Goal: Complete application form: Complete application form

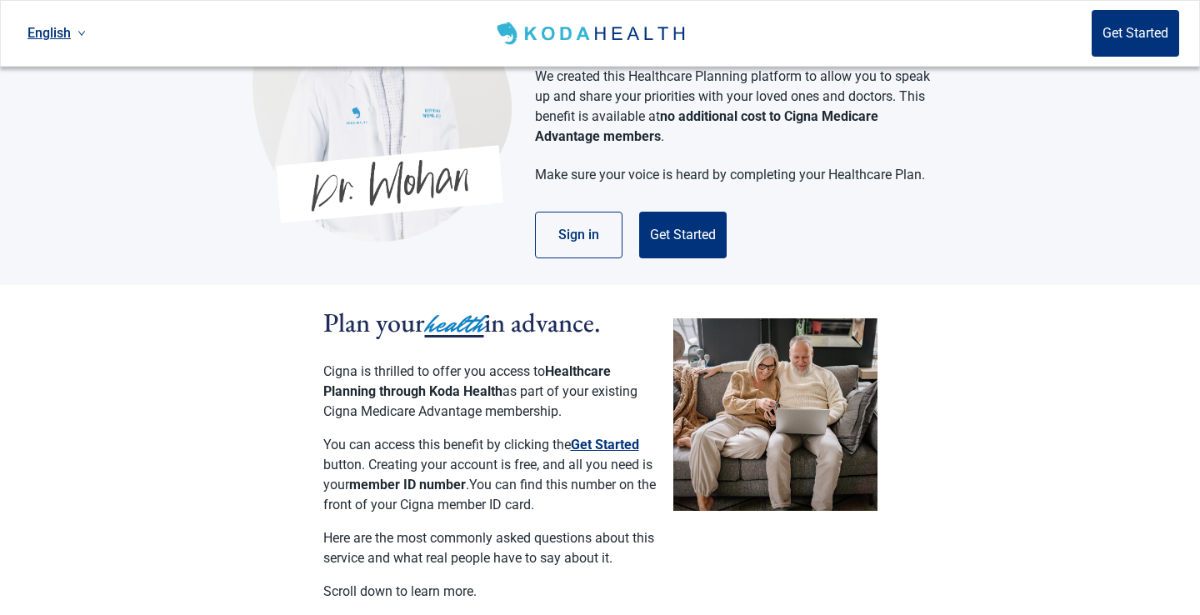
scroll to position [162, 0]
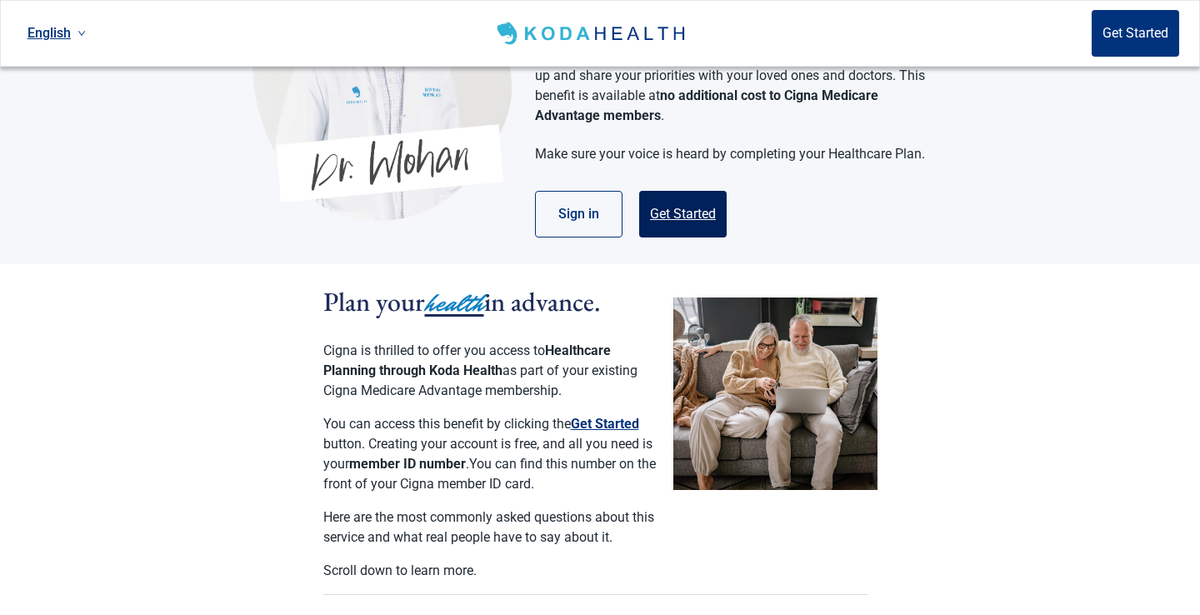
click at [693, 192] on button "Get Started" at bounding box center [682, 214] width 87 height 47
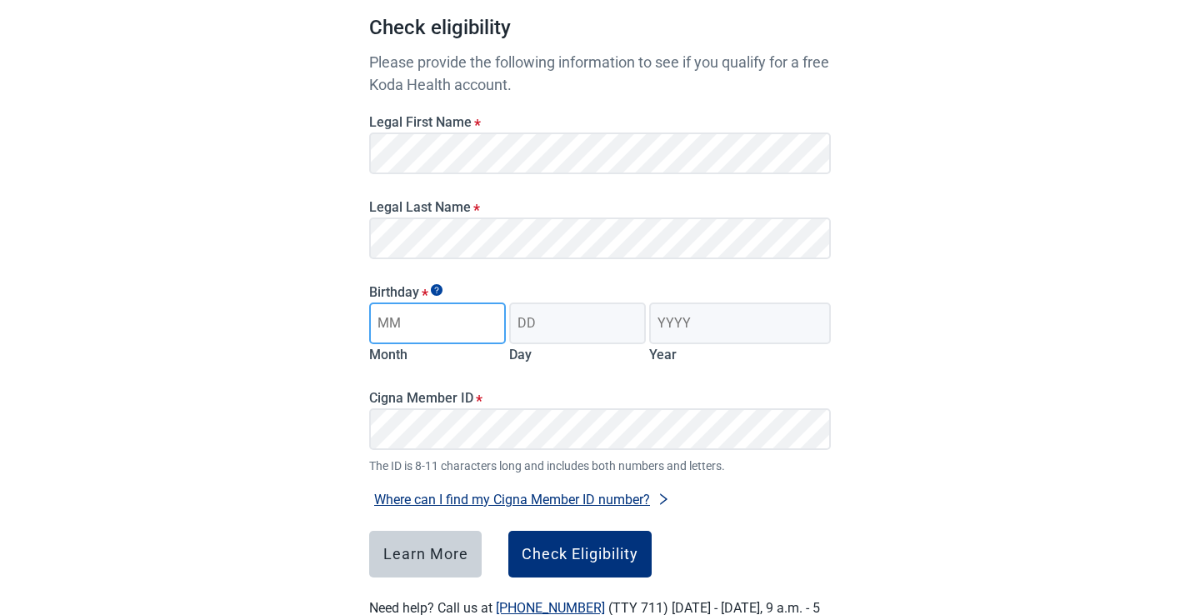
click at [426, 322] on input "Month" at bounding box center [437, 323] width 137 height 42
type input "04"
click at [565, 322] on input "Day" at bounding box center [577, 323] width 137 height 42
type input "28"
click at [732, 320] on input "Year" at bounding box center [740, 323] width 182 height 42
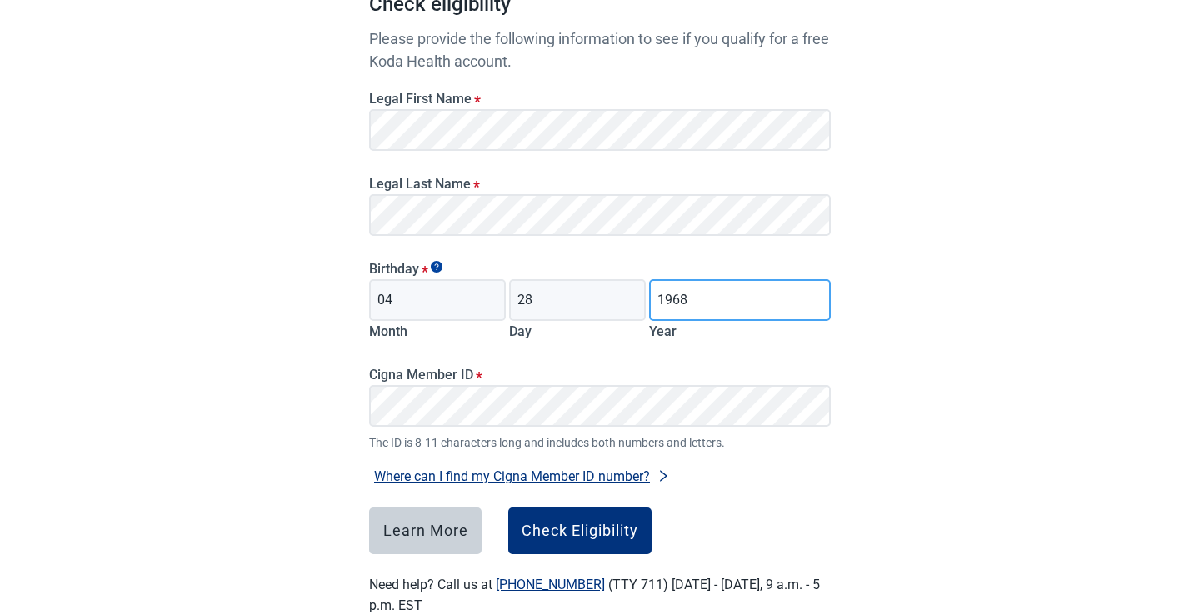
scroll to position [227, 0]
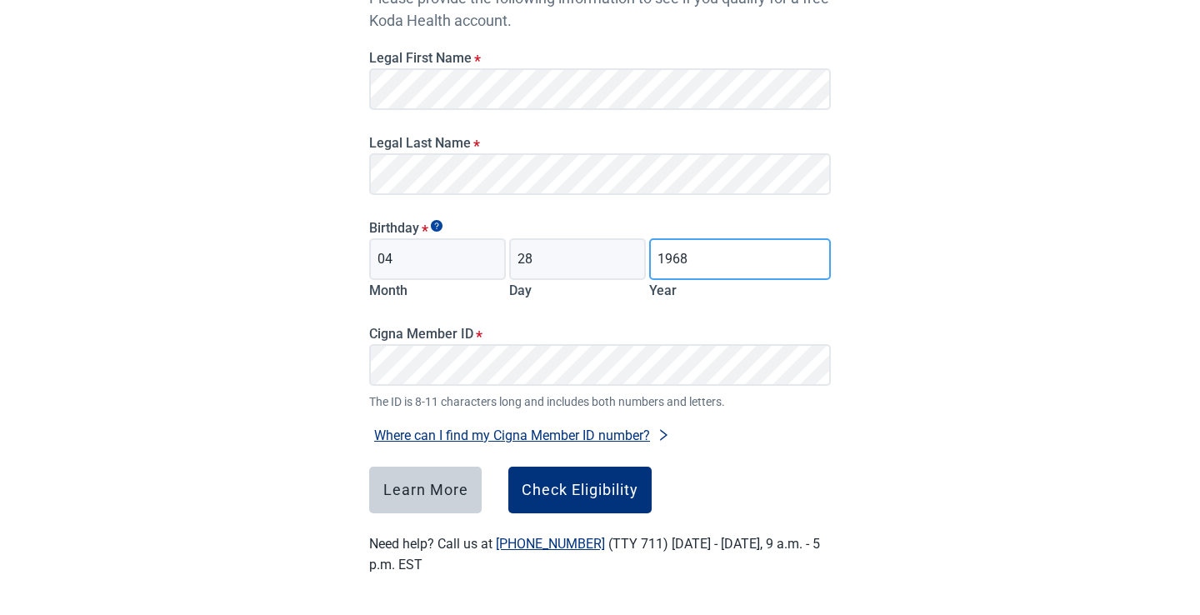
type input "1968"
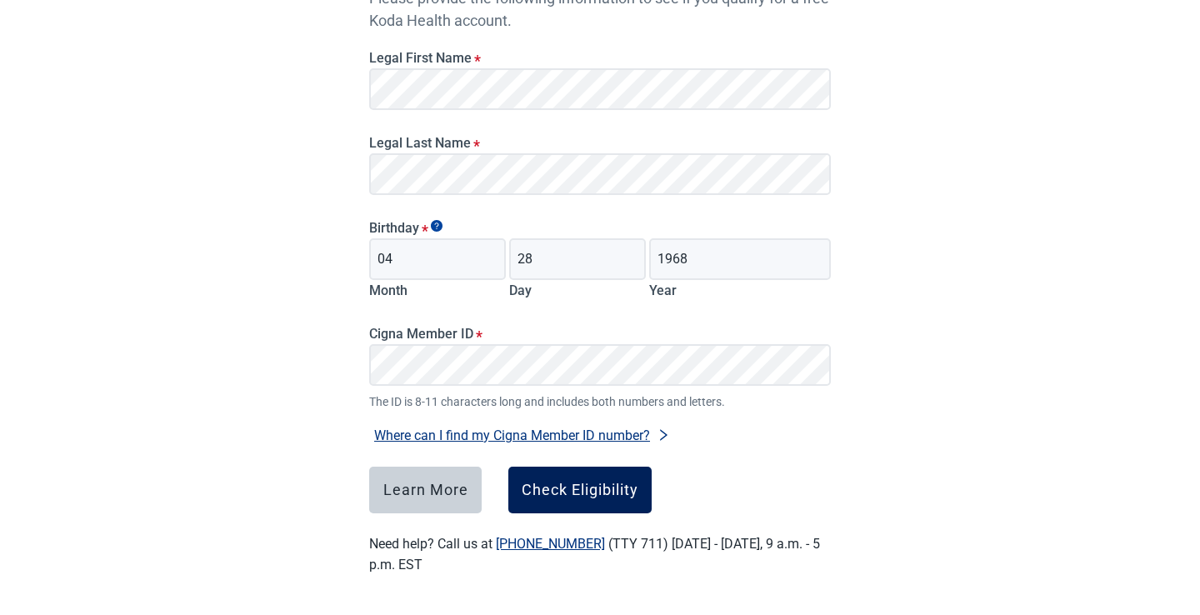
click at [581, 490] on div "Check Eligibility" at bounding box center [580, 490] width 117 height 17
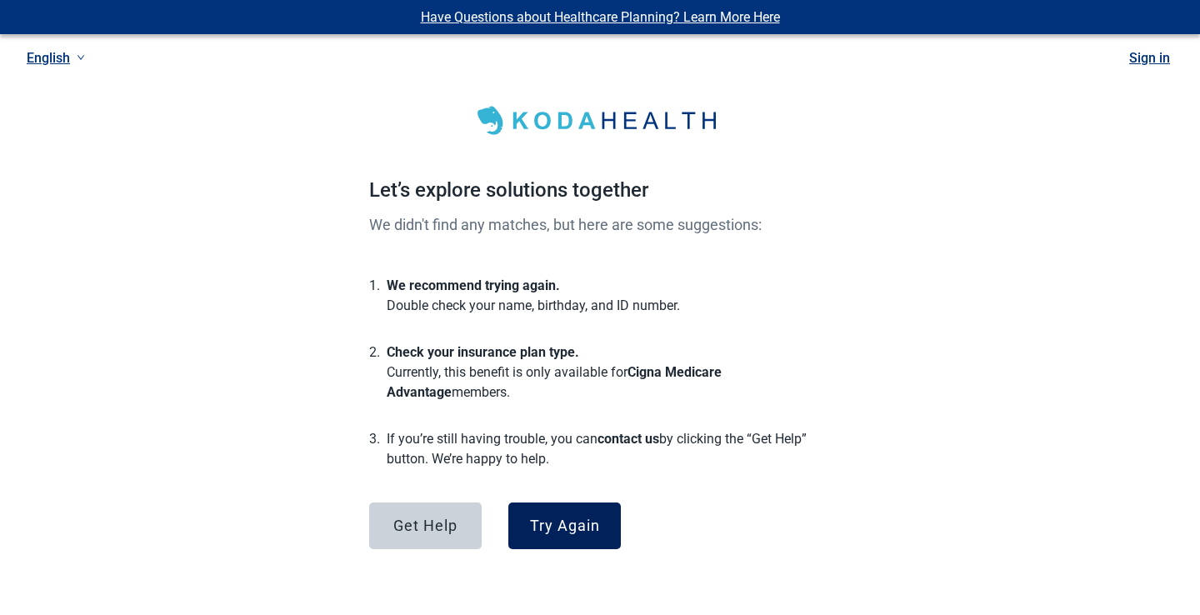
click at [560, 522] on div "Try Again" at bounding box center [565, 525] width 70 height 17
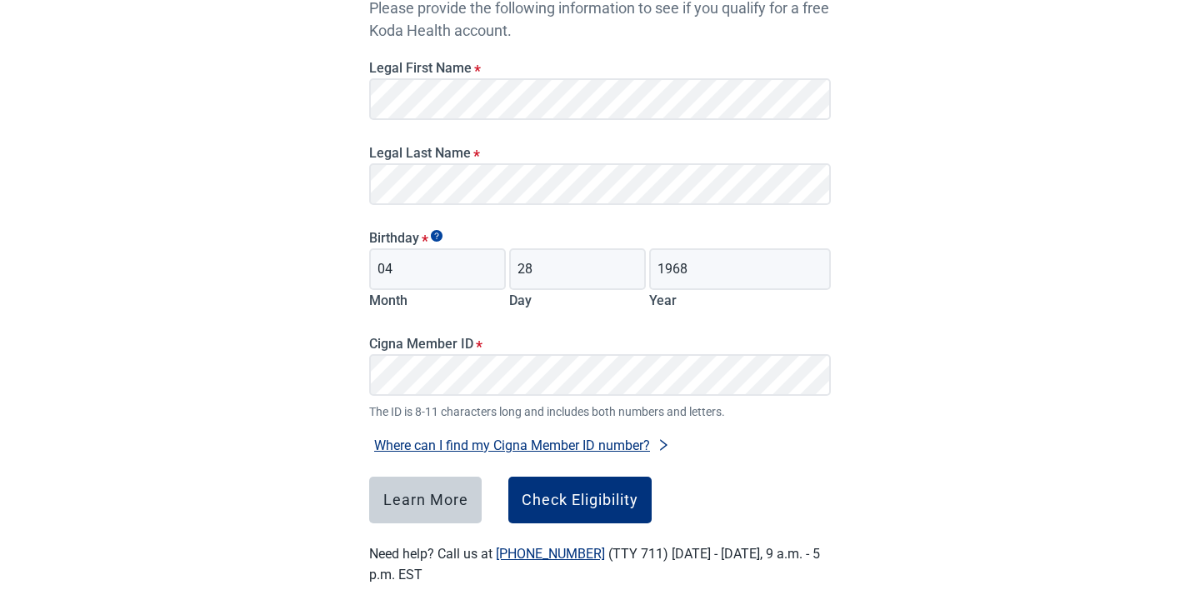
scroll to position [227, 0]
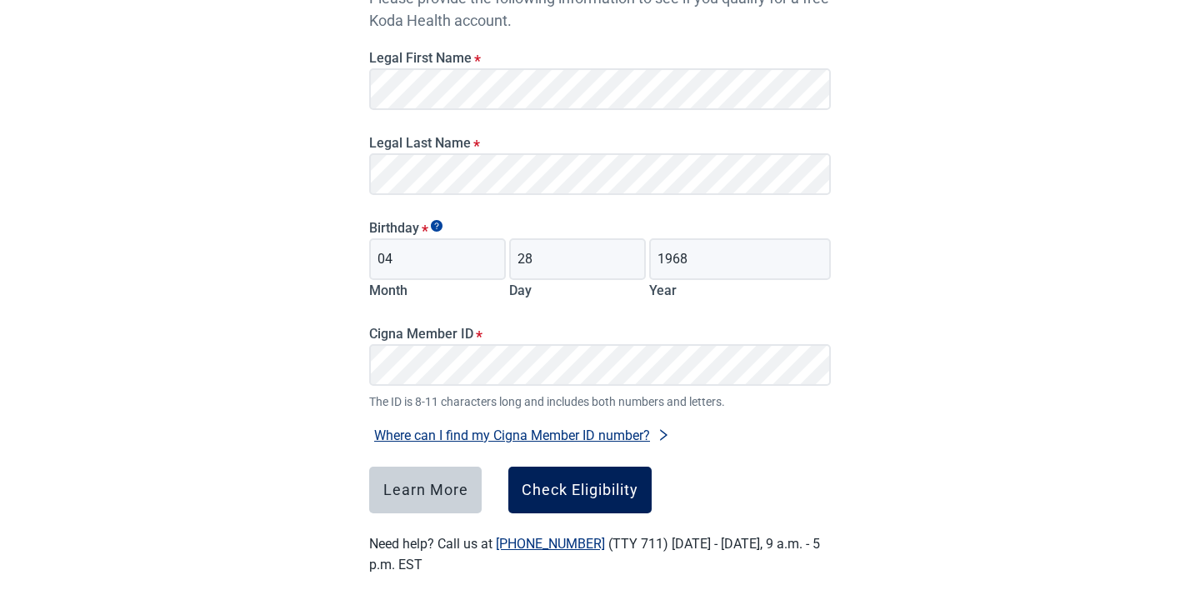
click at [568, 488] on div "Check Eligibility" at bounding box center [580, 490] width 117 height 17
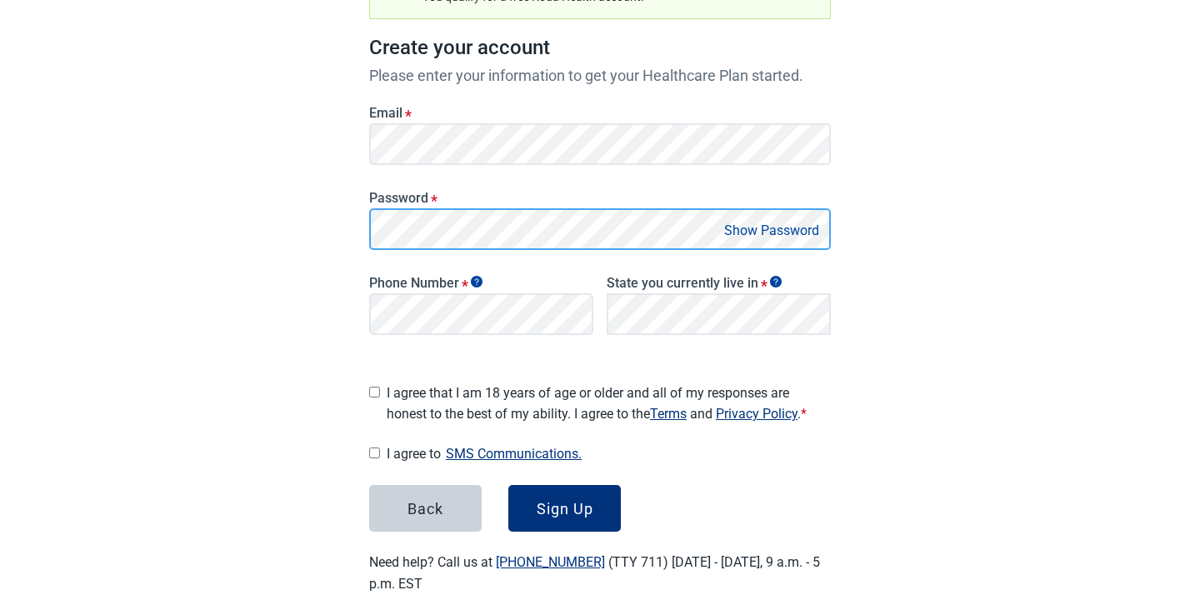
scroll to position [210, 0]
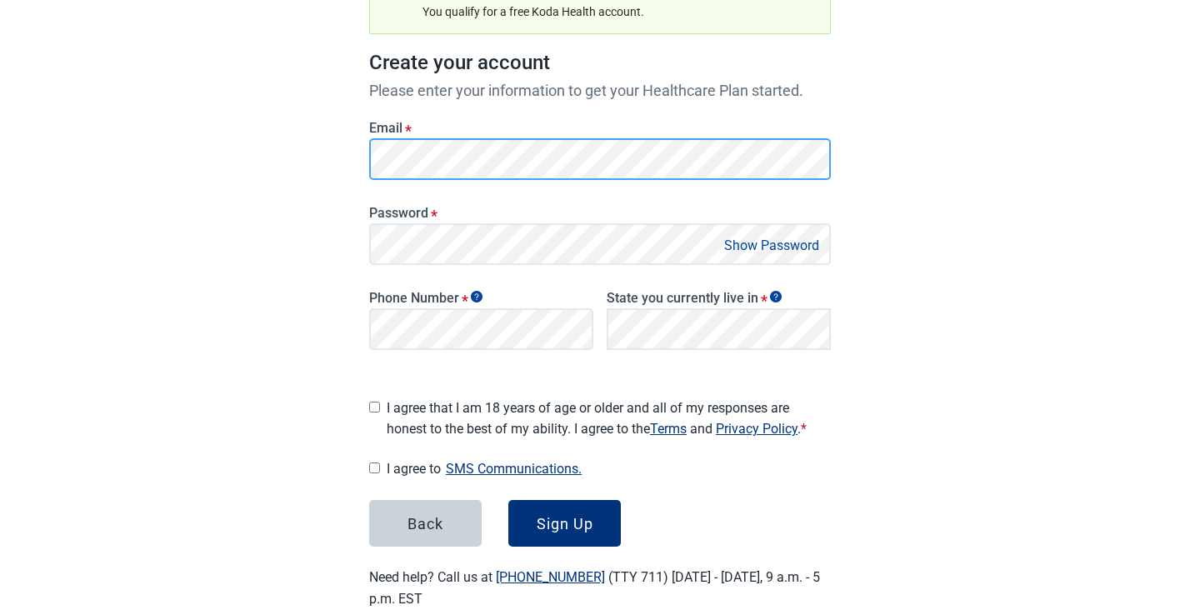
click at [312, 166] on div "Have Questions about Healthcare Planning? Learn More Here English Sign in Great…" at bounding box center [600, 219] width 1200 height 859
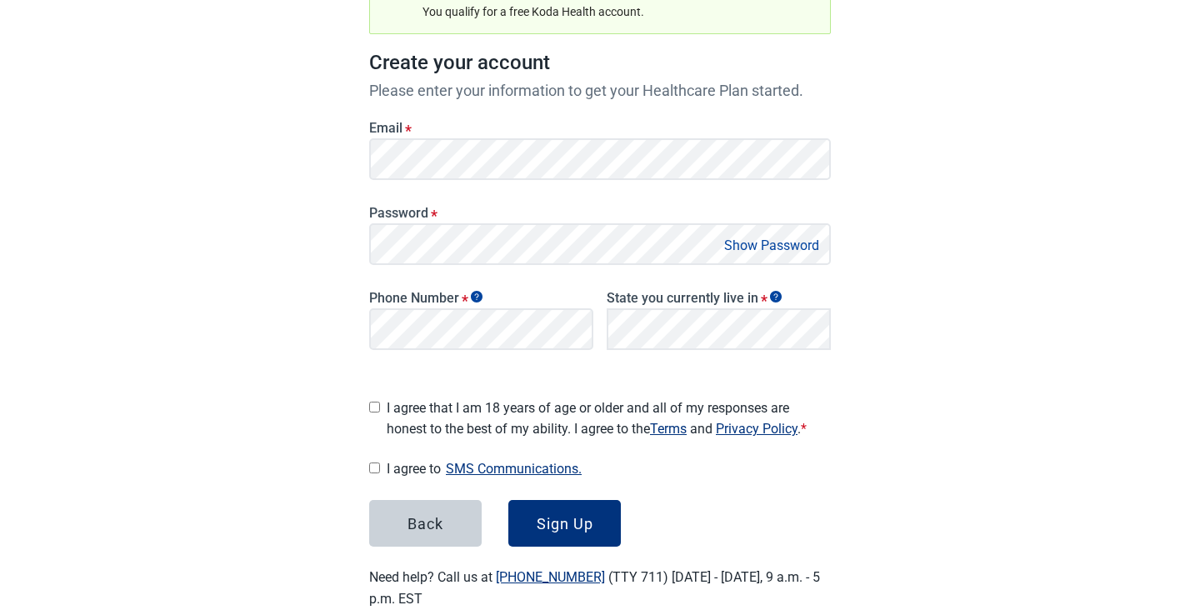
click at [737, 242] on button "Show Password" at bounding box center [771, 245] width 105 height 22
click at [976, 312] on div "Have Questions about Healthcare Planning? Learn More Here English Sign in Great…" at bounding box center [600, 219] width 1200 height 859
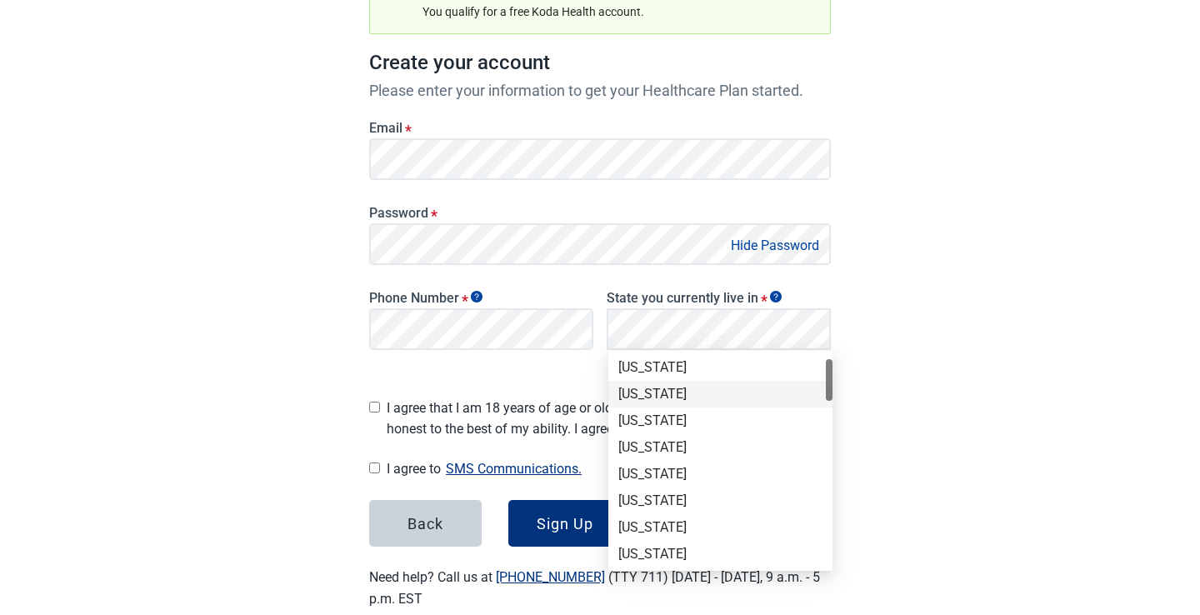
scroll to position [114, 0]
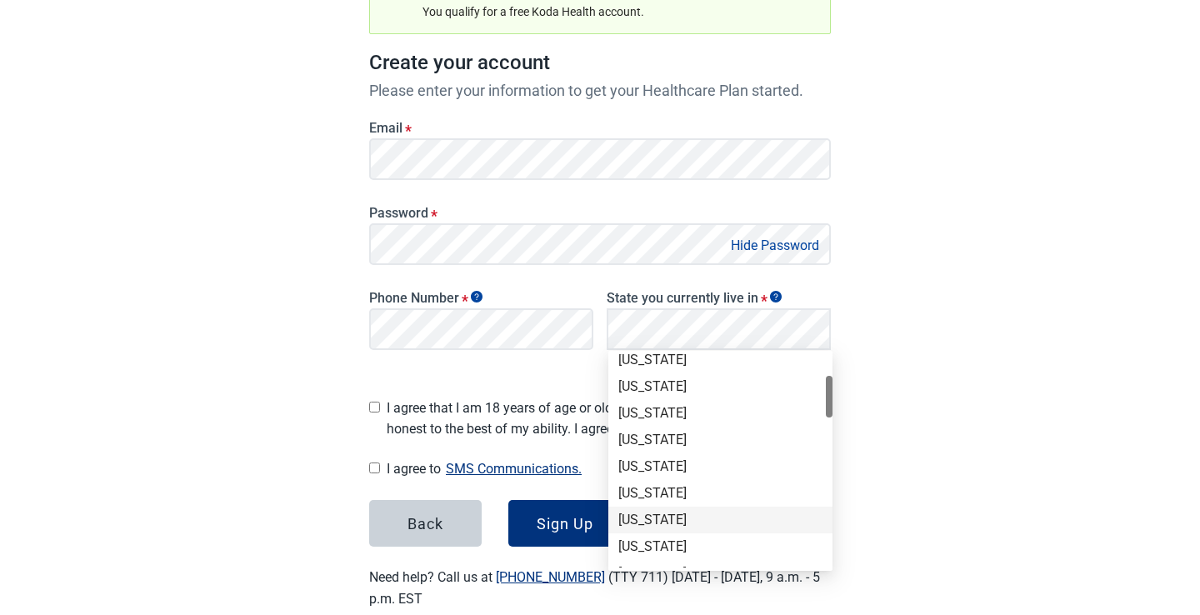
drag, startPoint x: 653, startPoint y: 520, endPoint x: 765, endPoint y: 480, distance: 118.6
click at [654, 520] on div "[US_STATE]" at bounding box center [720, 520] width 204 height 18
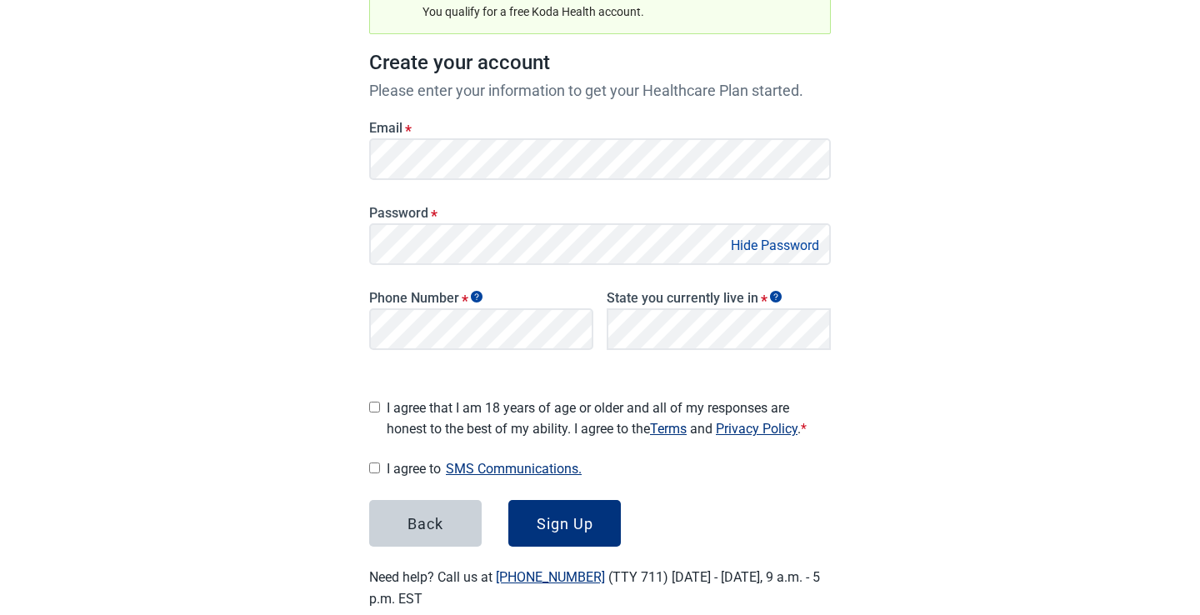
click at [1055, 282] on div "Have Questions about Healthcare Planning? Learn More Here English Sign in Great…" at bounding box center [600, 219] width 1200 height 859
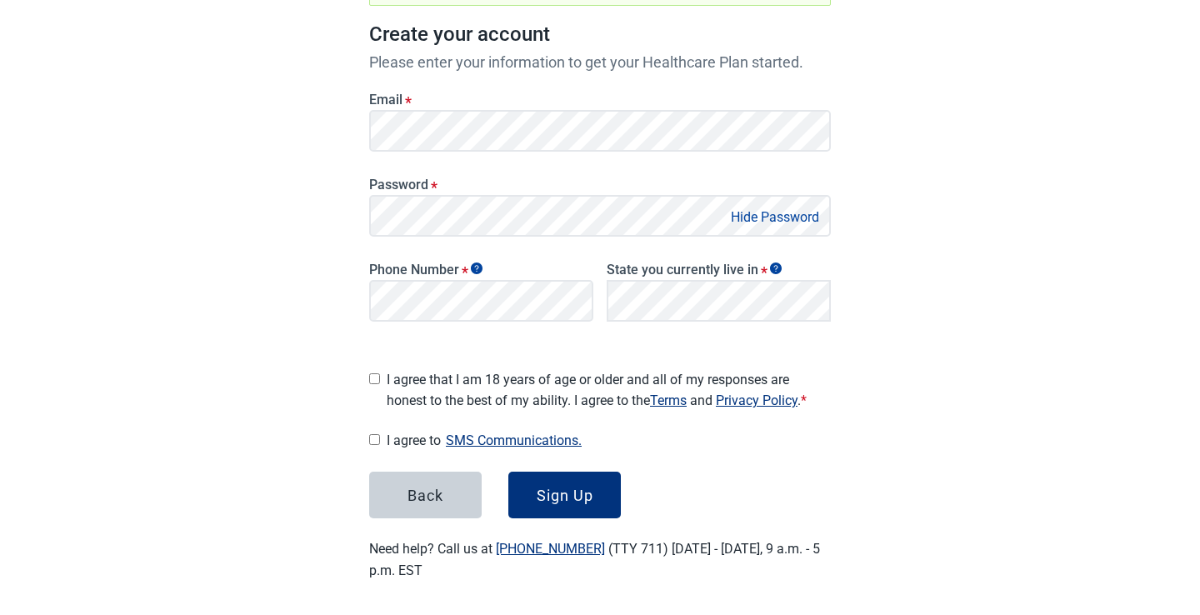
click at [374, 377] on input "I agree that I am 18 years of age or older and all of my responses are honest t…" at bounding box center [374, 378] width 11 height 11
checkbox input "true"
click at [377, 435] on input "I agree to SMS Communications." at bounding box center [374, 439] width 11 height 11
checkbox input "true"
click at [581, 487] on div "Sign Up" at bounding box center [565, 495] width 57 height 17
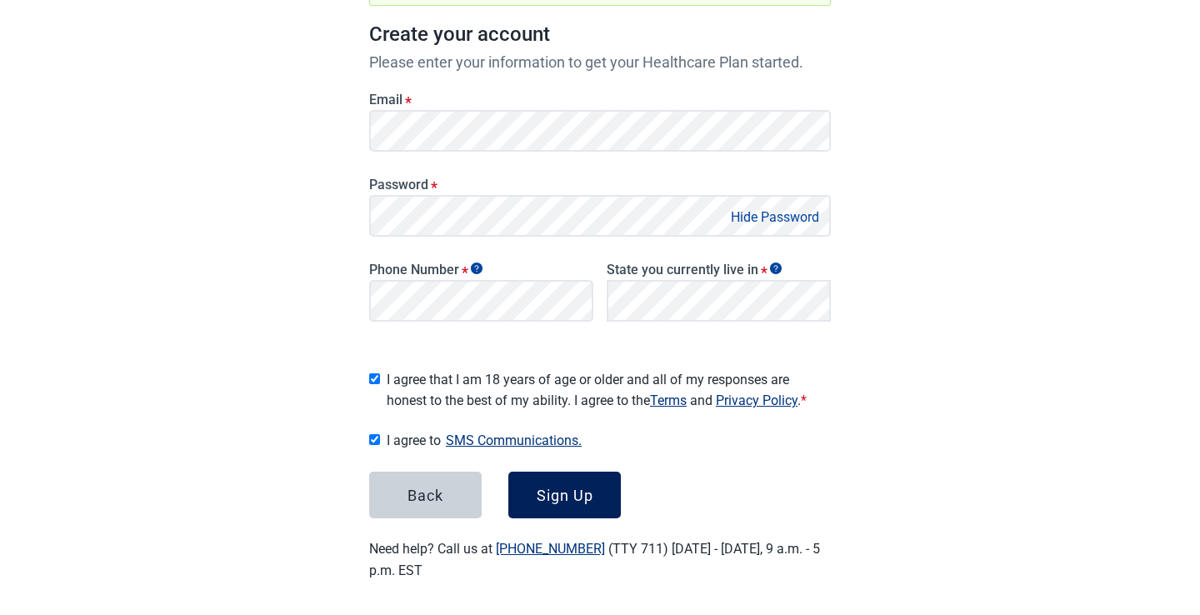
click at [549, 490] on div "Sign Up" at bounding box center [565, 495] width 57 height 17
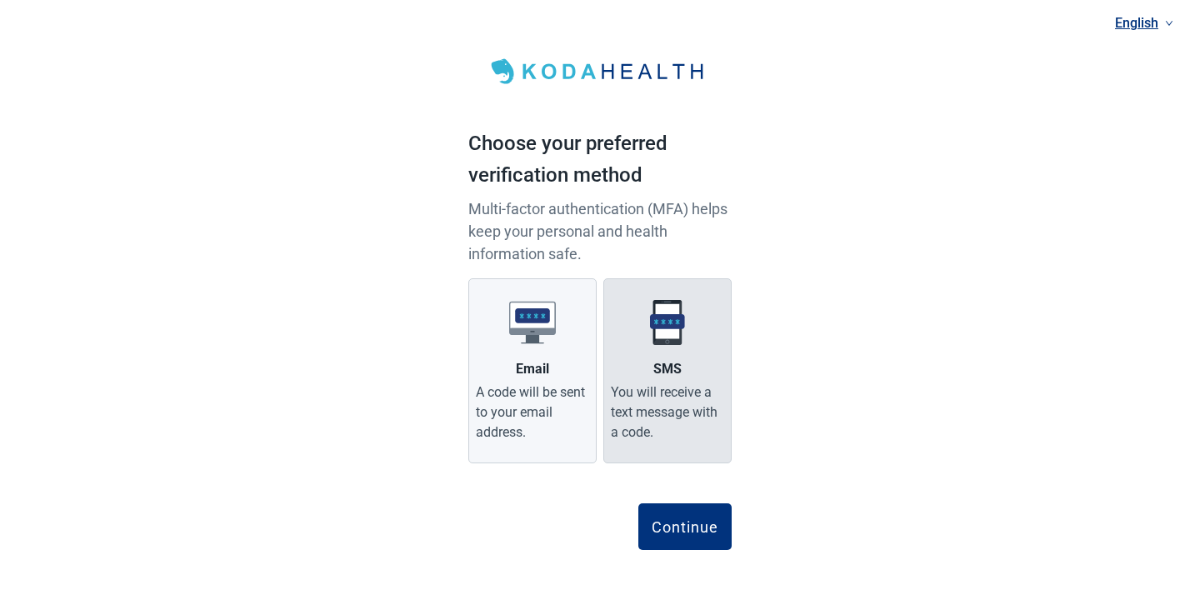
click at [682, 352] on label "SMS You will receive a text message with a code." at bounding box center [667, 370] width 128 height 185
click at [0, 0] on input "SMS You will receive a text message with a code." at bounding box center [0, 0] width 0 height 0
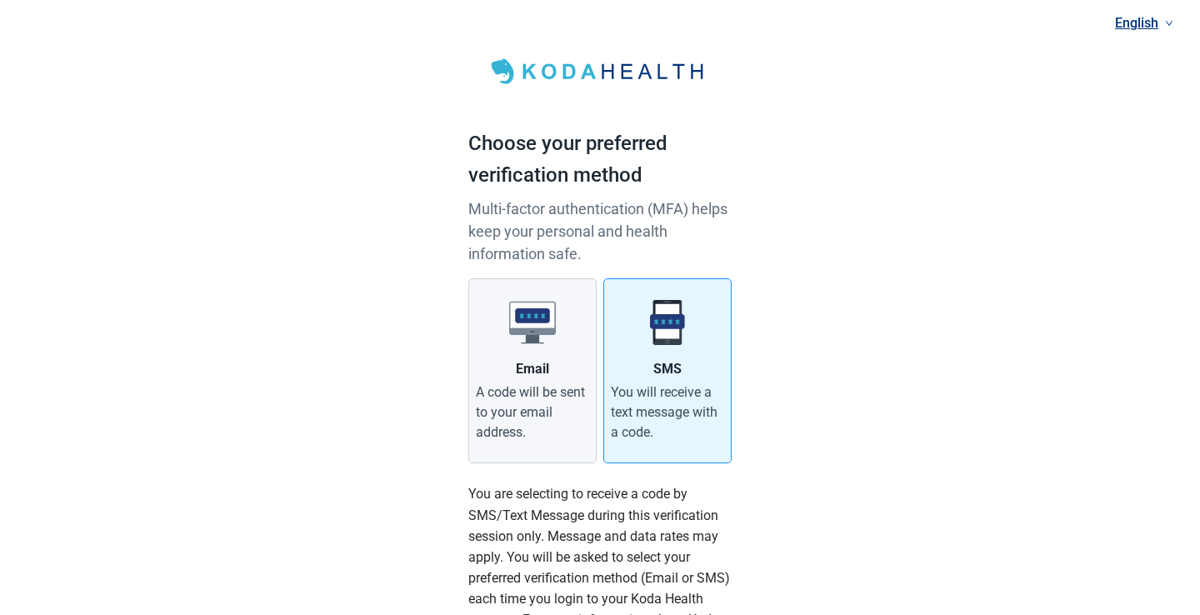
scroll to position [273, 0]
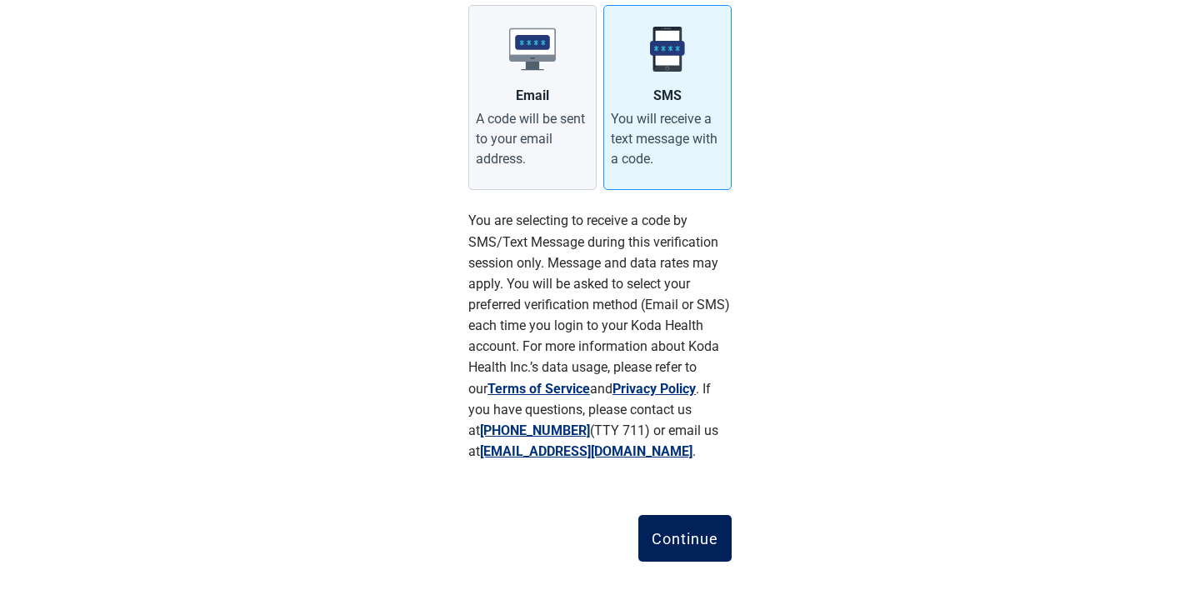
click at [675, 542] on div "Continue" at bounding box center [684, 538] width 67 height 17
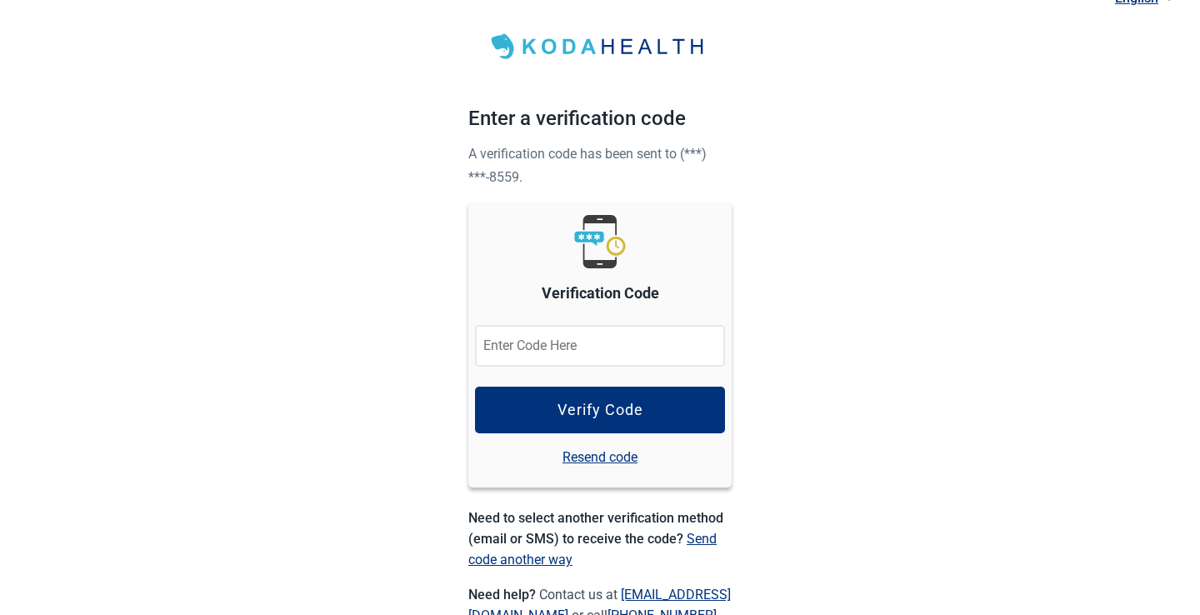
click at [636, 346] on input "Verification Code" at bounding box center [600, 346] width 250 height 42
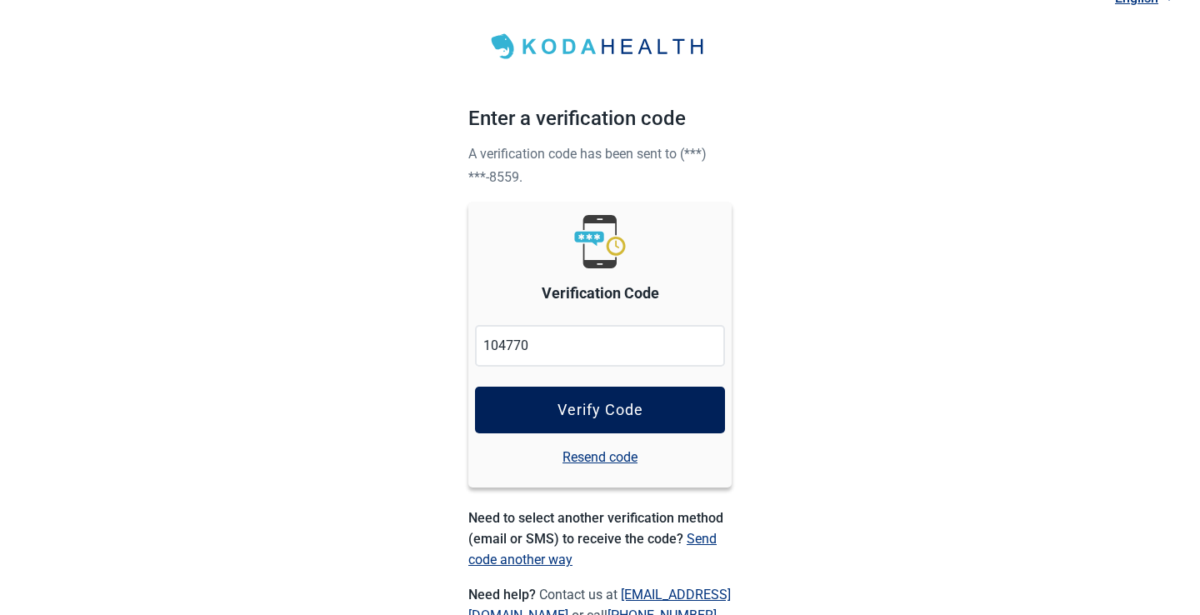
type input "104770"
click at [619, 402] on div "Verify Code" at bounding box center [600, 410] width 86 height 17
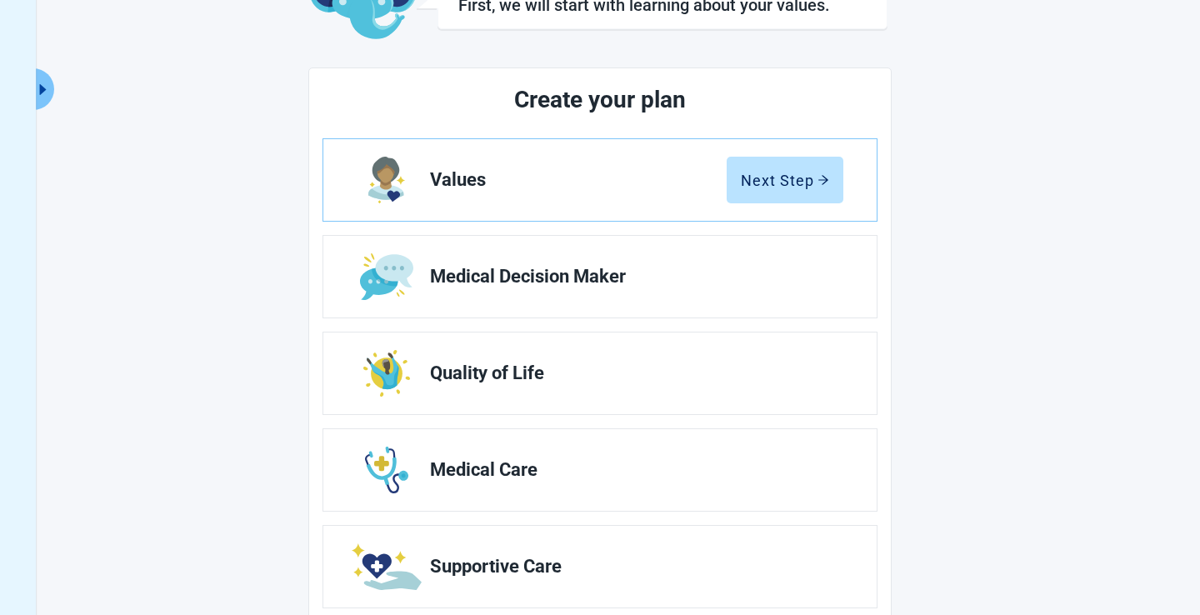
scroll to position [148, 0]
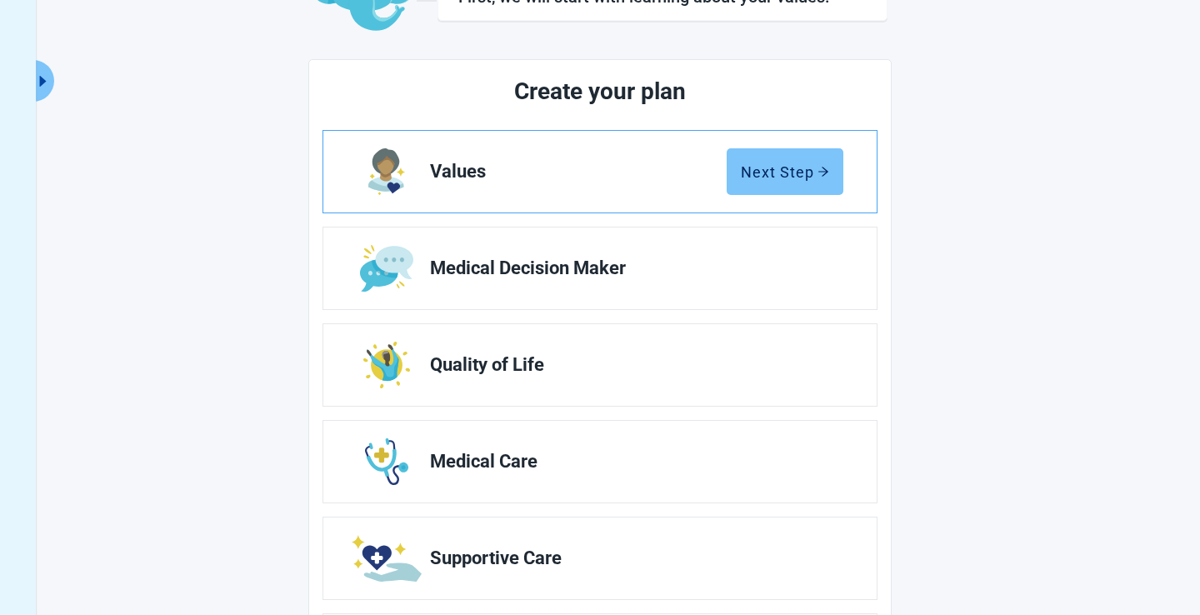
click at [790, 164] on div "Next Step" at bounding box center [785, 171] width 88 height 17
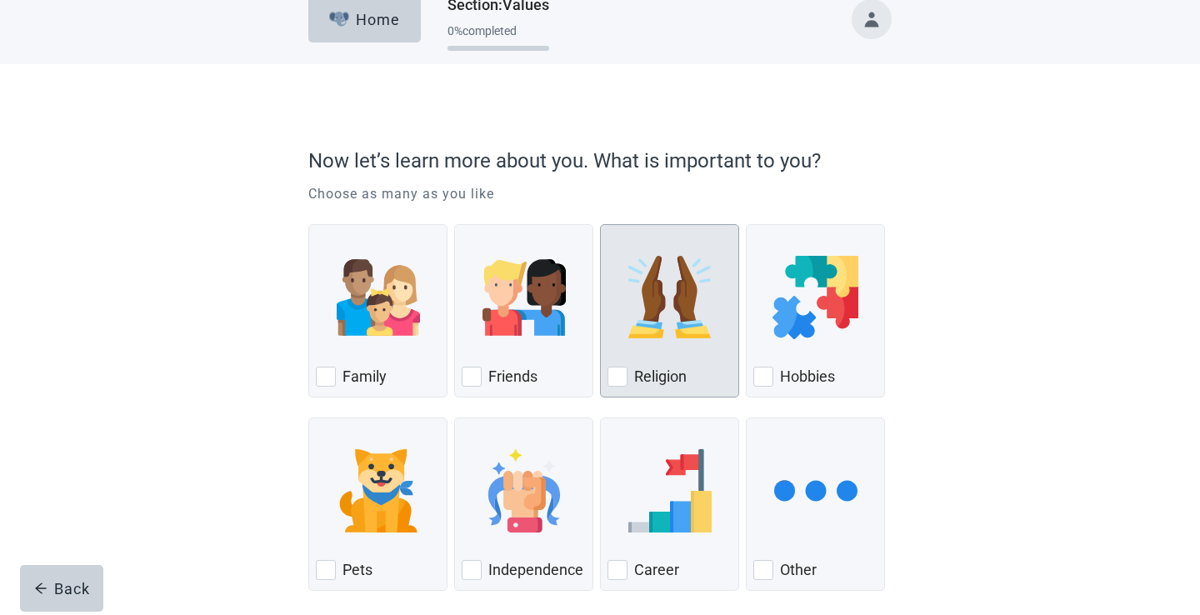
scroll to position [102, 0]
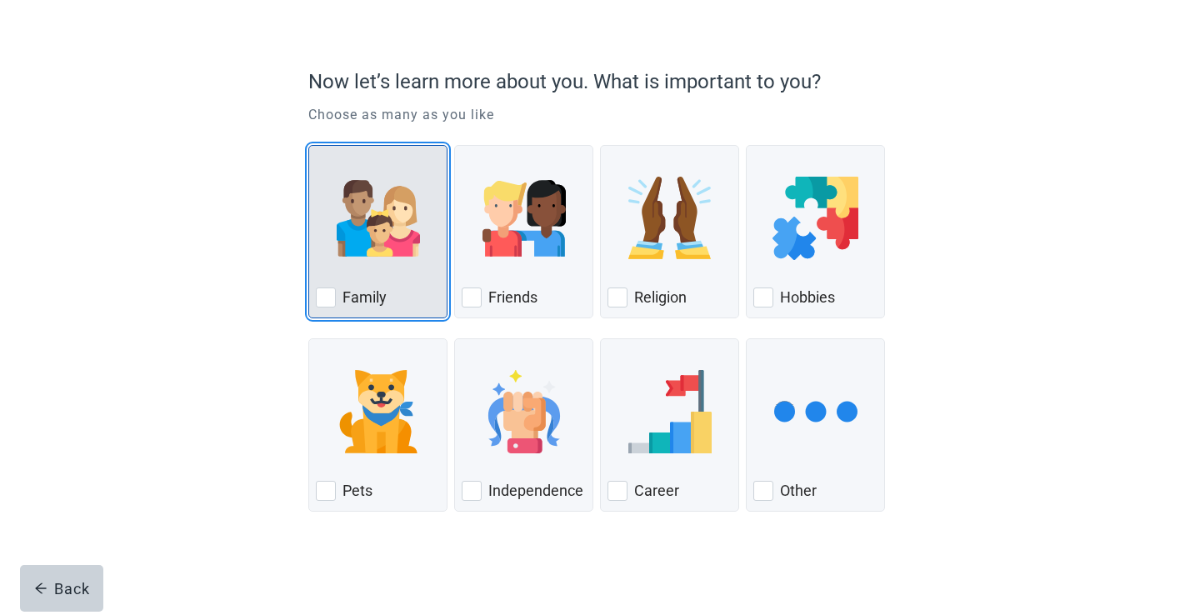
click at [328, 300] on div "Family, checkbox, not checked" at bounding box center [326, 297] width 20 height 20
click at [309, 146] on input "Family" at bounding box center [308, 145] width 1 height 1
checkbox input "true"
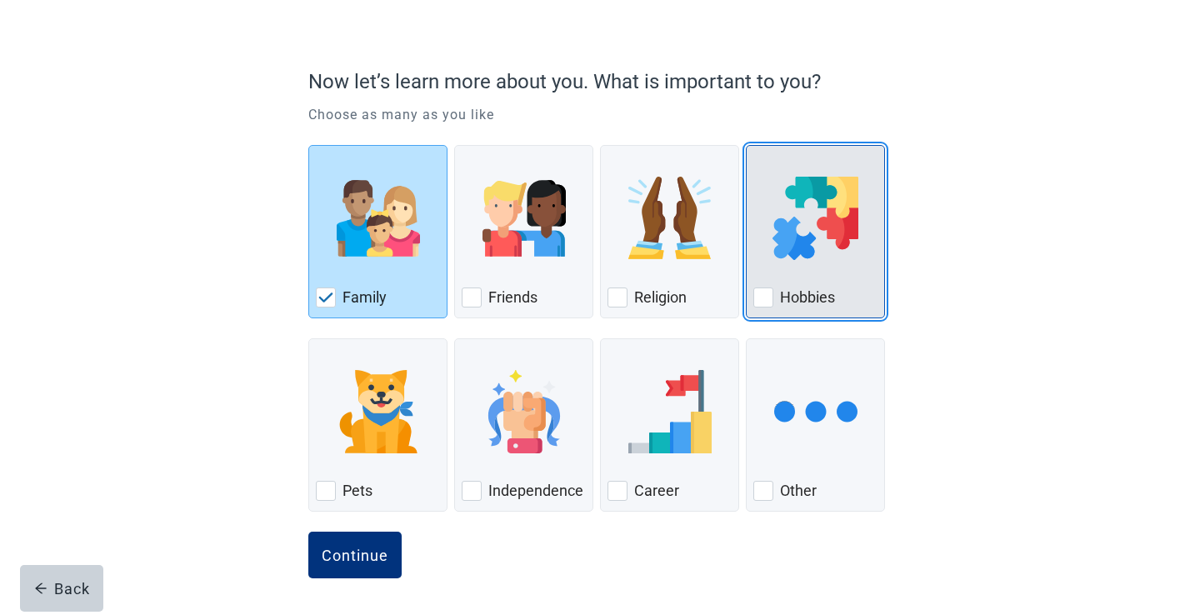
click at [763, 302] on div "Hobbies, checkbox, not checked" at bounding box center [763, 297] width 20 height 20
click at [746, 146] on input "Hobbies" at bounding box center [746, 145] width 1 height 1
checkbox input "true"
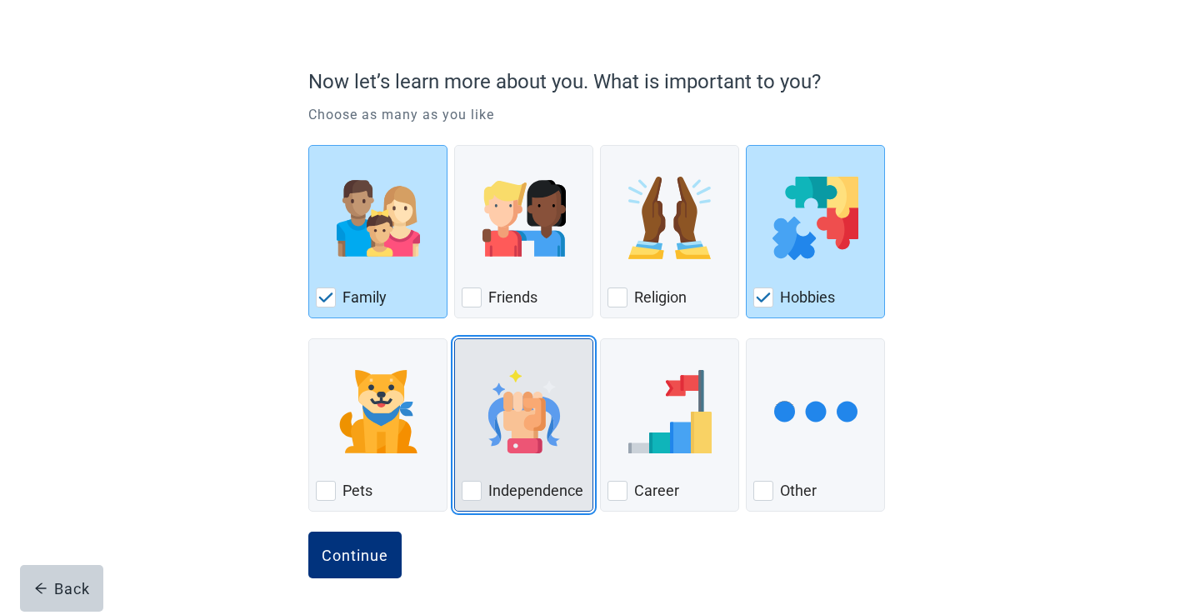
click at [479, 492] on div "Independence, checkbox, not checked" at bounding box center [472, 491] width 20 height 20
click at [455, 339] on input "Independence" at bounding box center [454, 338] width 1 height 1
checkbox input "true"
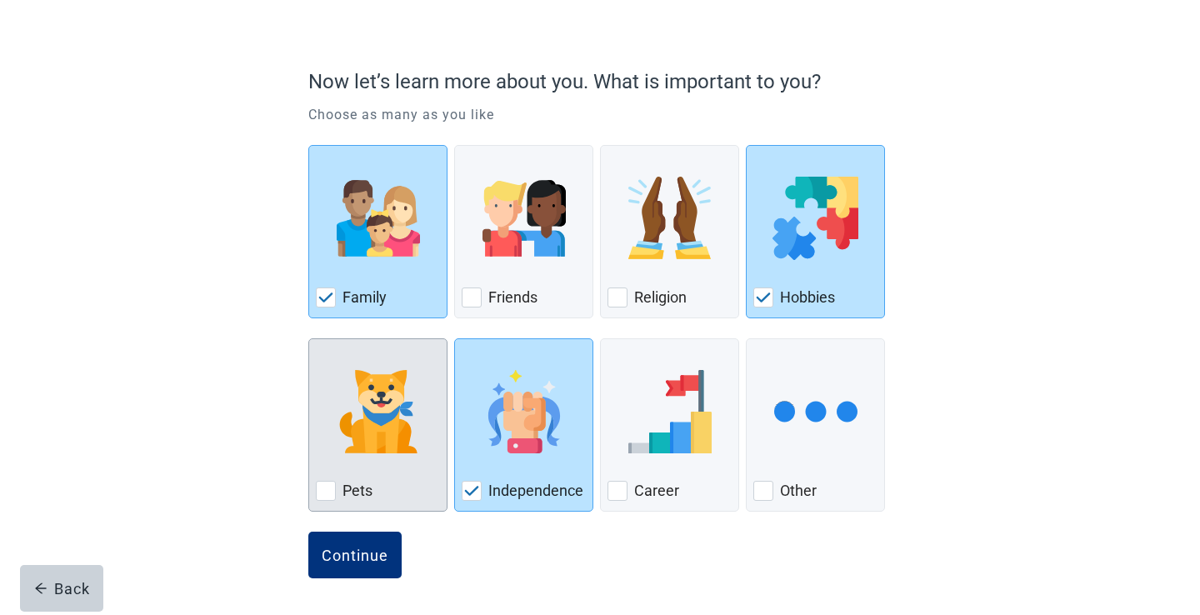
click at [332, 494] on div "Pets, checkbox, not checked" at bounding box center [326, 491] width 20 height 20
click at [309, 339] on input "Pets" at bounding box center [308, 338] width 1 height 1
checkbox input "true"
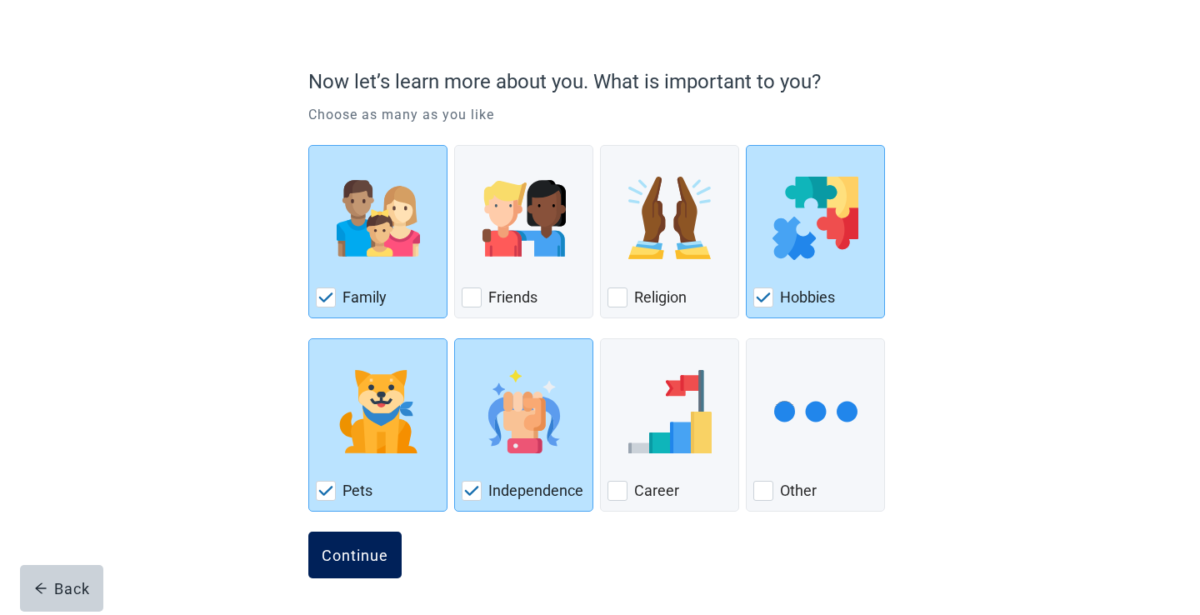
click at [359, 551] on div "Continue" at bounding box center [355, 555] width 67 height 17
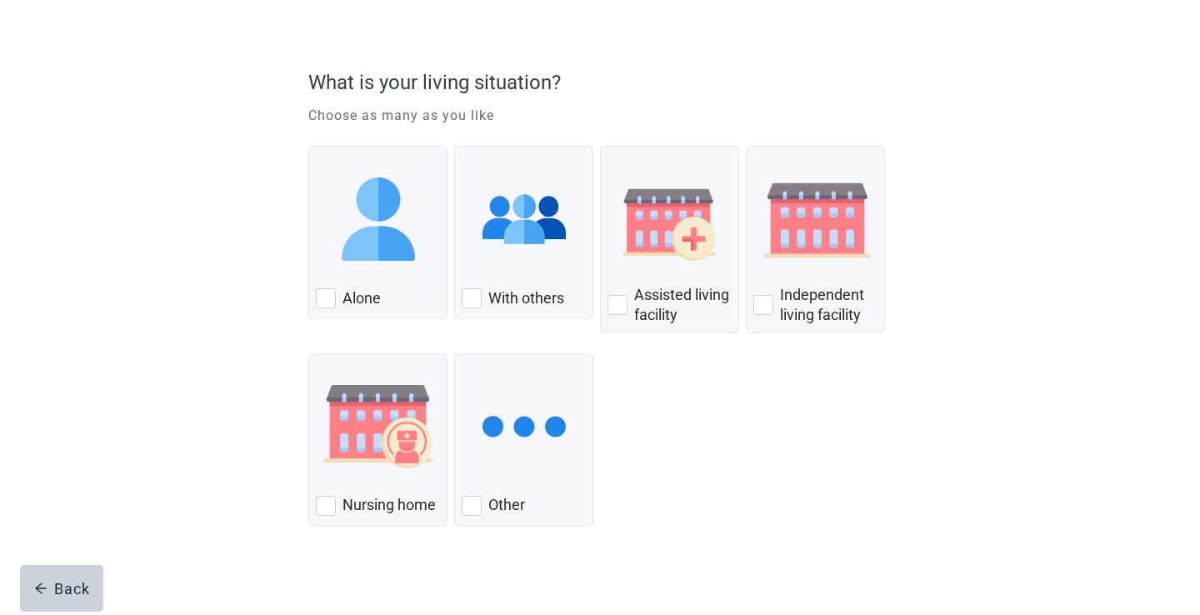
scroll to position [116, 0]
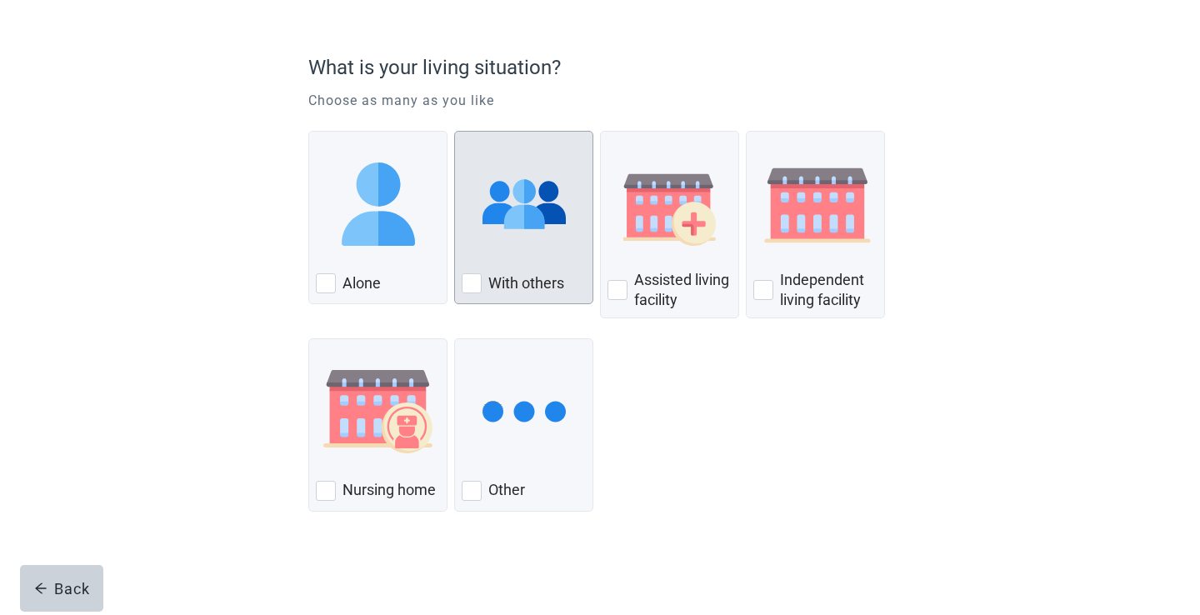
click at [476, 282] on div "With Others, checkbox, not checked" at bounding box center [472, 283] width 20 height 20
click at [455, 132] on input "With others" at bounding box center [454, 131] width 1 height 1
checkbox input "true"
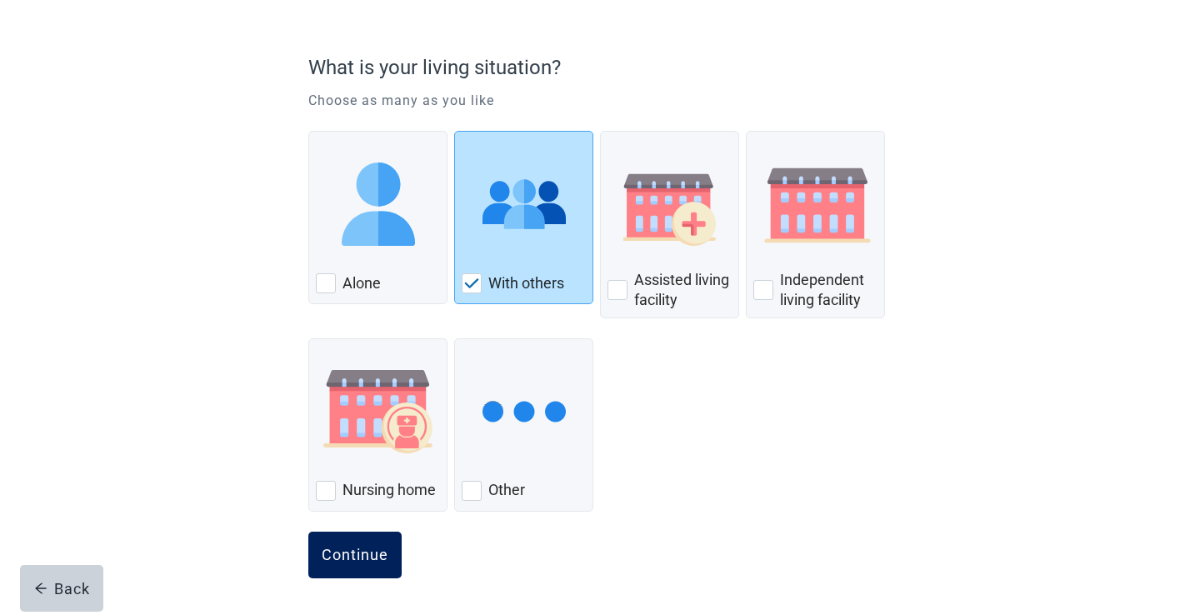
click at [350, 559] on div "Continue" at bounding box center [355, 555] width 67 height 17
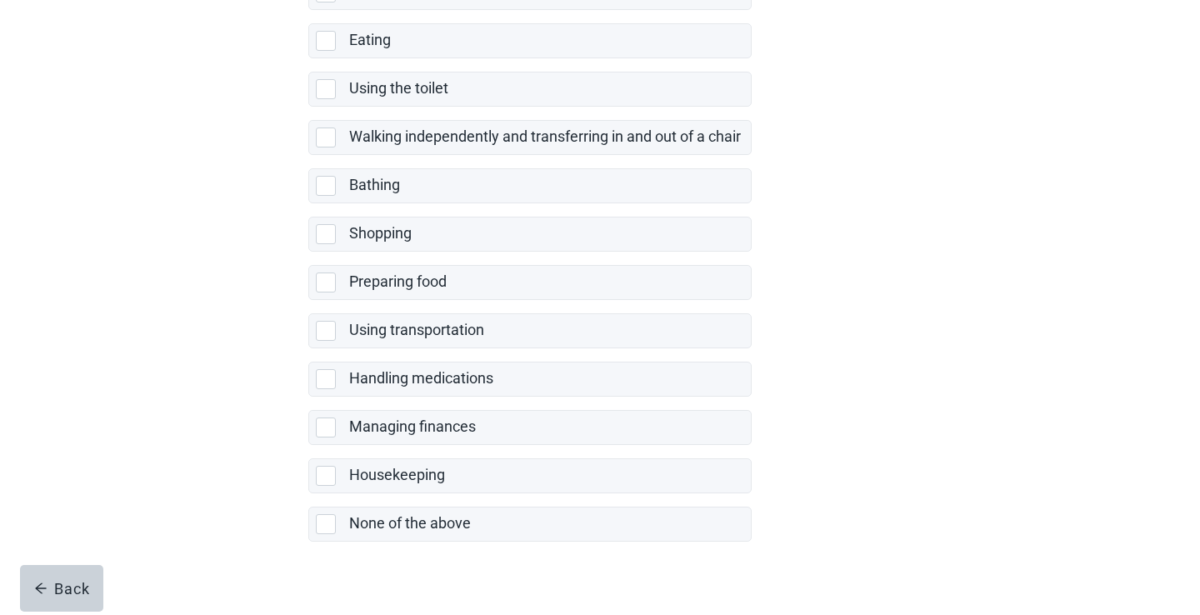
scroll to position [307, 0]
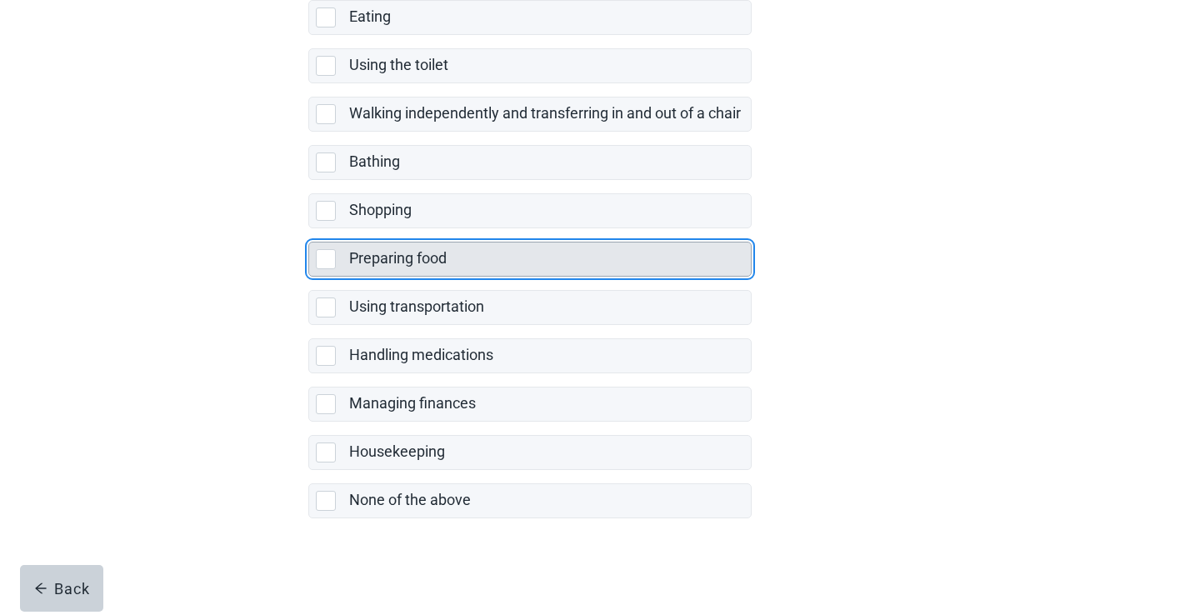
click at [327, 262] on div "Preparing food, checkbox, not selected" at bounding box center [326, 259] width 20 height 20
click at [309, 229] on input "Preparing food" at bounding box center [308, 228] width 1 height 1
checkbox input "true"
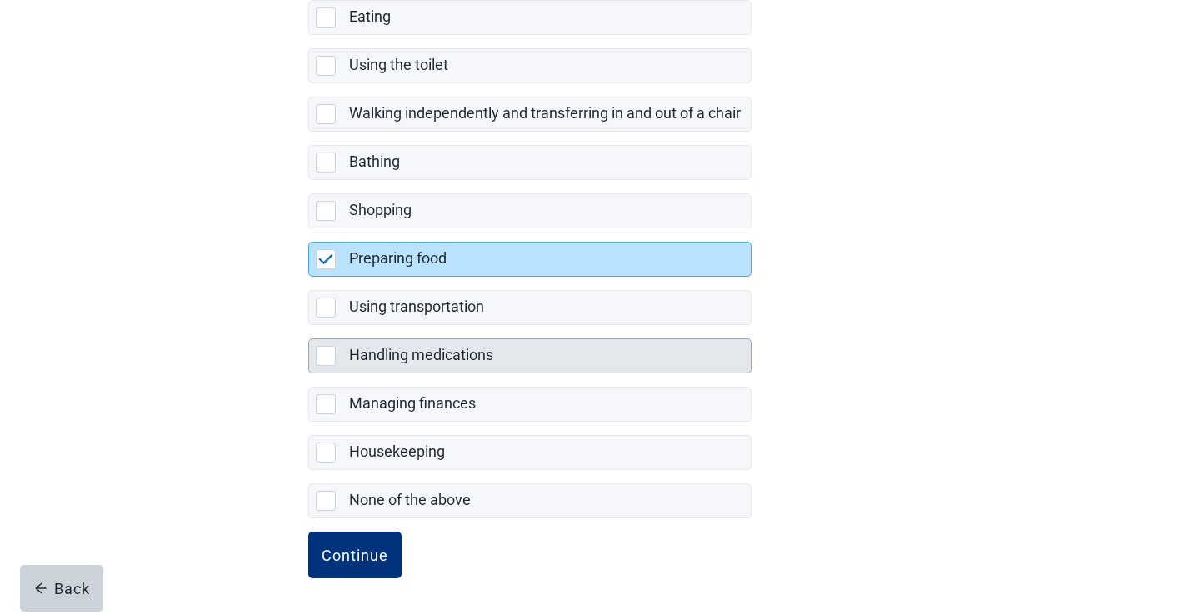
click at [328, 352] on div "Handling medications, checkbox, not selected" at bounding box center [326, 356] width 20 height 20
click at [309, 326] on input "Handling medications" at bounding box center [308, 325] width 1 height 1
checkbox input "true"
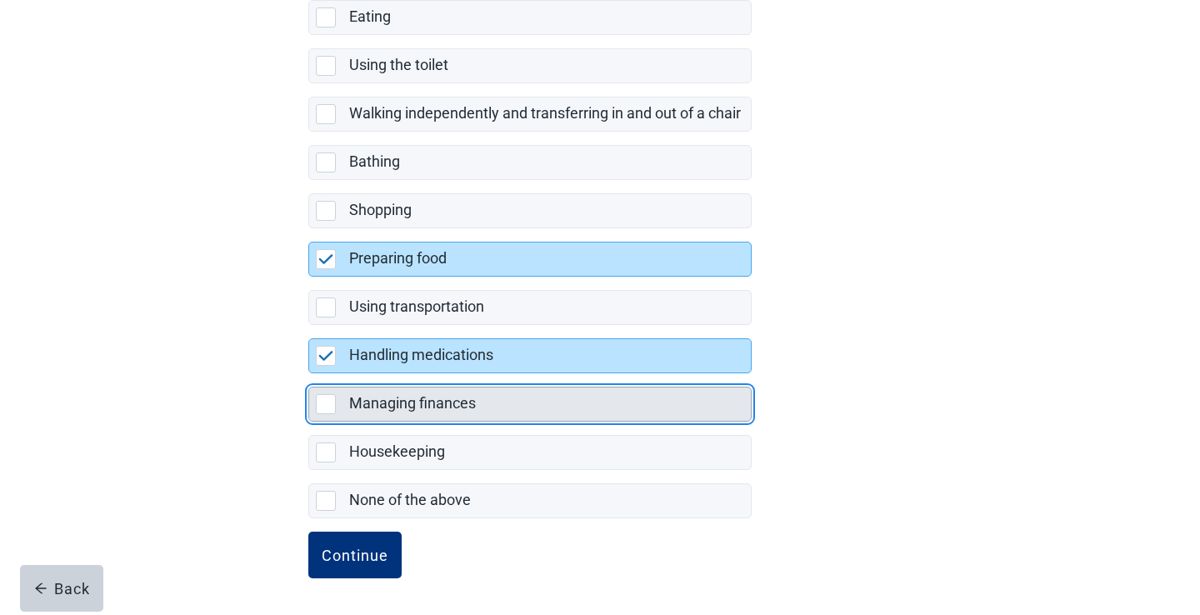
click at [331, 399] on div "Managing finances, checkbox, not selected" at bounding box center [326, 404] width 20 height 20
click at [309, 374] on input "Managing finances" at bounding box center [308, 373] width 1 height 1
checkbox input "true"
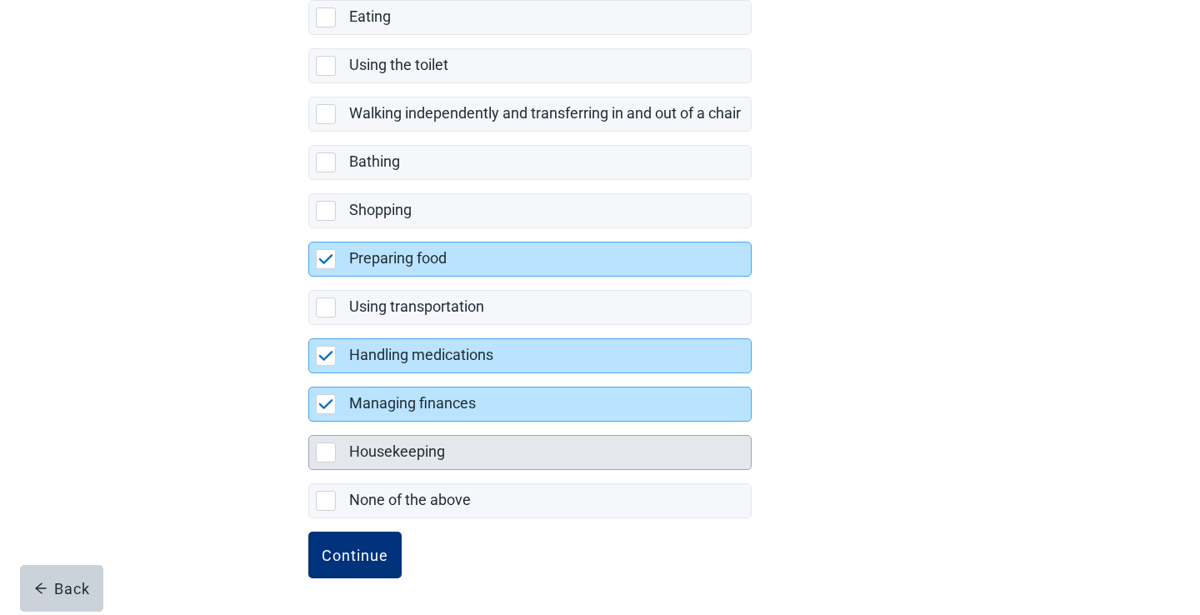
click at [327, 456] on div "Housekeeping, checkbox, not selected" at bounding box center [326, 452] width 20 height 20
click at [309, 422] on input "Housekeeping" at bounding box center [308, 422] width 1 height 1
checkbox input "true"
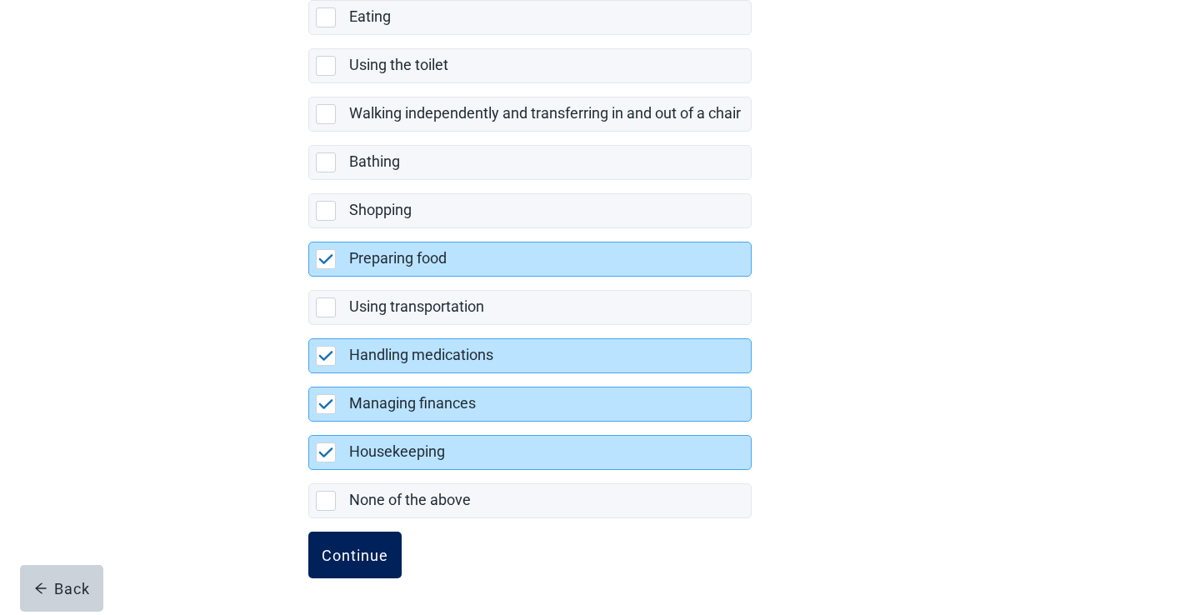
click at [358, 547] on div "Continue" at bounding box center [355, 555] width 67 height 17
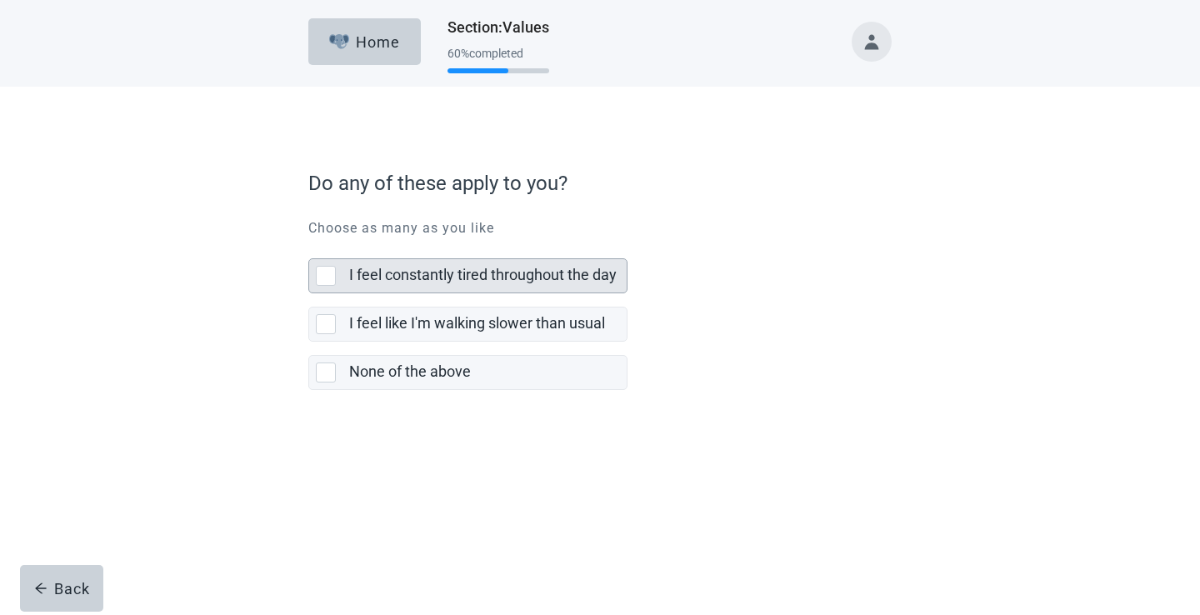
click at [324, 273] on div "I feel constantly tired throughout the day, checkbox, not selected" at bounding box center [326, 276] width 20 height 20
click at [309, 246] on input "I feel constantly tired throughout the day" at bounding box center [308, 245] width 1 height 1
checkbox input "true"
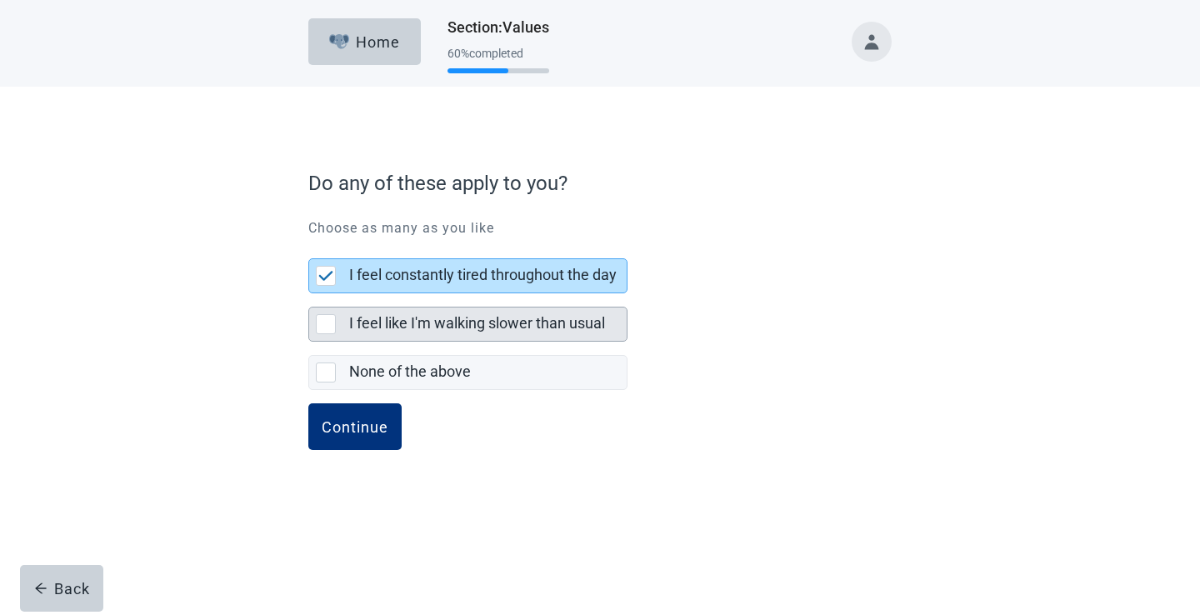
click at [324, 324] on div "I feel like I'm walking slower than usual, checkbox, not selected" at bounding box center [326, 324] width 20 height 20
click at [309, 294] on input "I feel like I'm walking slower than usual" at bounding box center [308, 293] width 1 height 1
checkbox input "true"
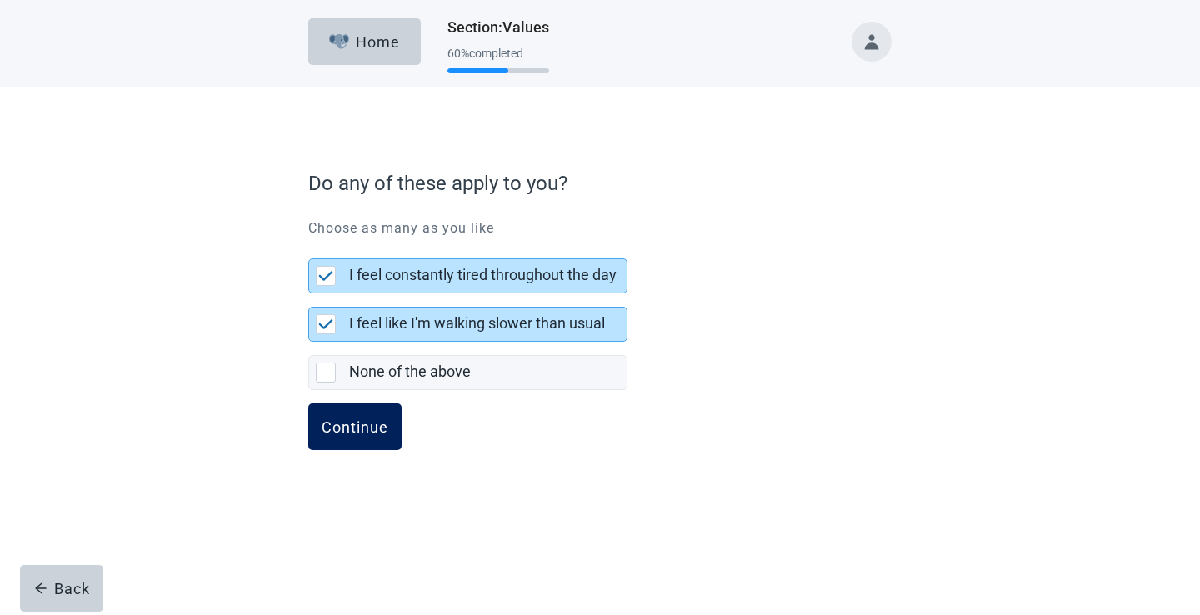
click at [369, 431] on div "Continue" at bounding box center [355, 426] width 67 height 17
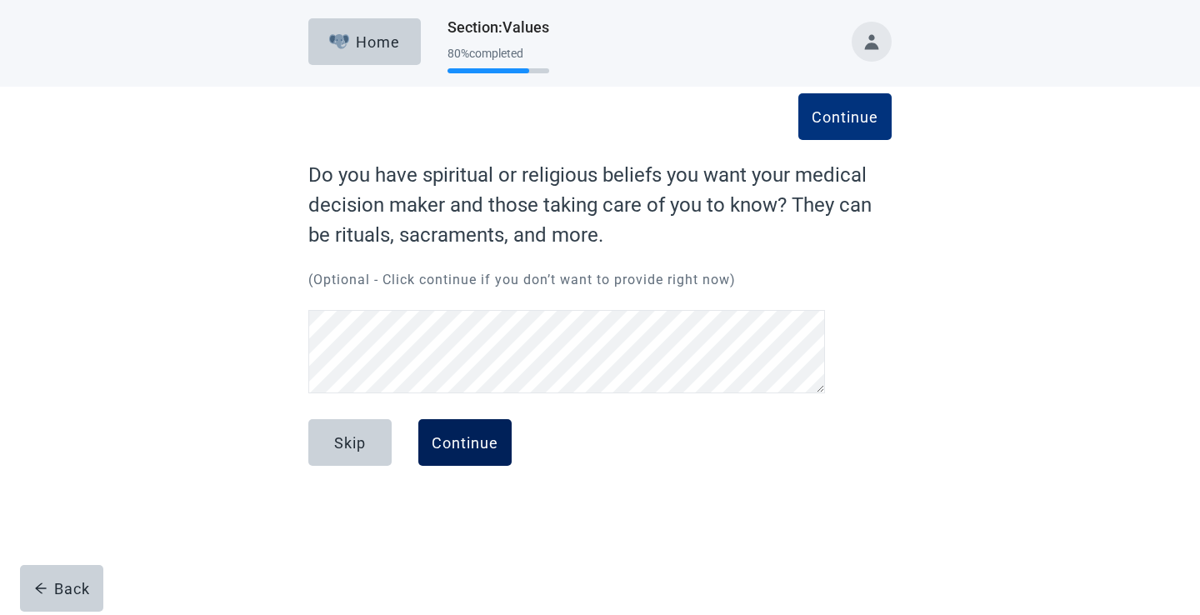
click at [471, 447] on div "Continue" at bounding box center [465, 442] width 67 height 17
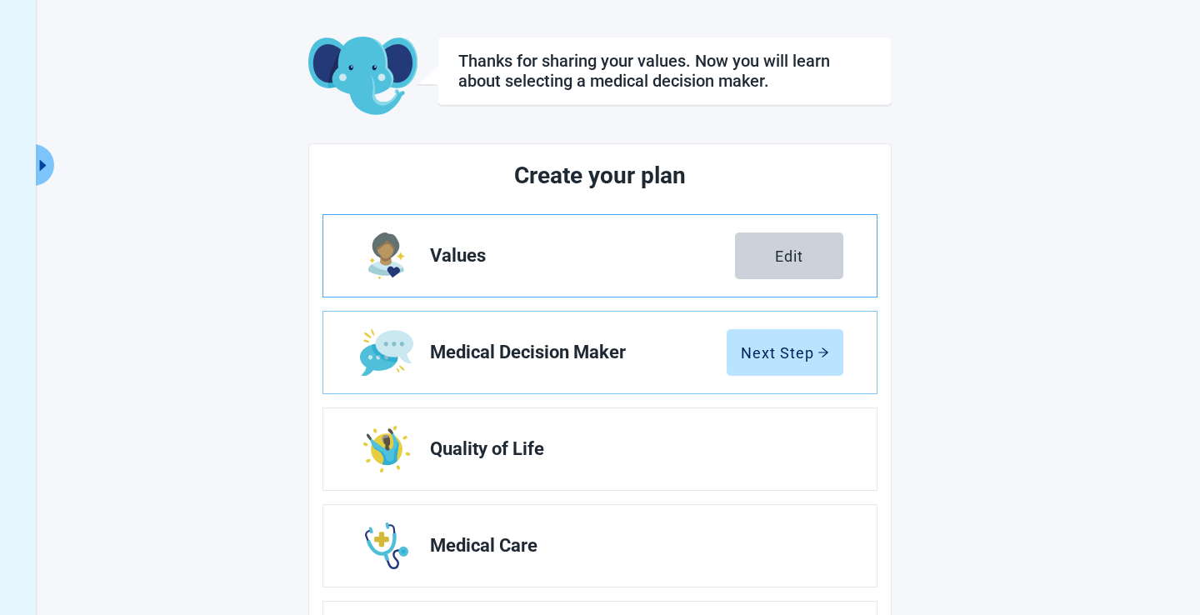
scroll to position [140, 0]
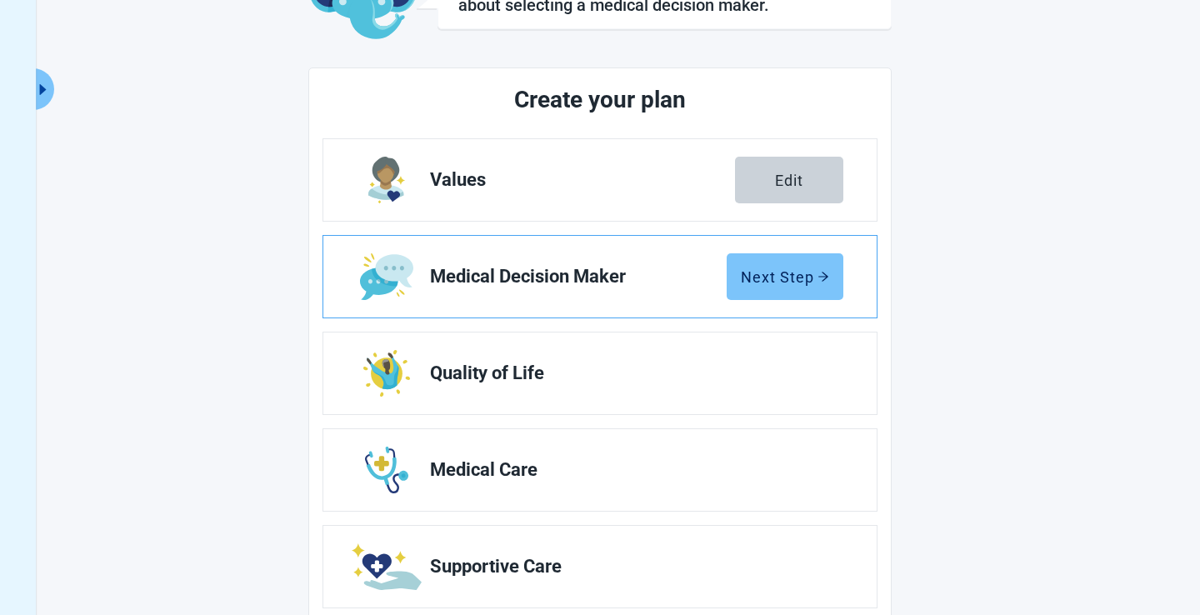
click at [805, 283] on div "Next Step" at bounding box center [785, 276] width 88 height 17
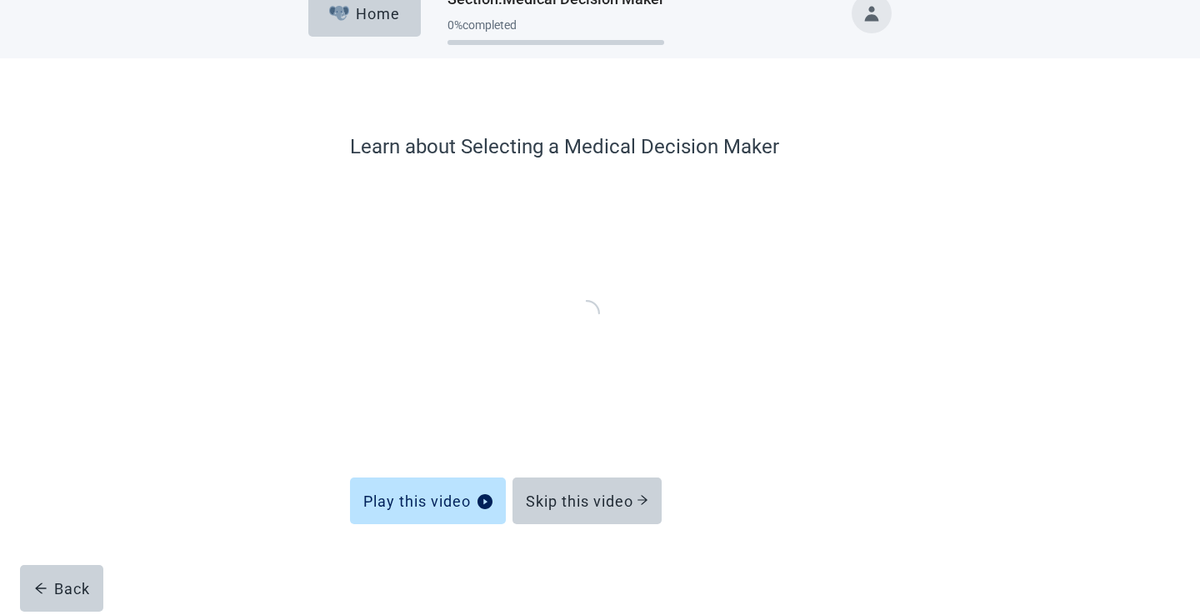
scroll to position [27, 0]
click at [591, 507] on div "Skip this video" at bounding box center [587, 501] width 122 height 17
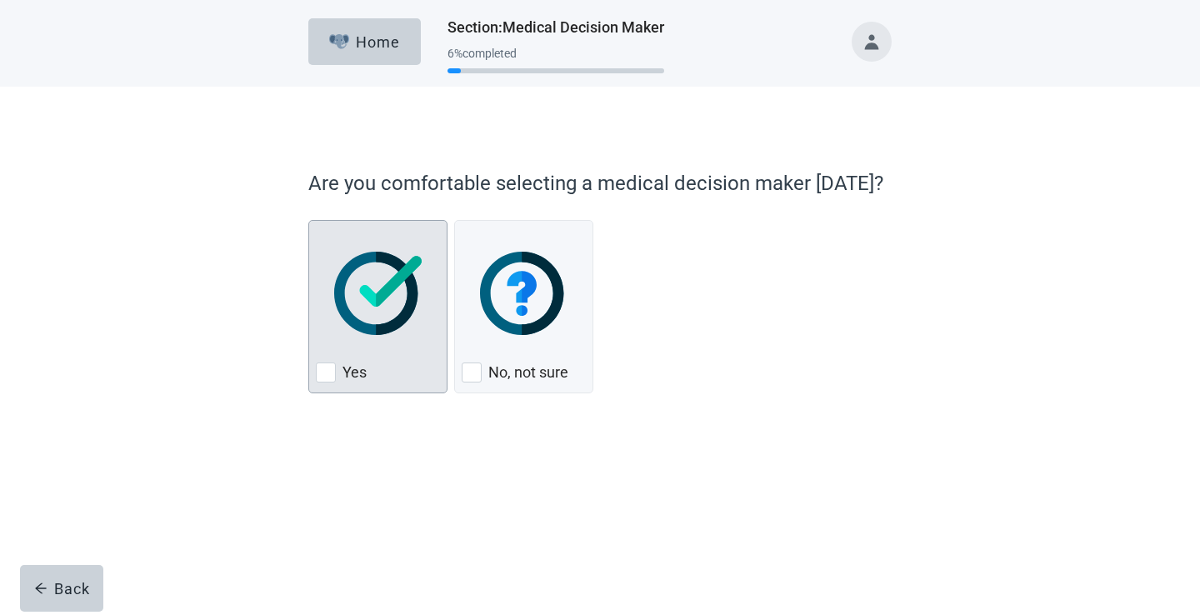
click at [328, 362] on div "Yes, checkbox, not checked" at bounding box center [326, 372] width 20 height 20
click at [309, 221] on input "Yes" at bounding box center [308, 220] width 1 height 1
checkbox input "true"
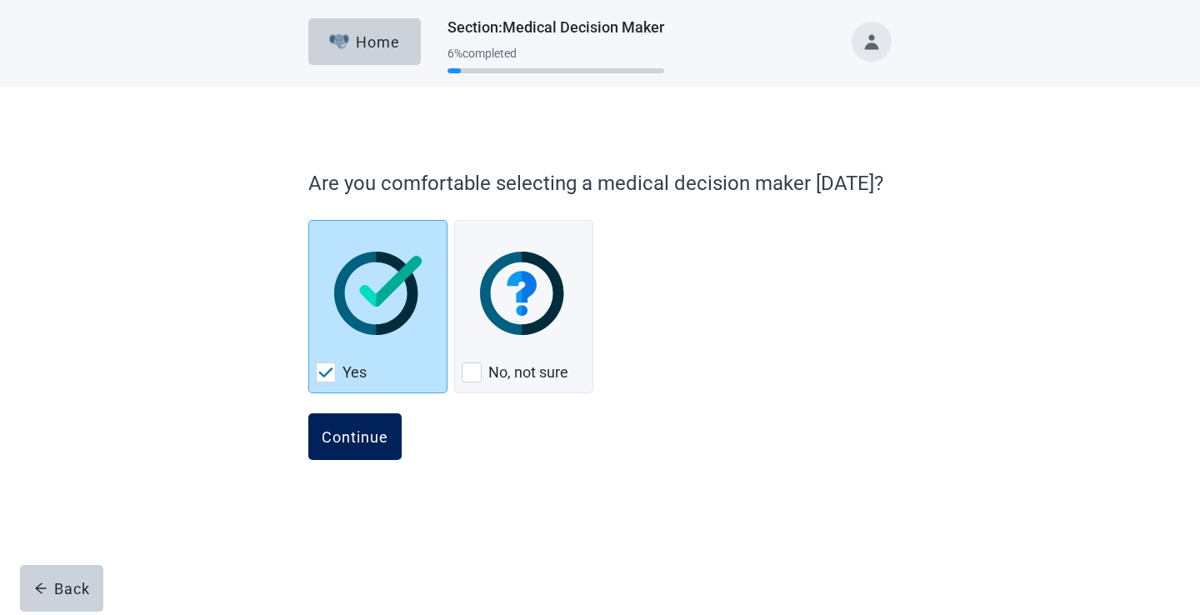
click at [372, 436] on div "Continue" at bounding box center [355, 436] width 67 height 17
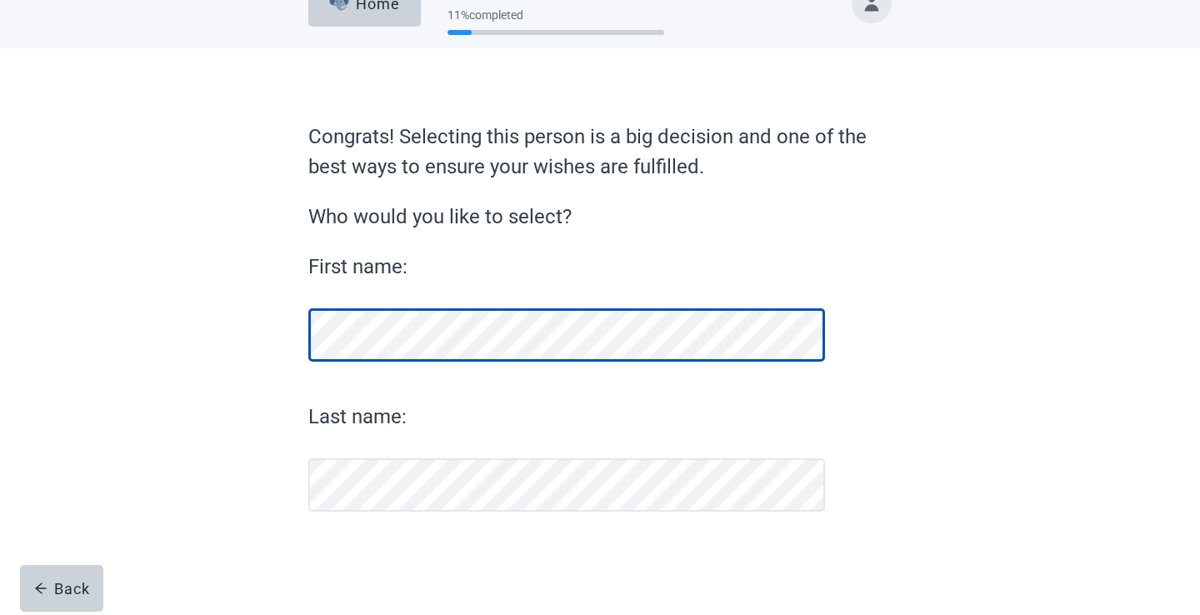
scroll to position [38, 0]
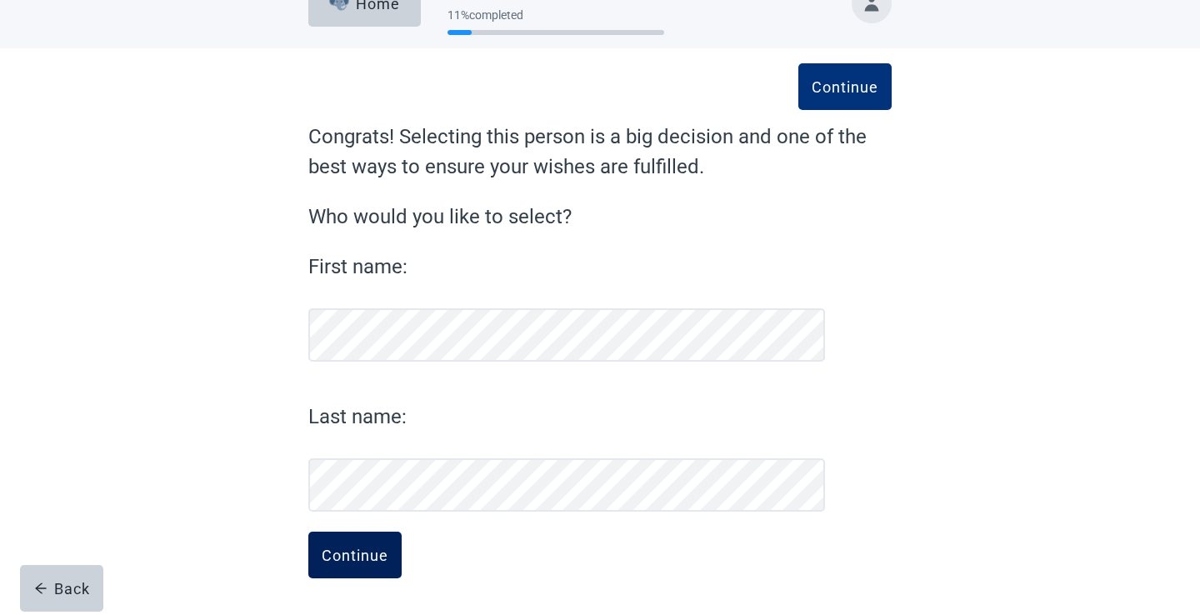
click at [344, 561] on div "Continue" at bounding box center [355, 555] width 67 height 17
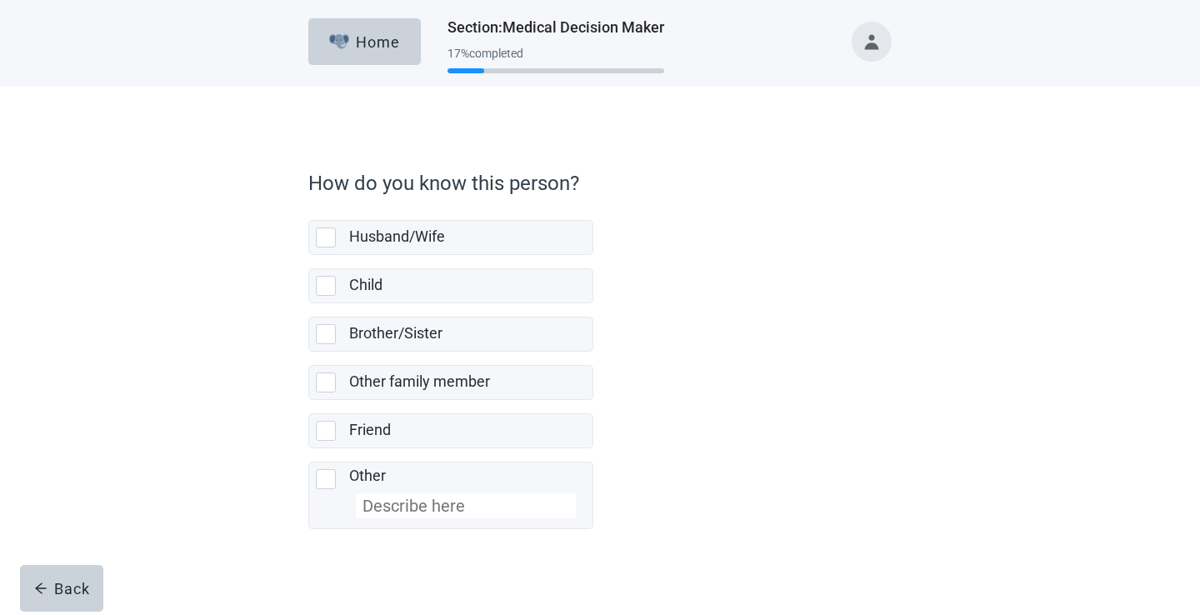
scroll to position [11, 0]
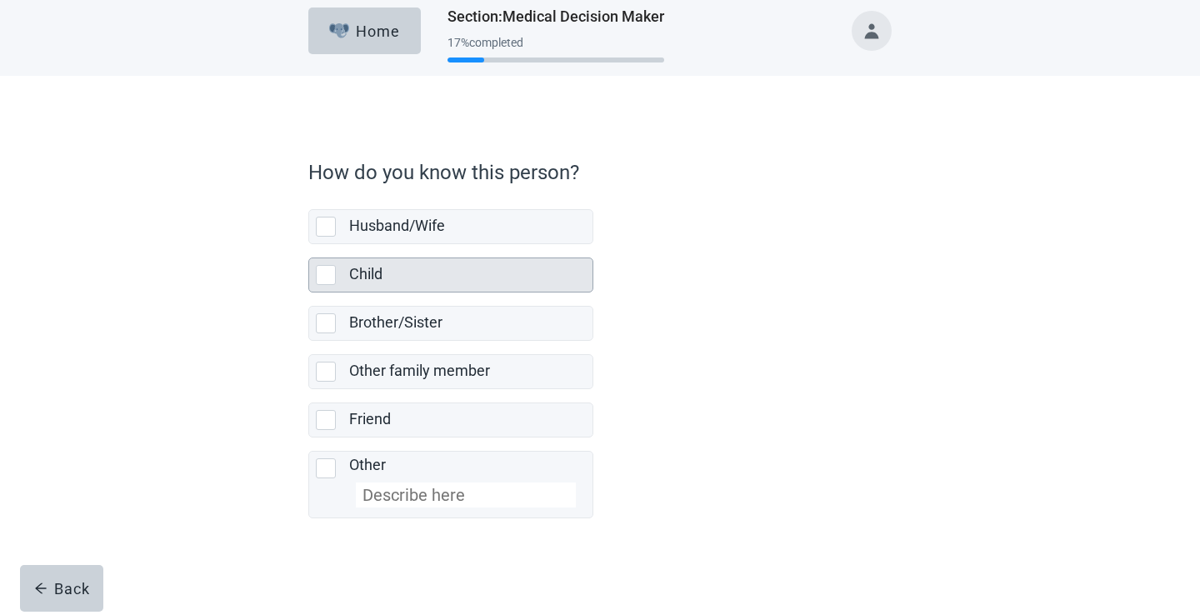
click at [330, 276] on div "Child, checkbox, not selected" at bounding box center [326, 275] width 20 height 20
click at [309, 245] on input "Child" at bounding box center [308, 244] width 1 height 1
checkbox input "true"
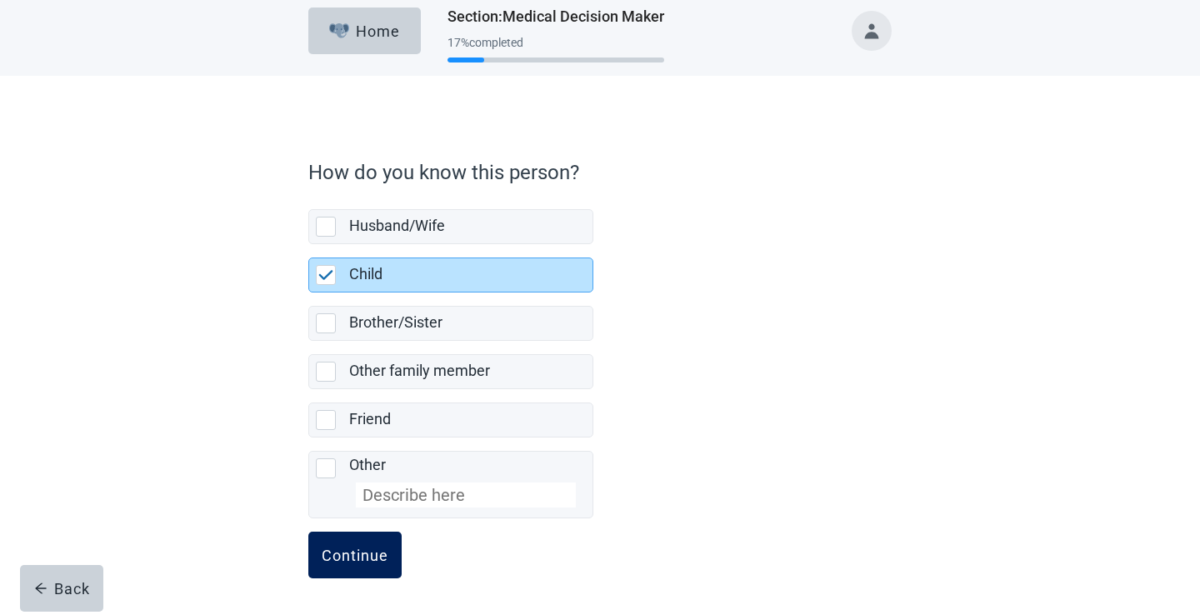
click at [343, 561] on div "Continue" at bounding box center [355, 555] width 67 height 17
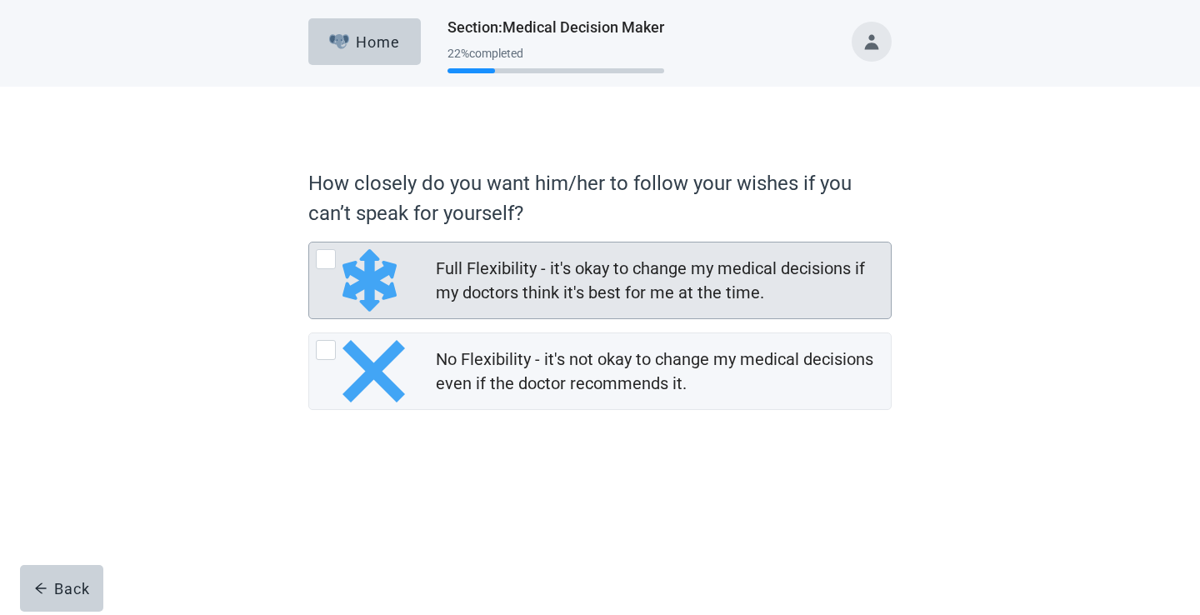
drag, startPoint x: 326, startPoint y: 258, endPoint x: 372, endPoint y: 287, distance: 54.6
click at [326, 257] on div "Full Flexibility - it's okay to change my medical decisions if my doctors think…" at bounding box center [326, 259] width 20 height 20
click at [309, 242] on input "Full Flexibility - it's okay to change my medical decisions if my doctors think…" at bounding box center [308, 242] width 1 height 1
radio input "true"
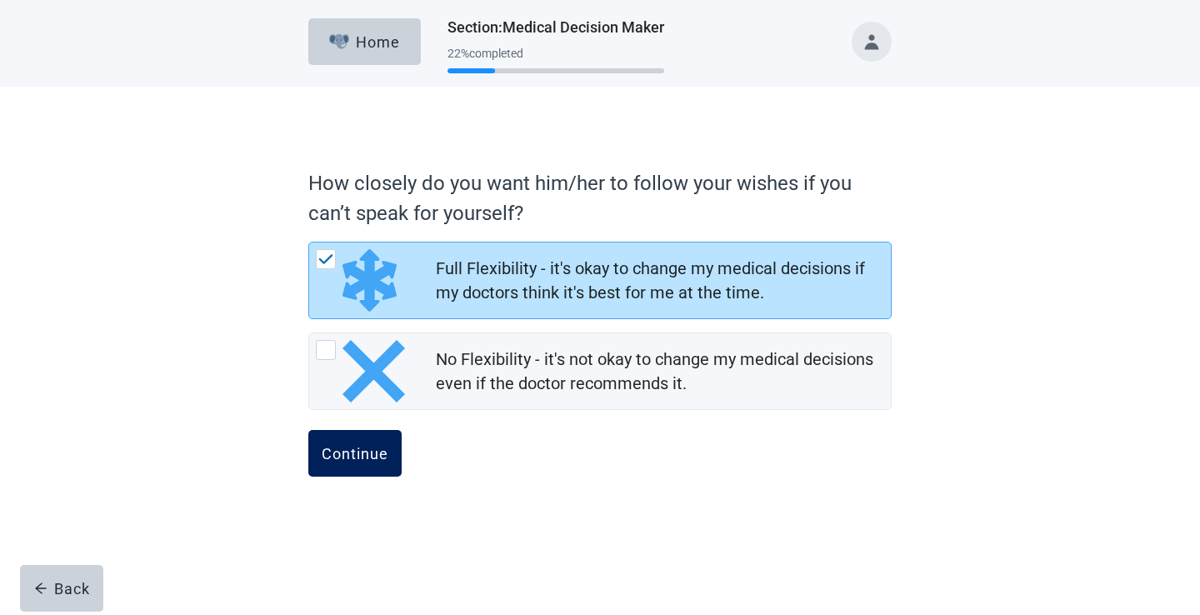
click at [348, 452] on div "Continue" at bounding box center [355, 453] width 67 height 17
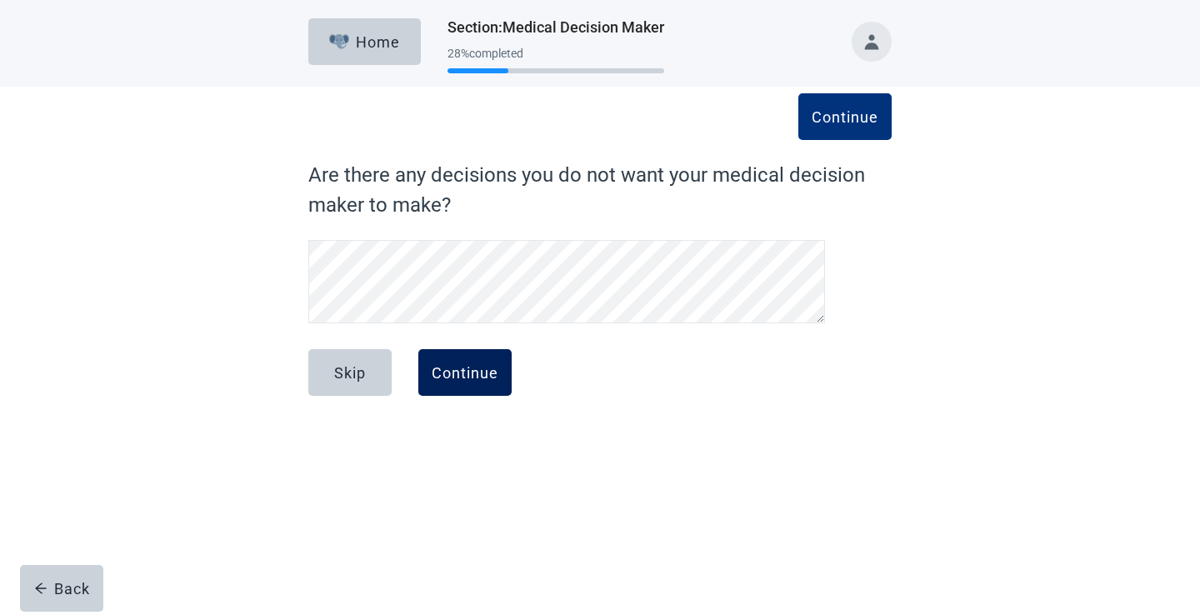
click at [463, 366] on div "Continue" at bounding box center [465, 372] width 67 height 17
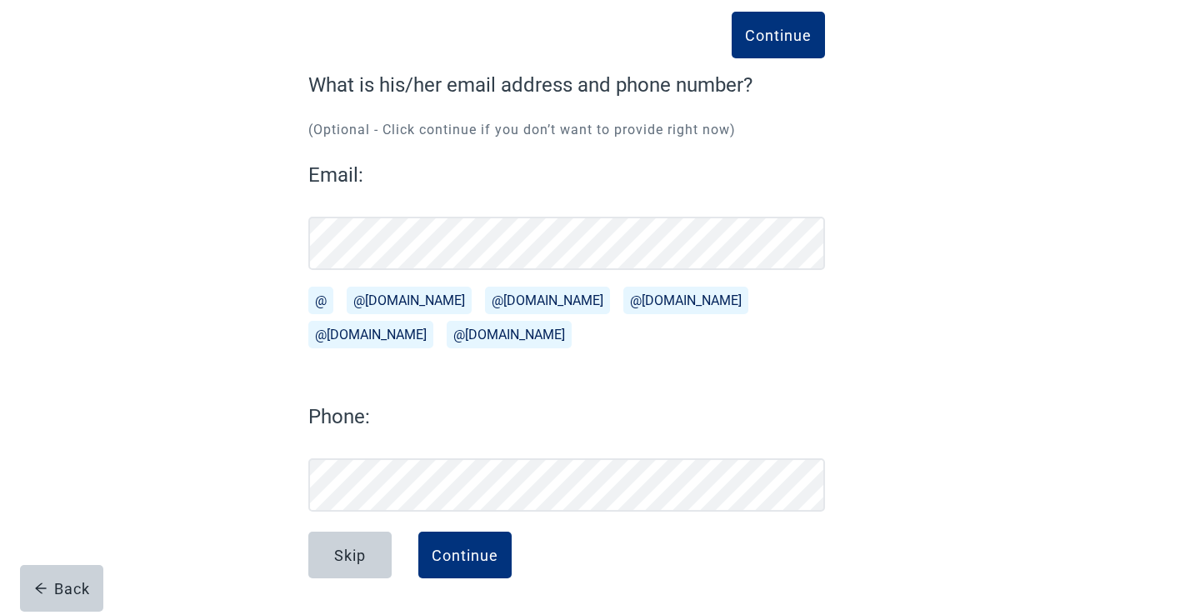
scroll to position [90, 0]
click at [462, 552] on div "Continue" at bounding box center [465, 555] width 67 height 17
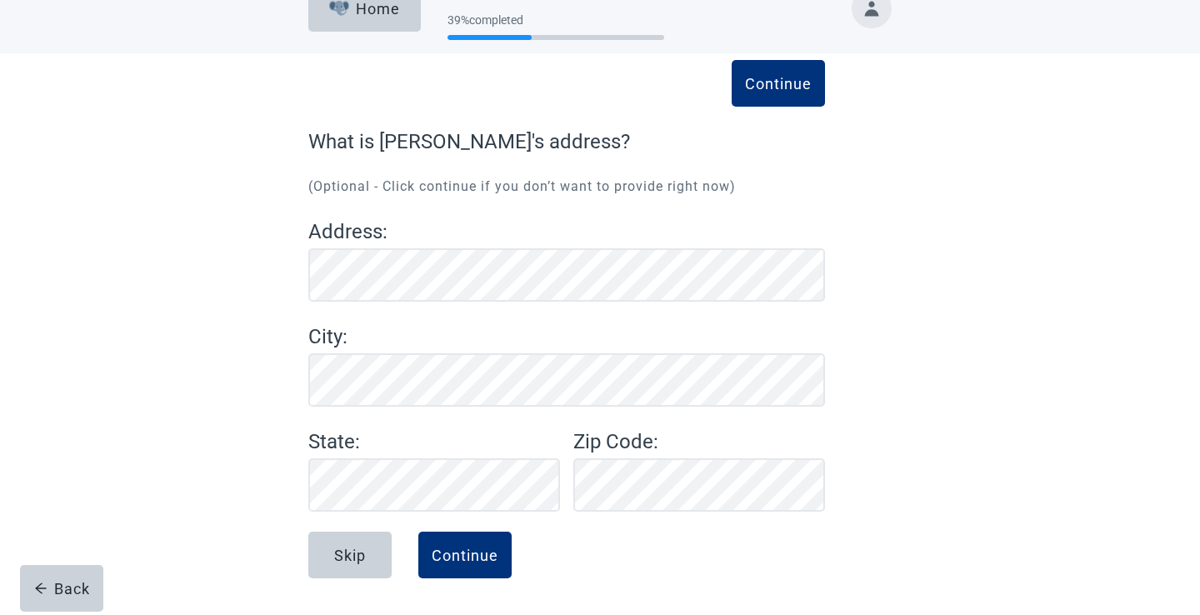
scroll to position [33, 0]
click at [469, 554] on div "Continue" at bounding box center [465, 555] width 67 height 17
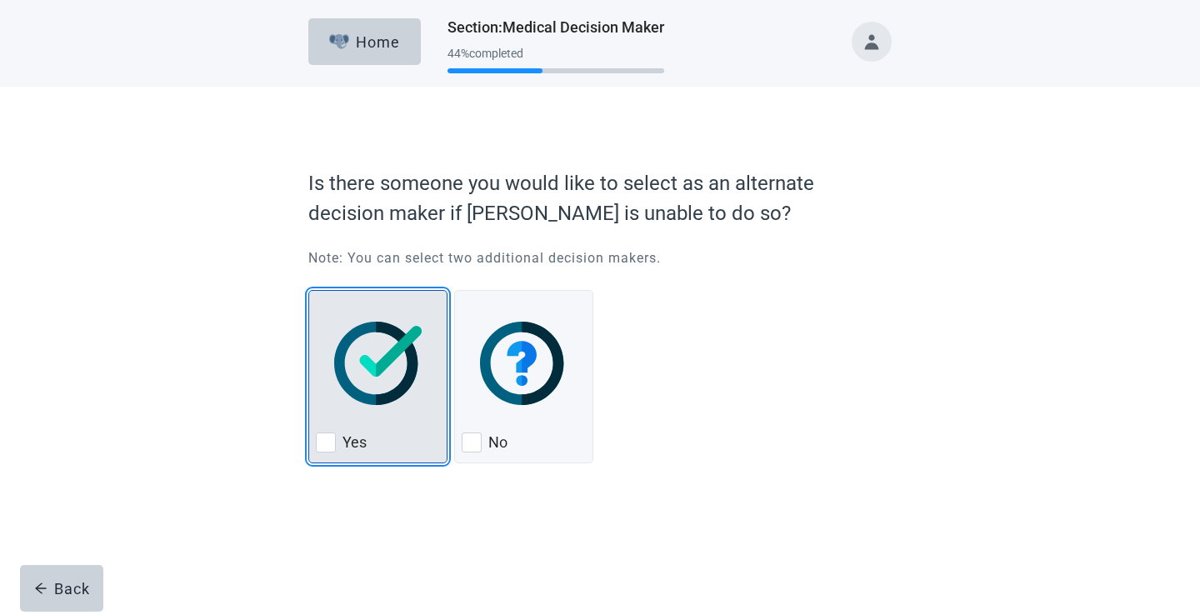
click at [378, 367] on img "Yes, checkbox, not checked" at bounding box center [377, 363] width 87 height 83
click at [309, 291] on input "Yes" at bounding box center [308, 290] width 1 height 1
checkbox input "true"
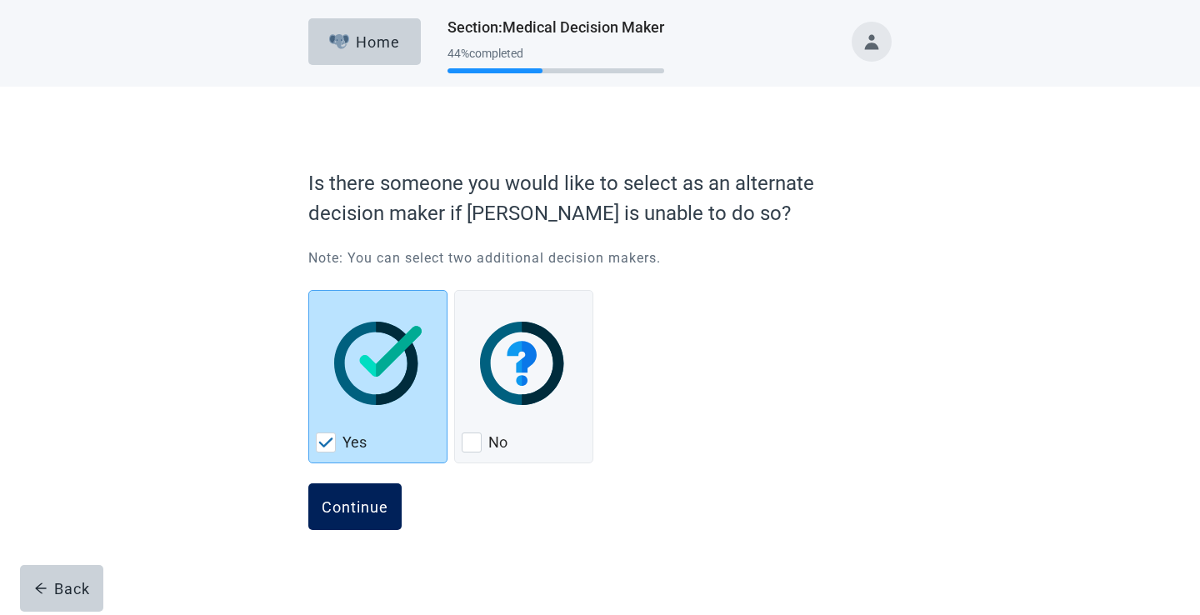
click at [365, 515] on div "Continue" at bounding box center [355, 506] width 67 height 17
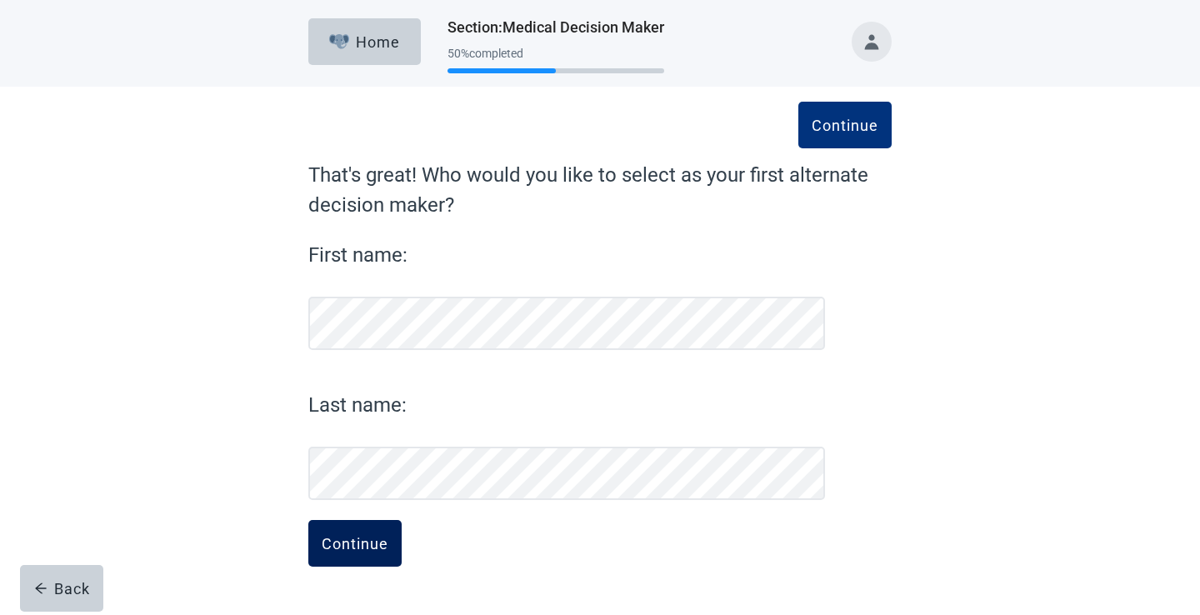
click at [358, 548] on div "Continue" at bounding box center [355, 543] width 67 height 17
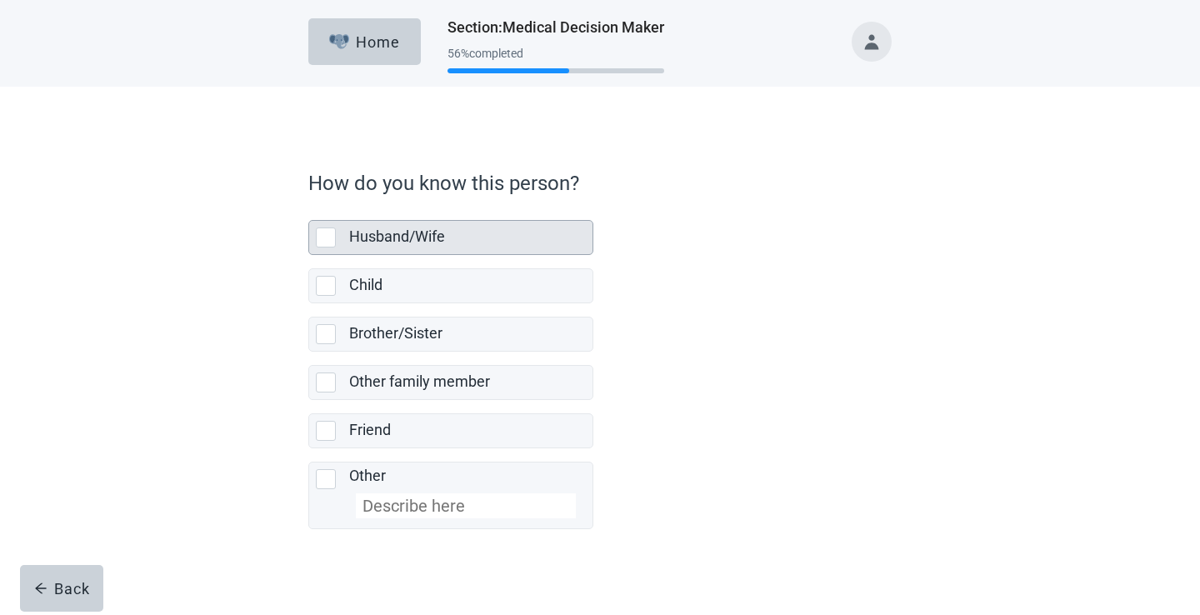
click at [329, 236] on div "Husband/Wife, checkbox, not selected" at bounding box center [326, 237] width 20 height 20
click at [309, 207] on input "Husband/Wife" at bounding box center [308, 207] width 1 height 1
checkbox input "true"
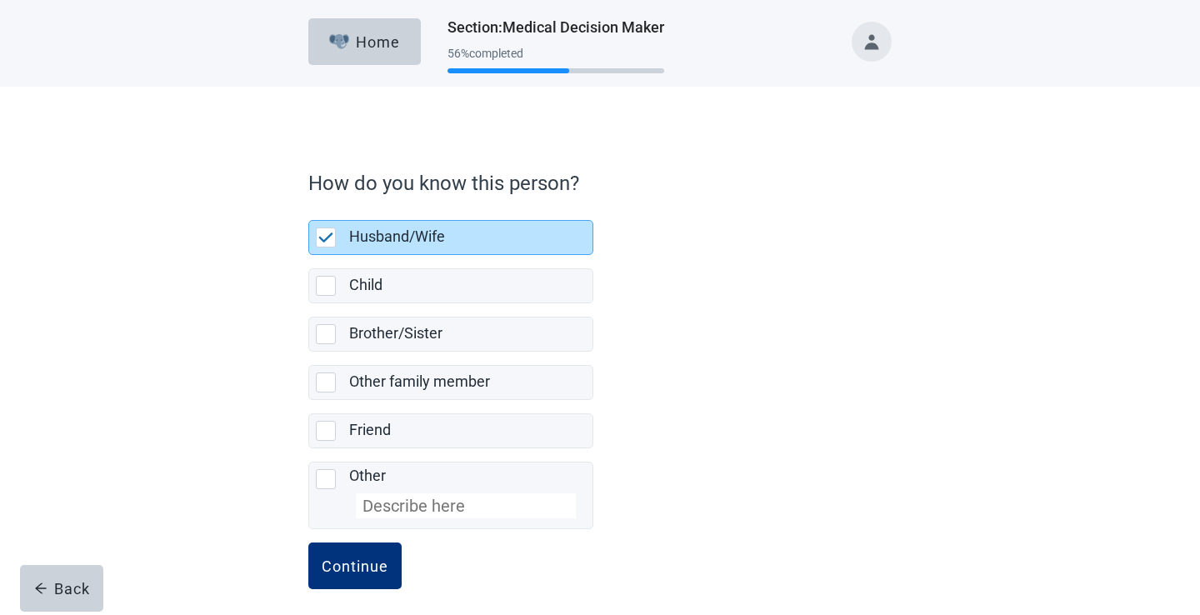
scroll to position [11, 0]
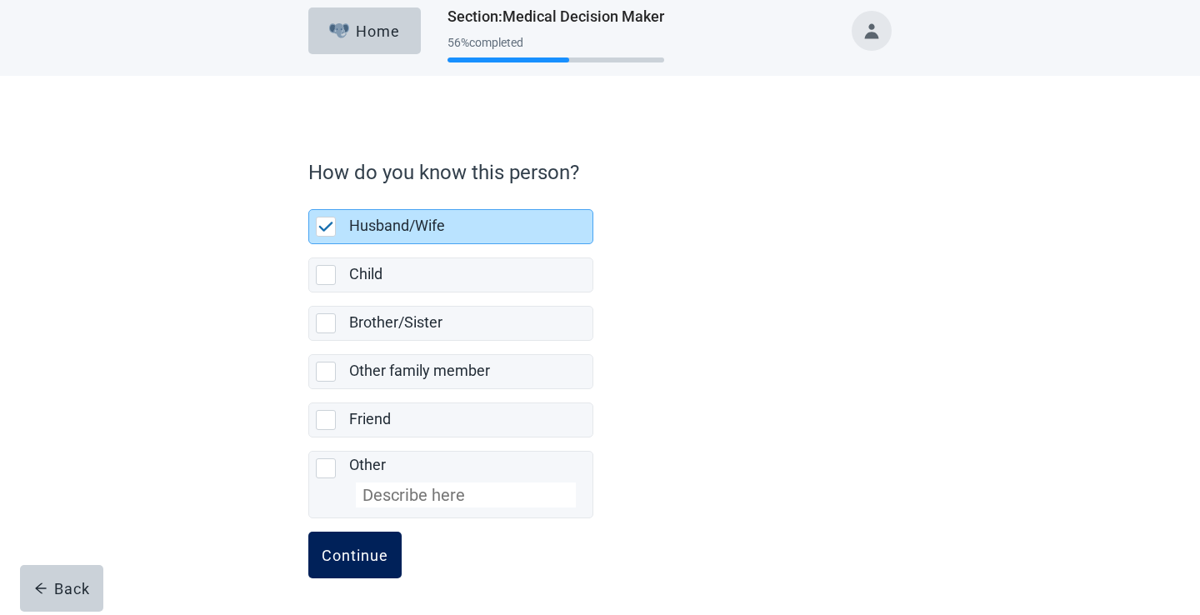
click at [352, 556] on div "Continue" at bounding box center [355, 555] width 67 height 17
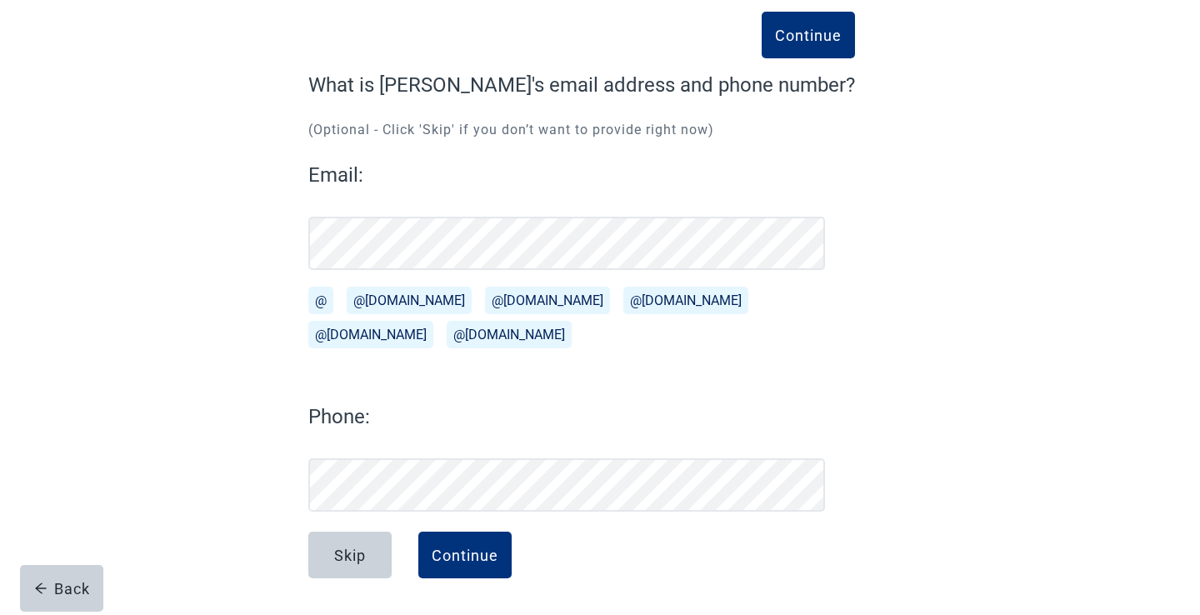
scroll to position [90, 0]
click at [457, 561] on div "Continue" at bounding box center [465, 555] width 67 height 17
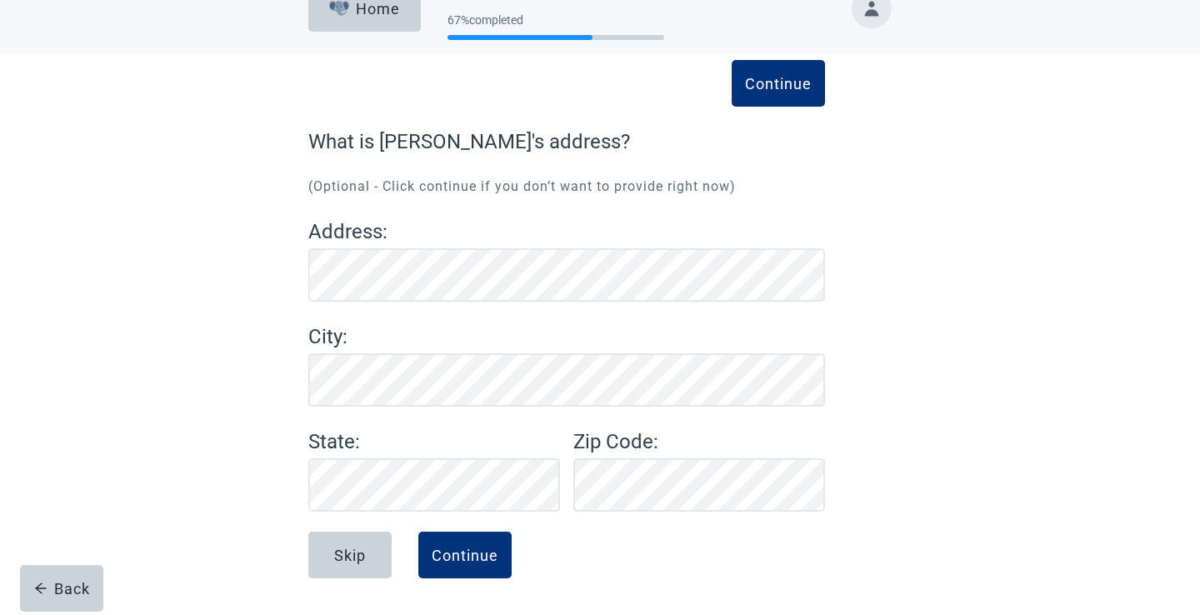
scroll to position [33, 0]
click at [472, 561] on div "Continue" at bounding box center [465, 555] width 67 height 17
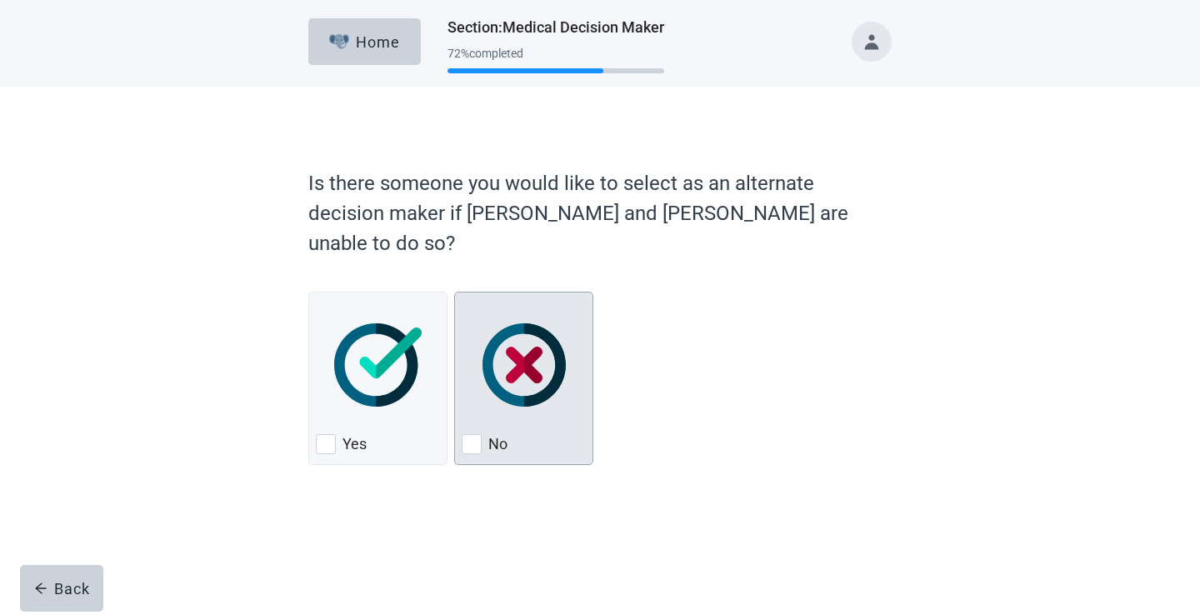
click at [512, 346] on img "No, checkbox, not checked" at bounding box center [523, 364] width 83 height 83
click at [455, 292] on input "No" at bounding box center [454, 292] width 1 height 1
checkbox input "true"
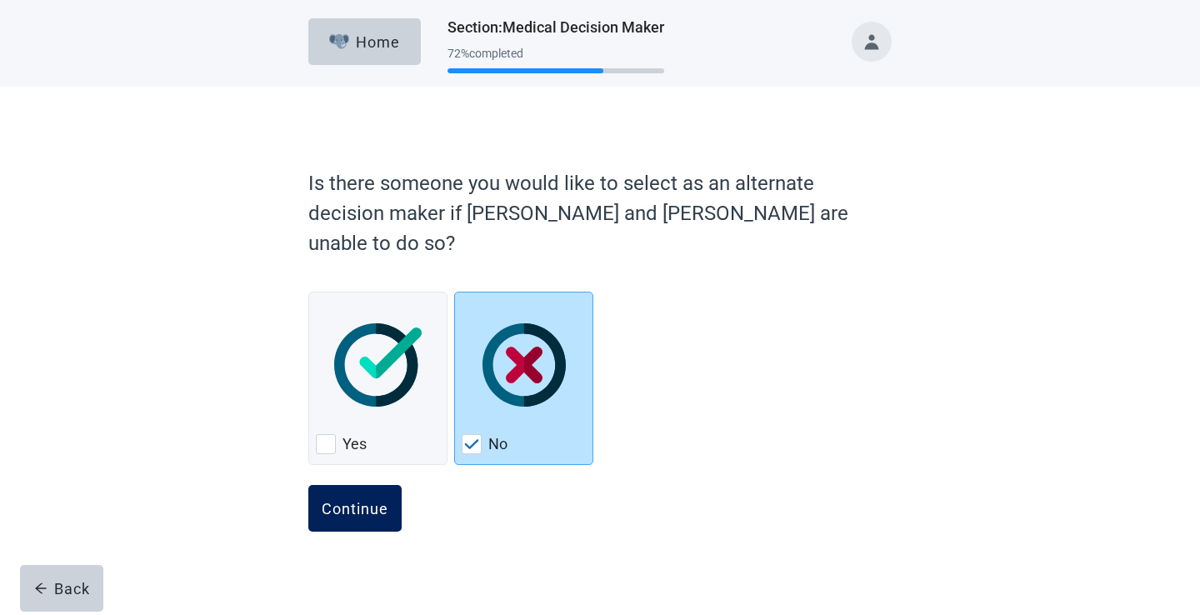
click at [366, 500] on div "Continue" at bounding box center [355, 508] width 67 height 17
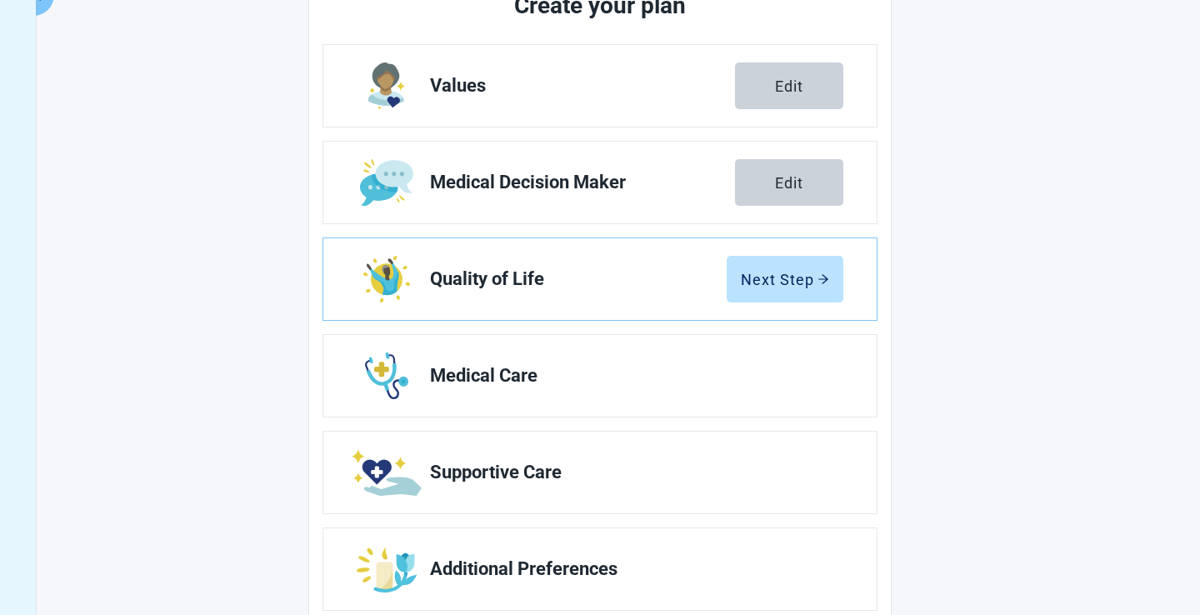
scroll to position [268, 0]
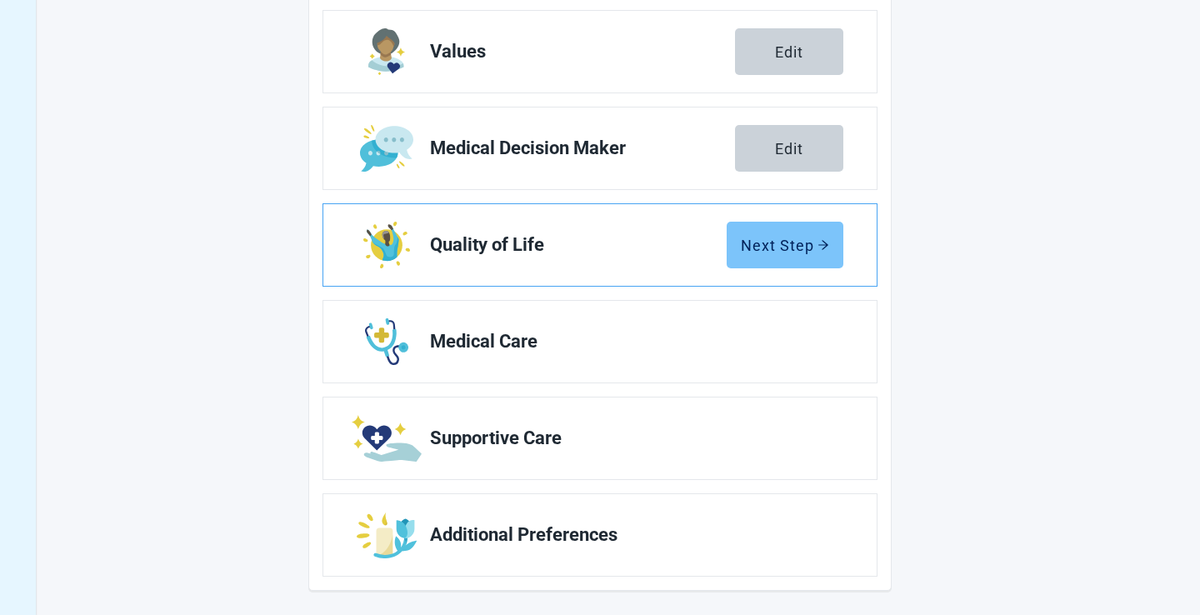
click at [793, 242] on div "Next Step" at bounding box center [785, 245] width 88 height 17
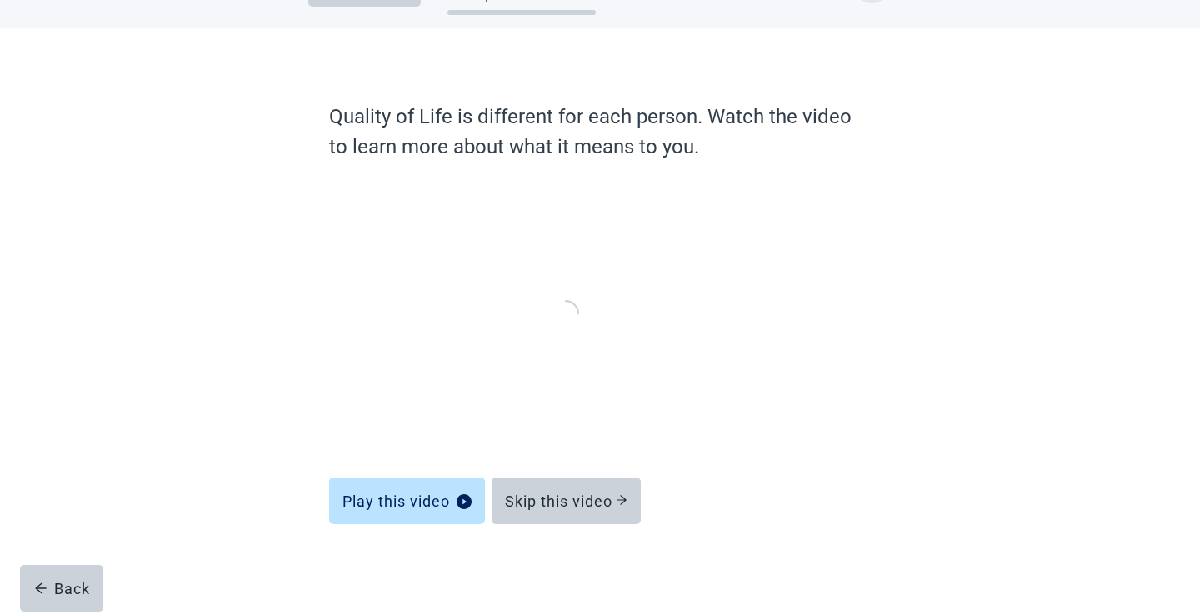
scroll to position [57, 0]
click at [573, 511] on button "Skip this video" at bounding box center [566, 501] width 149 height 47
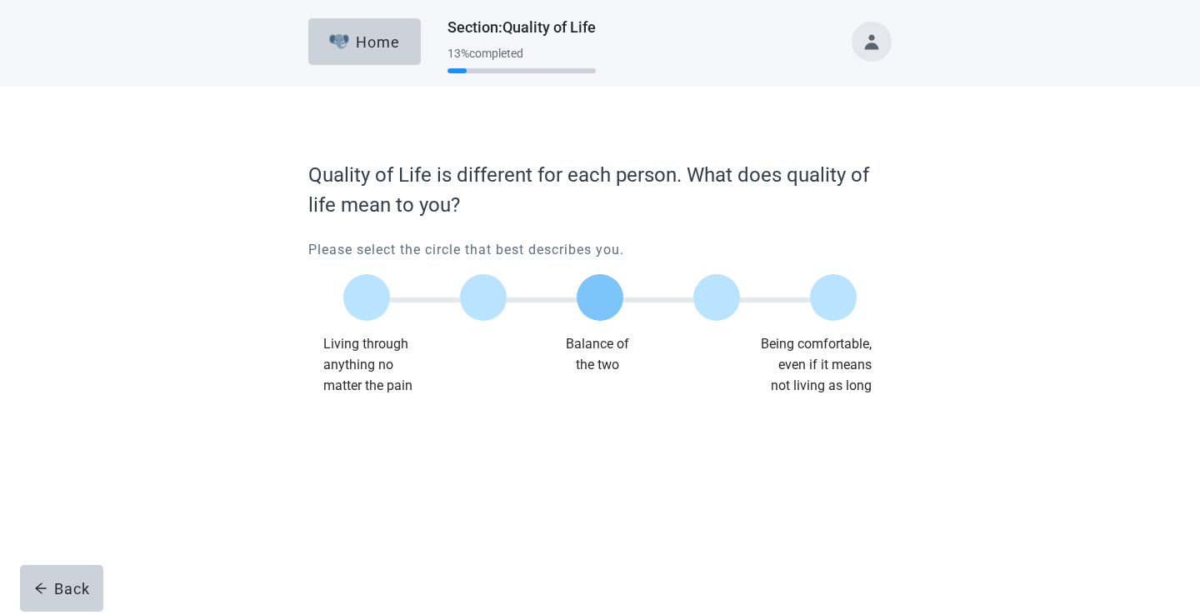
click at [597, 300] on label "Main content" at bounding box center [599, 297] width 47 height 47
click at [600, 297] on input "Quality of life scale: 50 out of 100. Balance of the two" at bounding box center [600, 297] width 0 height 0
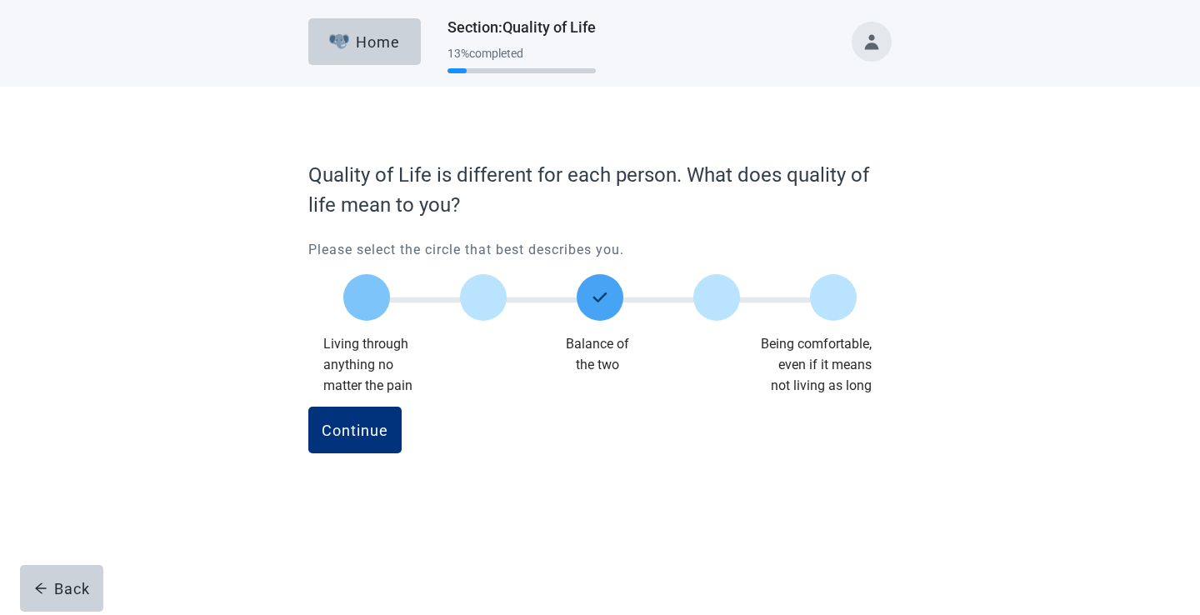
click at [362, 293] on label "Main content" at bounding box center [366, 297] width 47 height 47
click at [367, 297] on input "Quality of life scale: 0 out of 100. Living through anything no matter what" at bounding box center [367, 297] width 0 height 0
click at [375, 427] on div "Continue" at bounding box center [355, 430] width 67 height 17
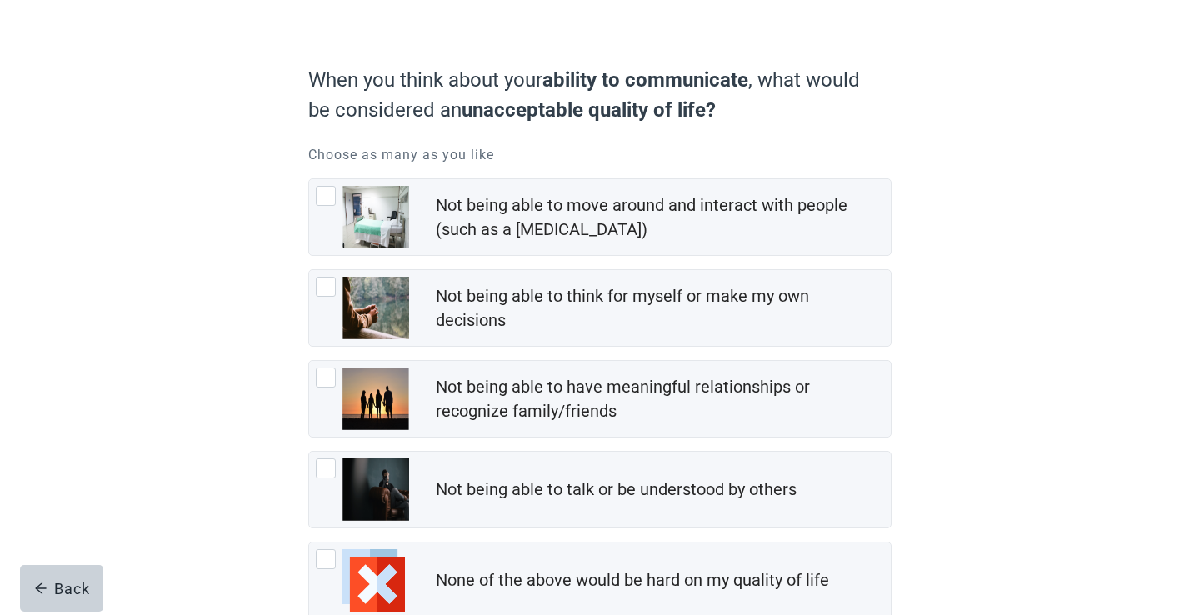
scroll to position [114, 0]
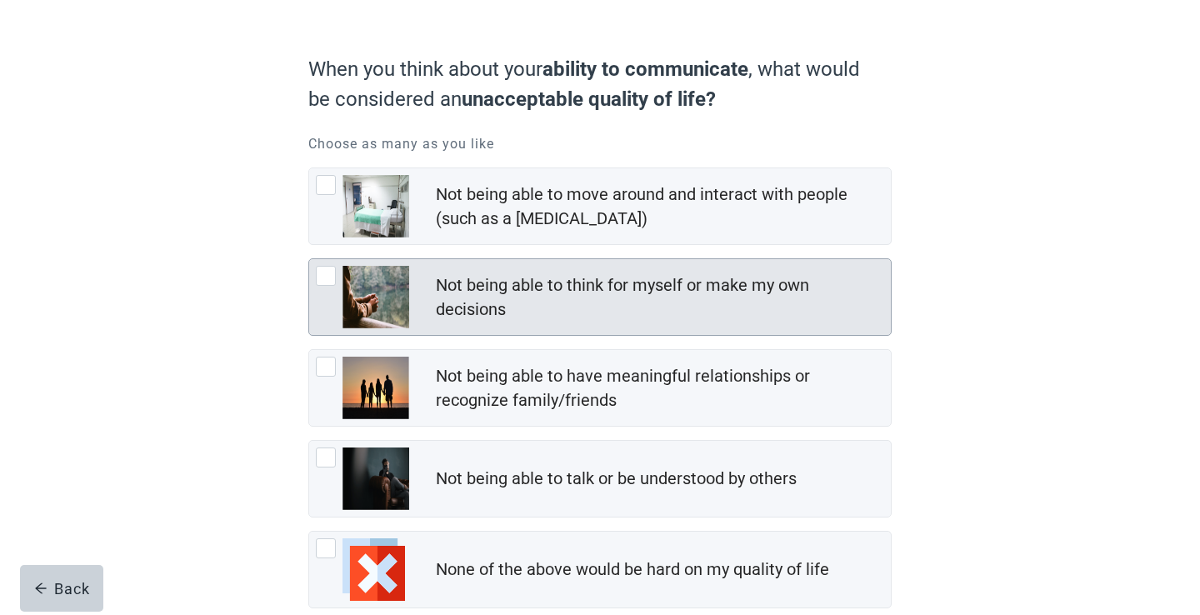
click at [332, 277] on div "Not being able to think for myself or make my own decisions, checkbox, not chec…" at bounding box center [326, 276] width 20 height 20
click at [309, 259] on input "Not being able to think for myself or make my own decisions" at bounding box center [308, 258] width 1 height 1
checkbox input "true"
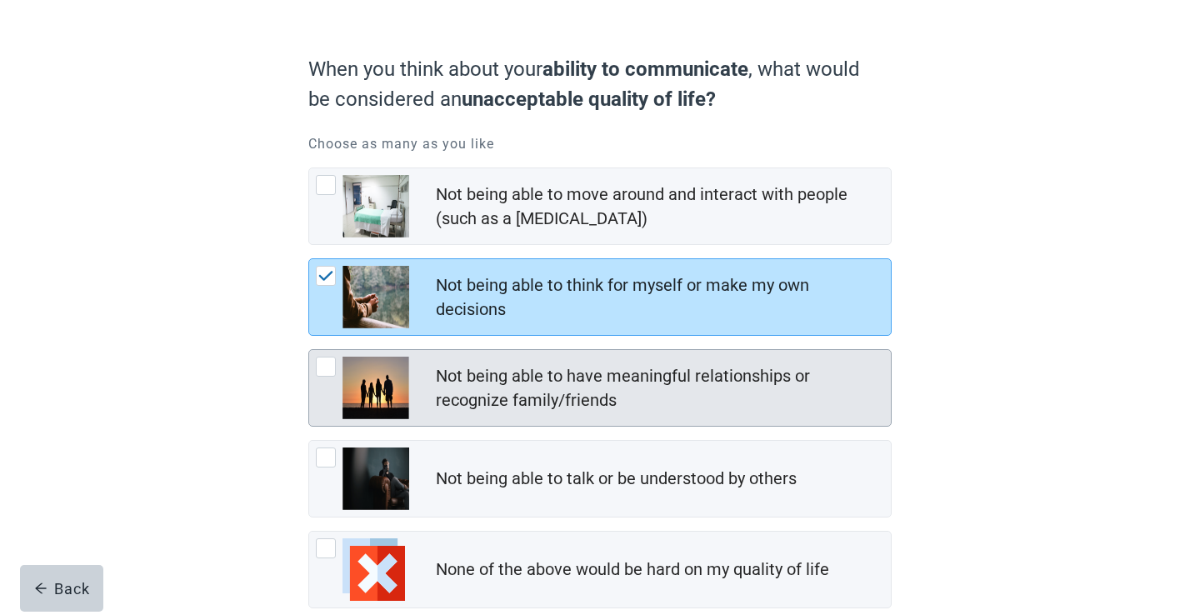
drag, startPoint x: 322, startPoint y: 365, endPoint x: 347, endPoint y: 392, distance: 36.6
click at [322, 365] on div "Not being able to have meaningful relationships or recognize family/friends, ch…" at bounding box center [326, 367] width 20 height 20
click at [309, 350] on input "Not being able to have meaningful relationships or recognize family/friends" at bounding box center [308, 349] width 1 height 1
checkbox input "true"
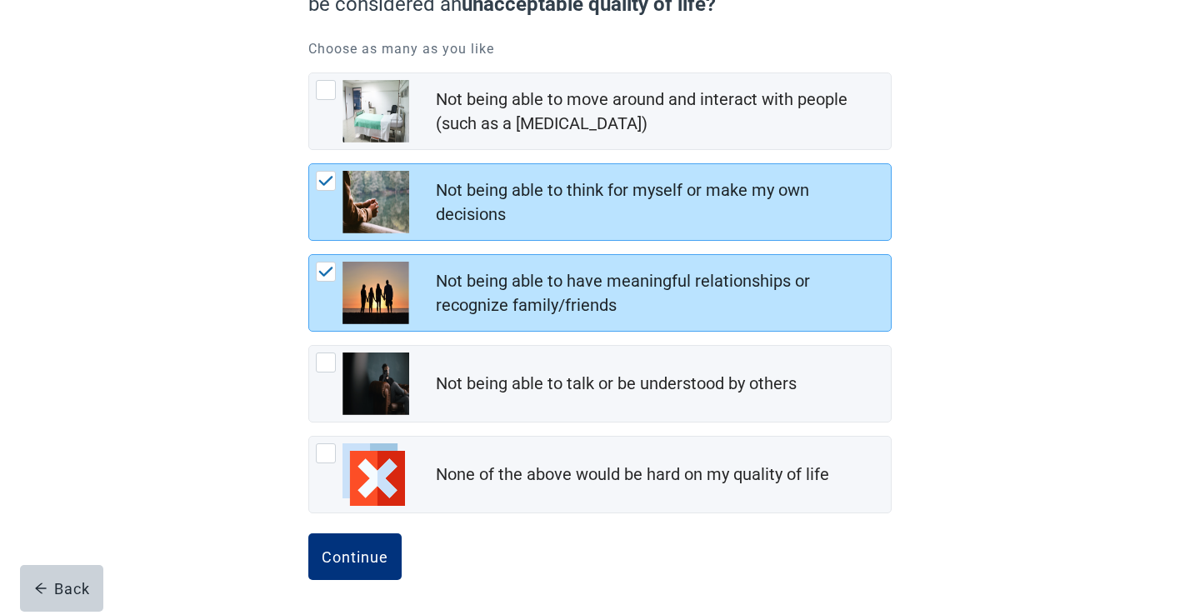
scroll to position [211, 0]
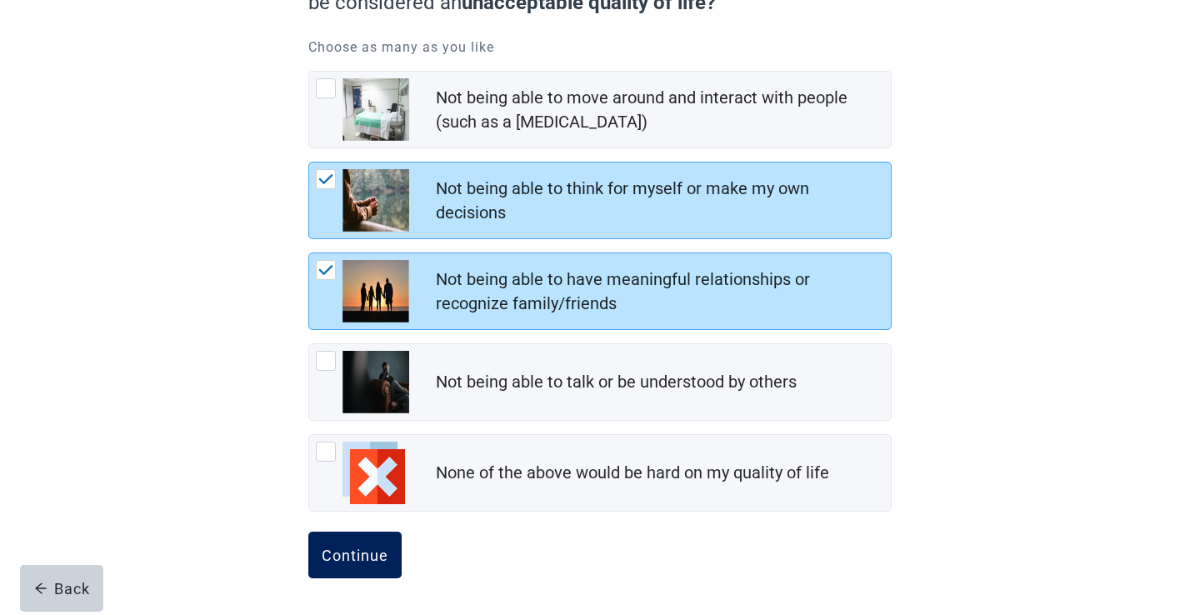
click at [346, 552] on div "Continue" at bounding box center [355, 555] width 67 height 17
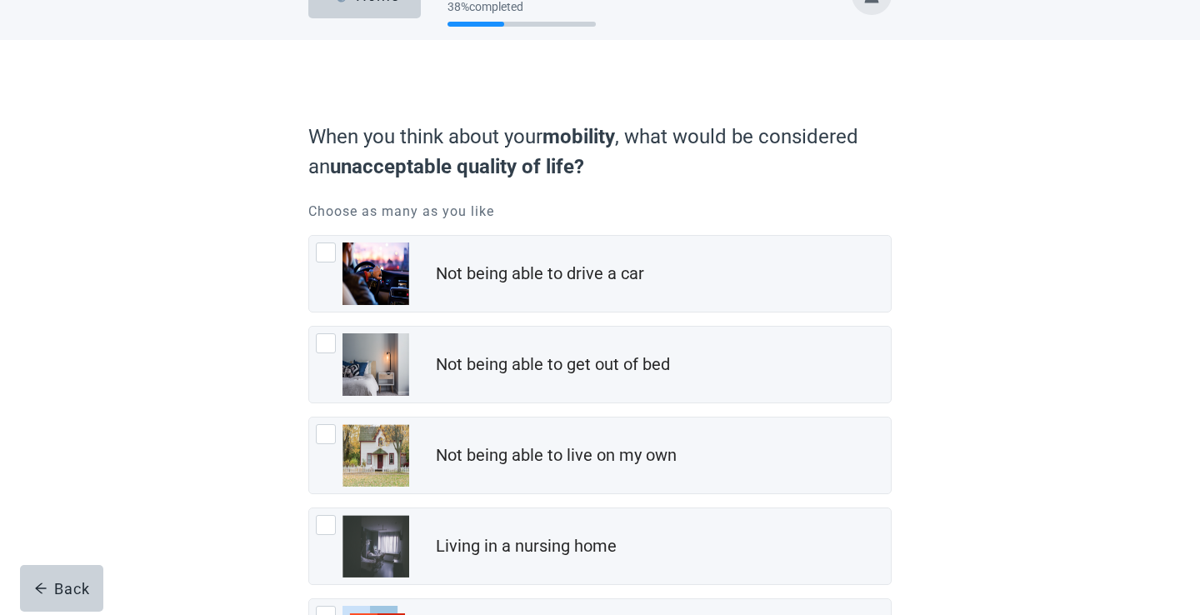
scroll to position [139, 0]
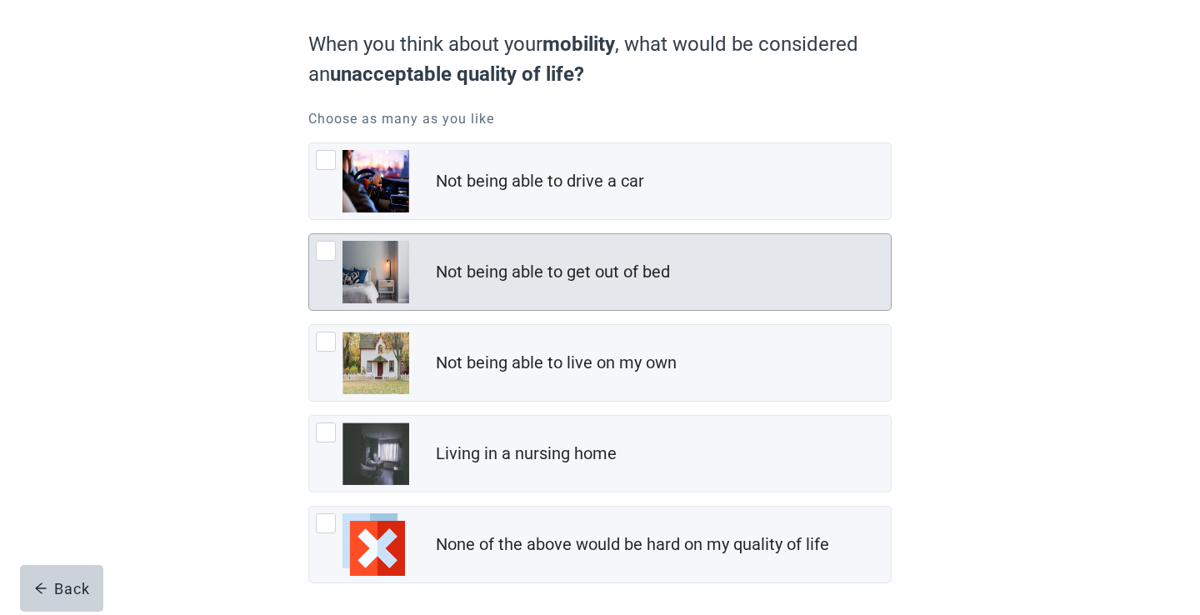
click at [326, 251] on div "Not being able to get out of bed, checkbox, not checked" at bounding box center [326, 251] width 20 height 20
click at [309, 234] on input "Not being able to get out of bed" at bounding box center [308, 233] width 1 height 1
checkbox input "true"
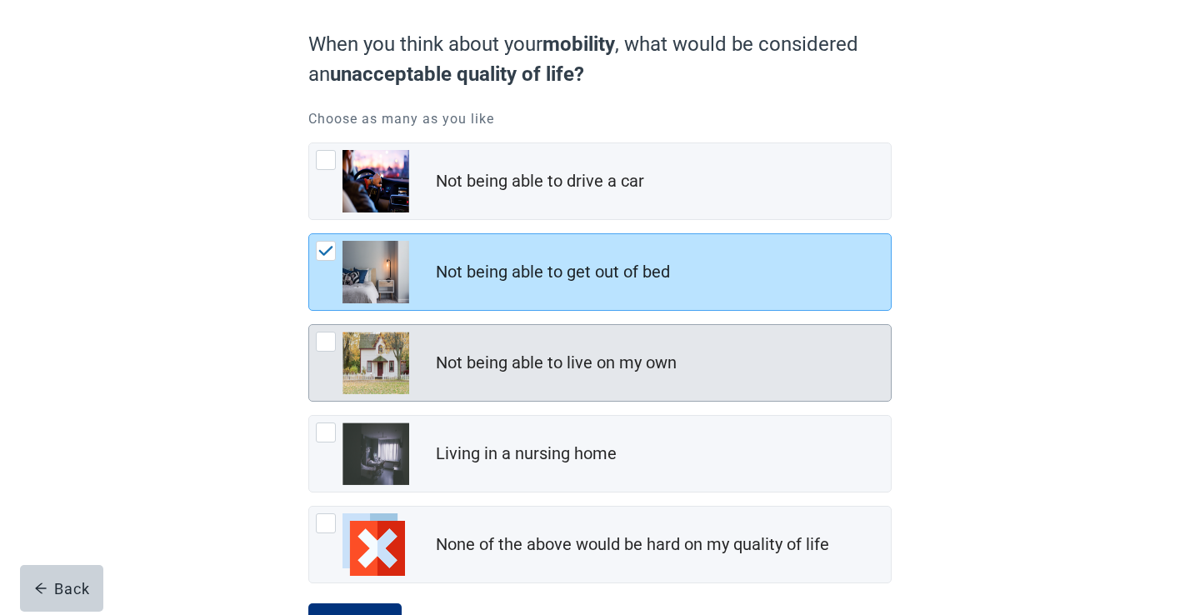
scroll to position [211, 0]
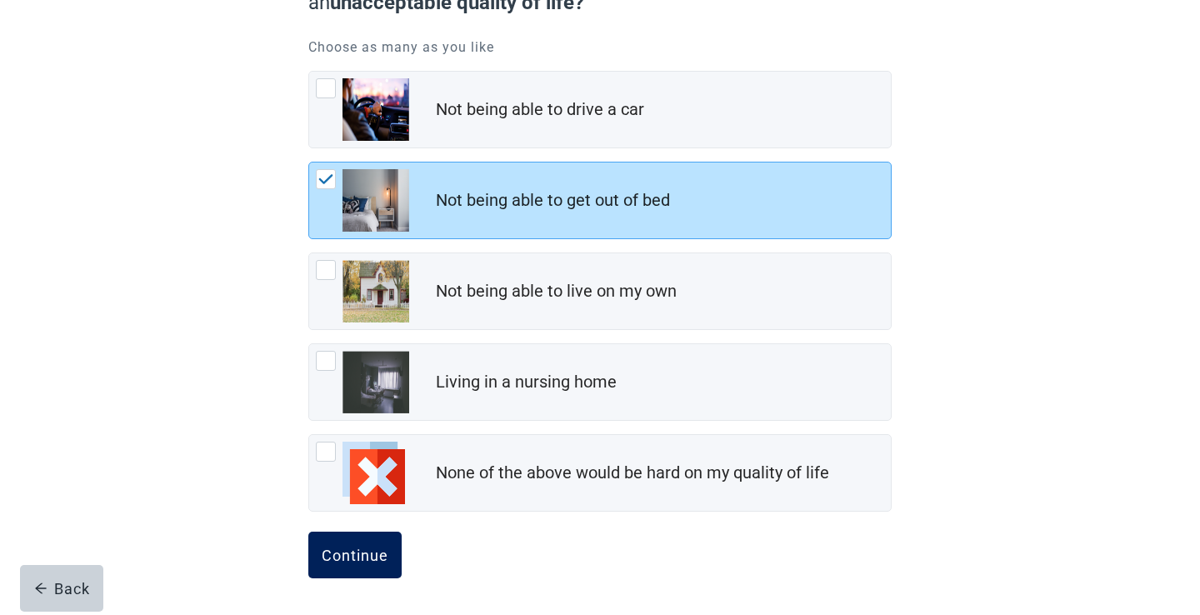
click at [369, 557] on div "Continue" at bounding box center [355, 555] width 67 height 17
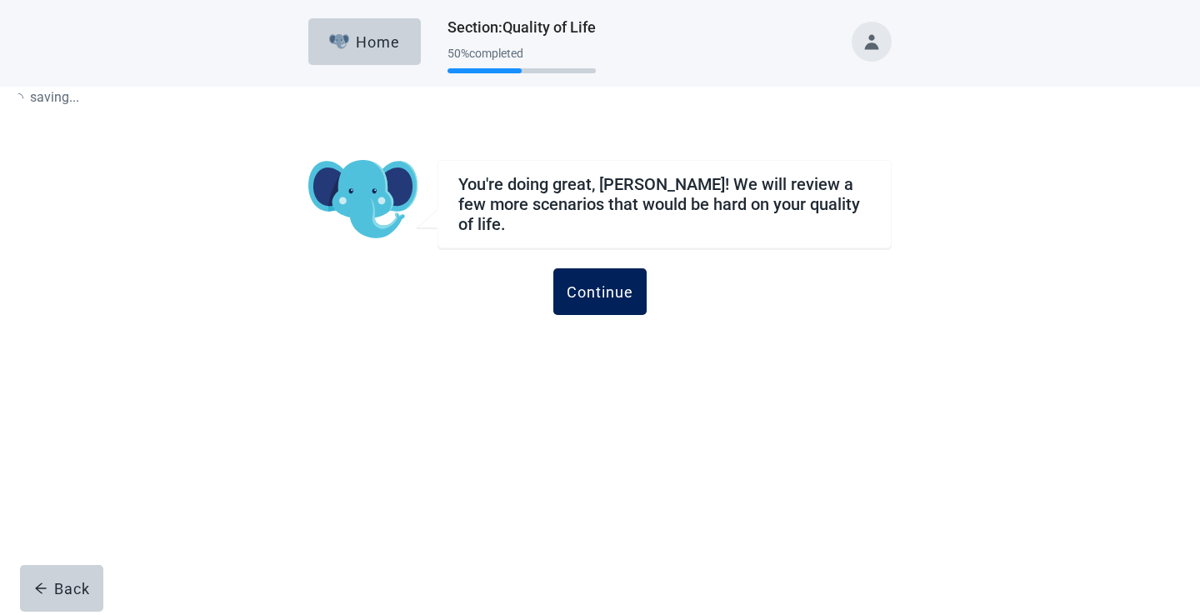
click at [615, 286] on div "Continue" at bounding box center [599, 291] width 67 height 17
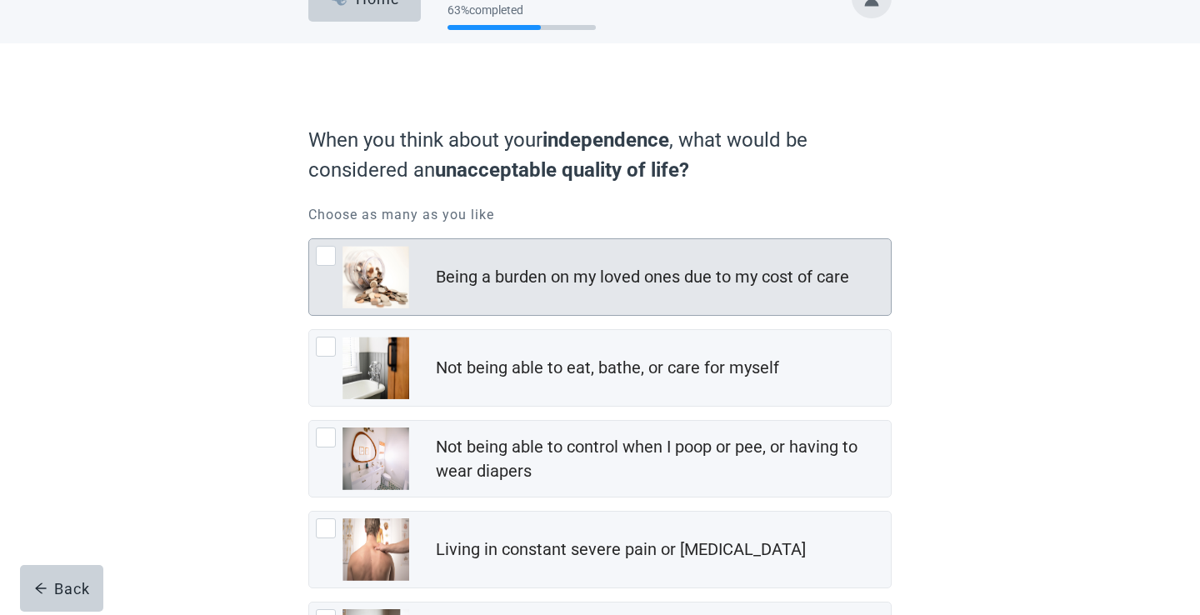
scroll to position [79, 0]
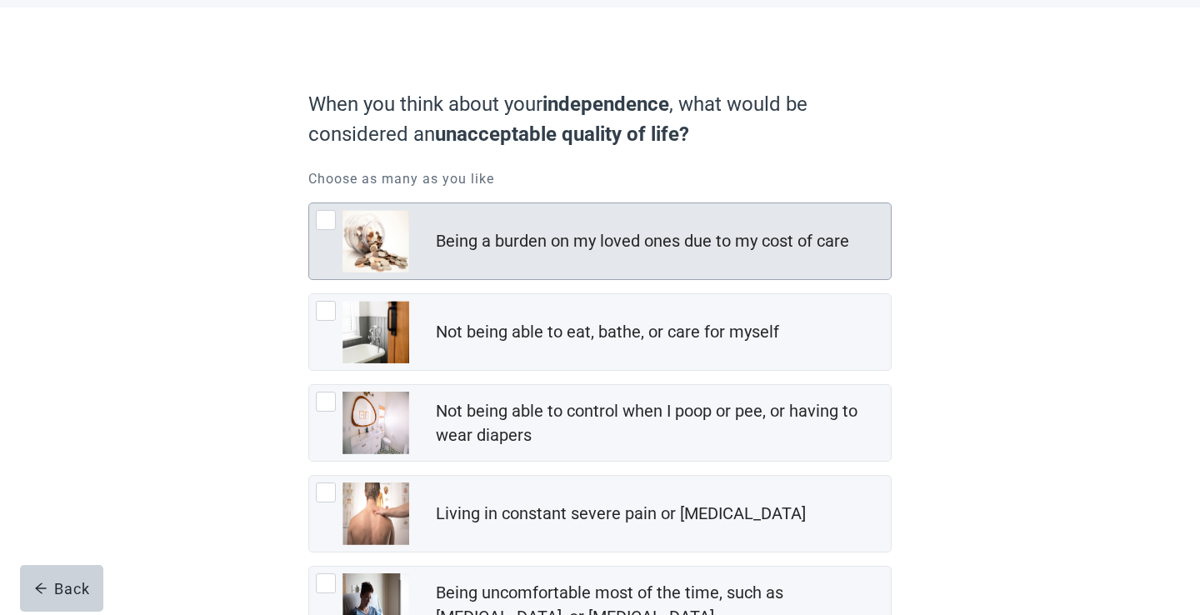
click at [325, 214] on div "Being a burden on my loved ones due to my cost of care, checkbox, not checked" at bounding box center [326, 220] width 20 height 20
click at [309, 203] on input "Being a burden on my loved ones due to my cost of care" at bounding box center [308, 202] width 1 height 1
checkbox input "true"
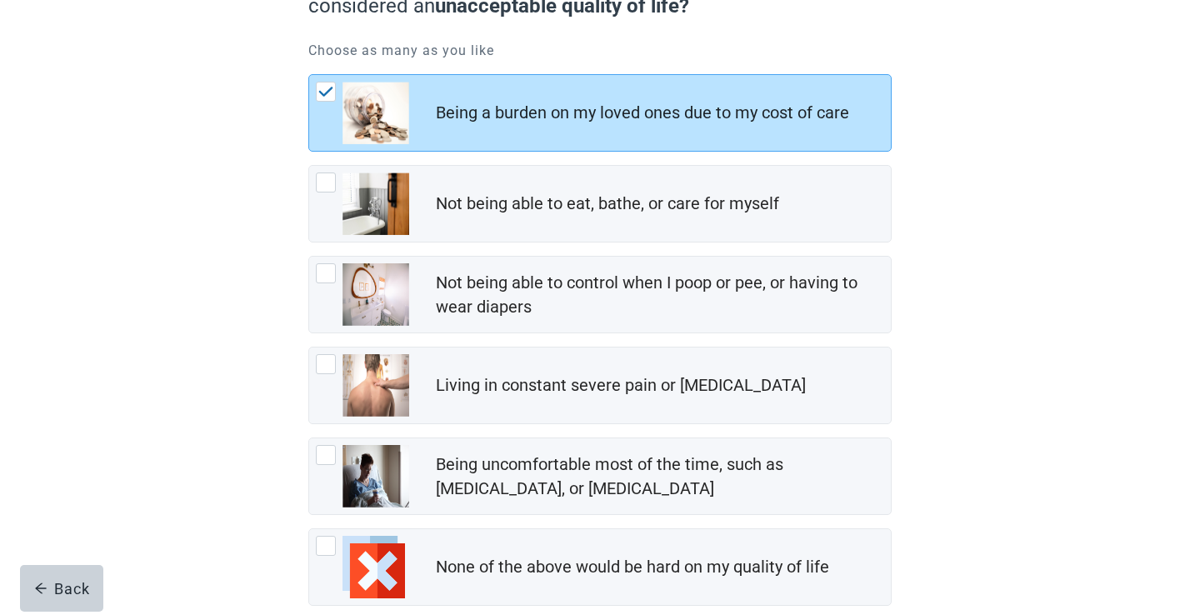
scroll to position [212, 0]
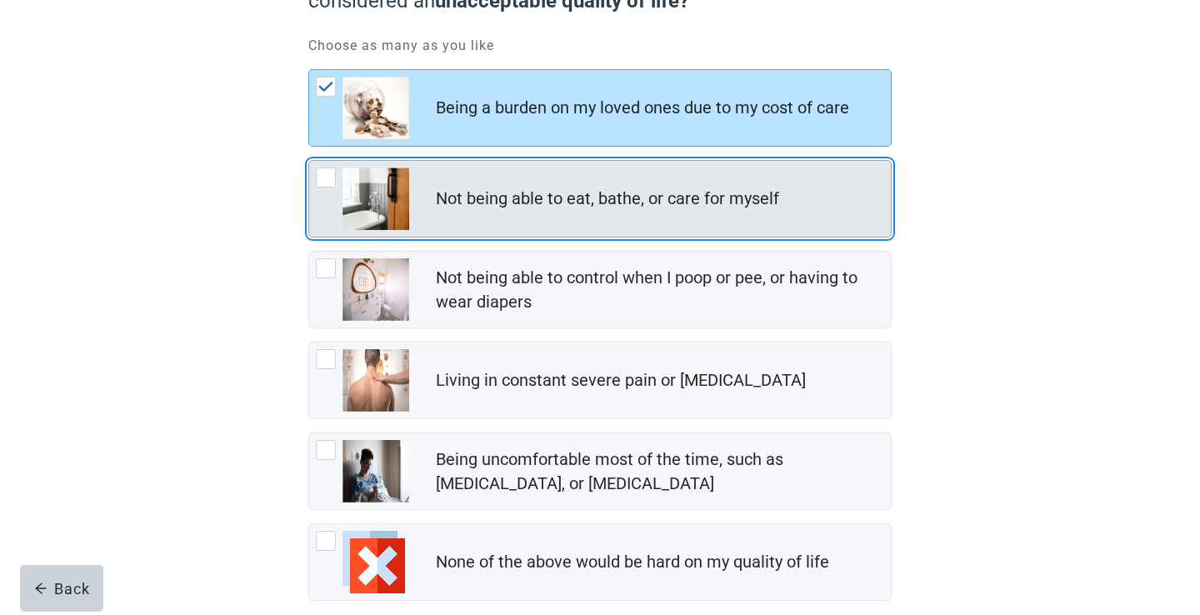
click at [329, 178] on div "Not being able to eat, bathe, or care for myself, checkbox, not checked" at bounding box center [326, 177] width 20 height 20
click at [309, 161] on input "Not being able to eat, bathe, or care for myself" at bounding box center [308, 160] width 1 height 1
checkbox input "true"
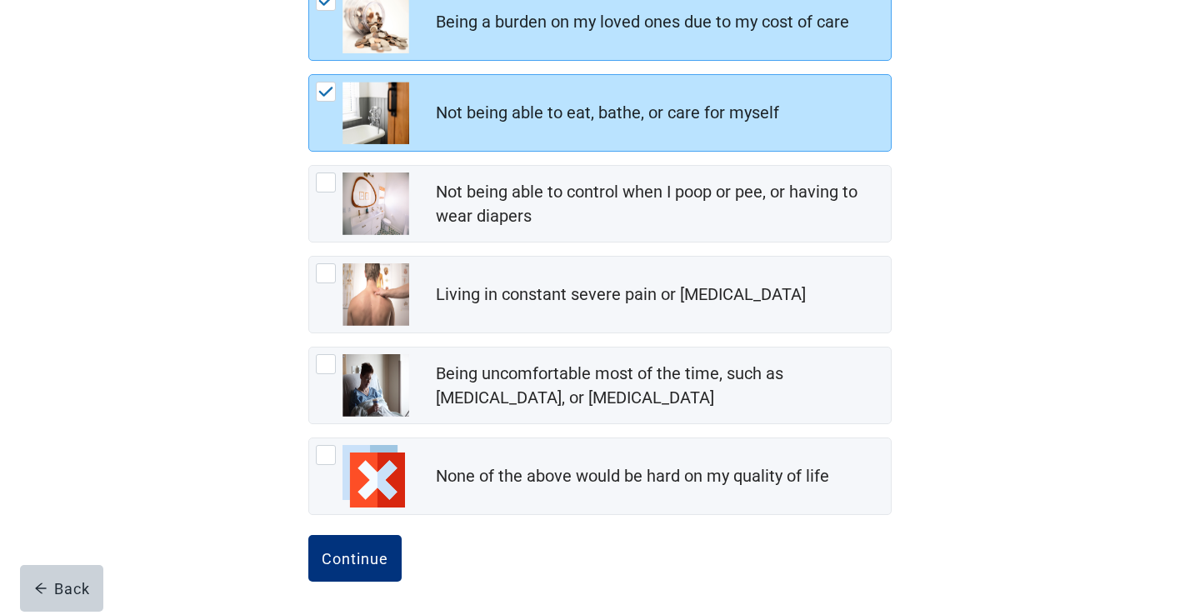
scroll to position [302, 0]
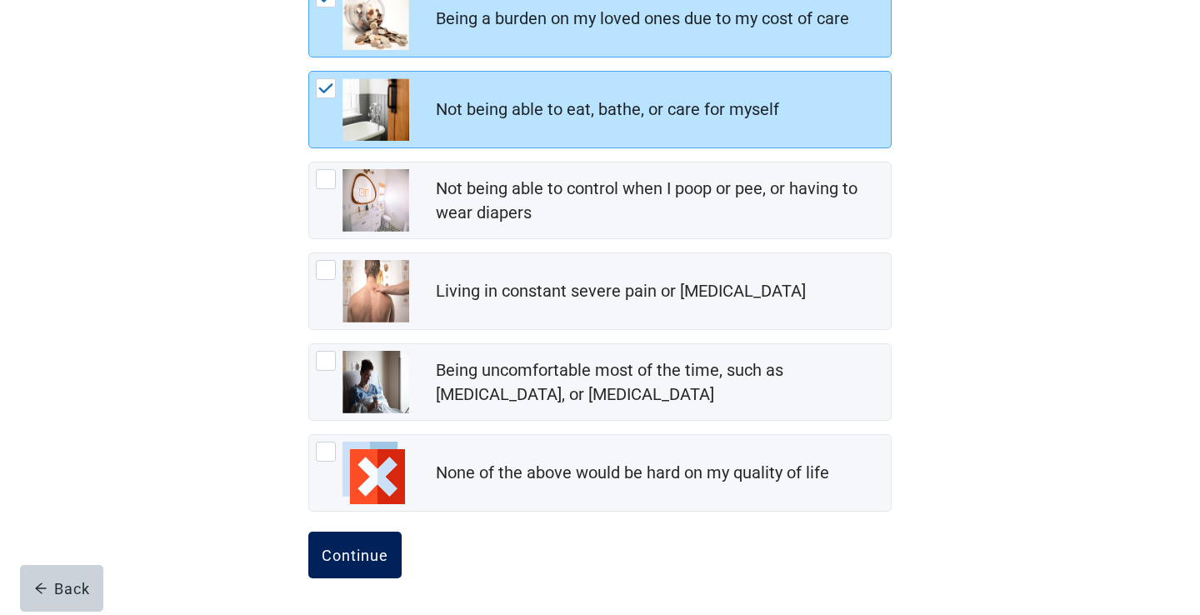
click at [373, 556] on div "Continue" at bounding box center [355, 555] width 67 height 17
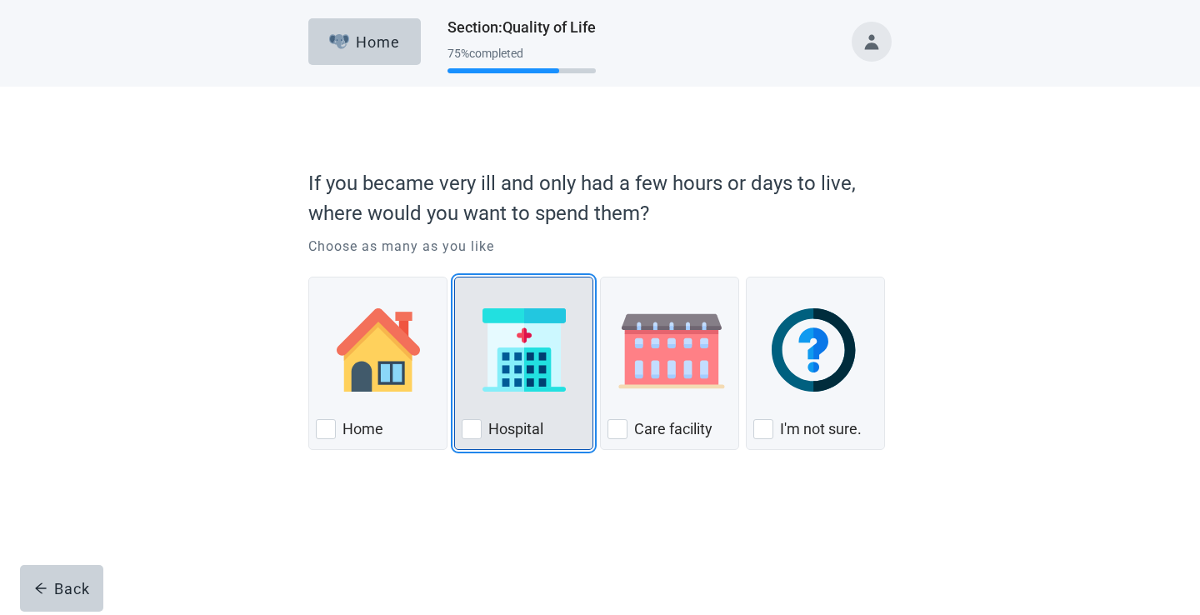
click at [531, 368] on img "Hospital, checkbox, not checked" at bounding box center [523, 349] width 83 height 83
click at [455, 277] on input "Hospital" at bounding box center [454, 277] width 1 height 1
checkbox input "true"
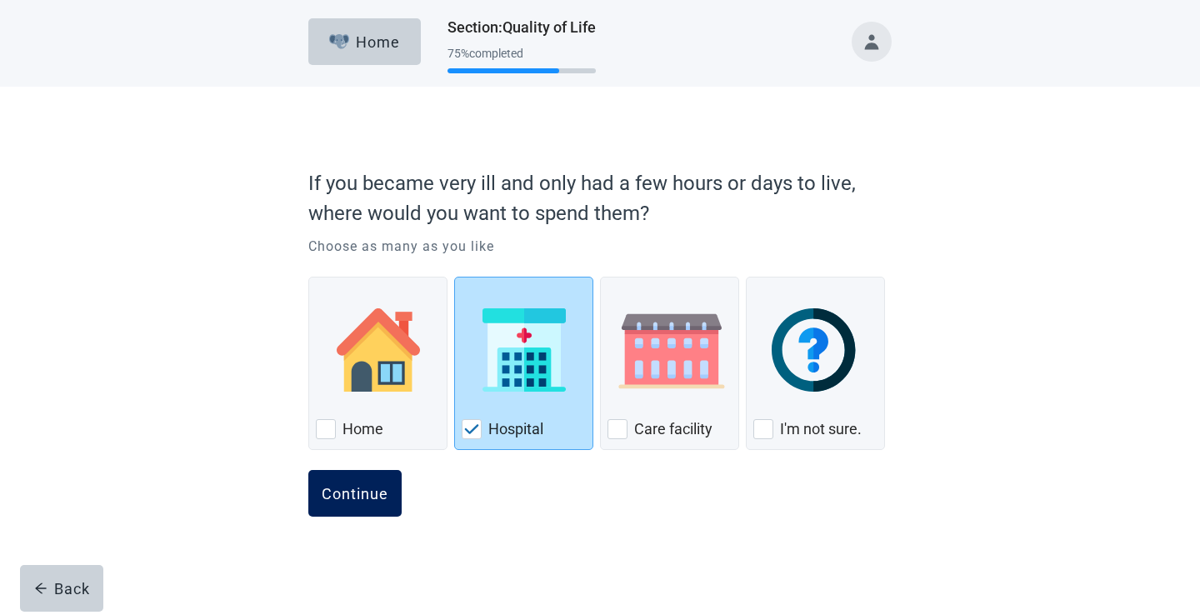
click at [355, 500] on div "Continue" at bounding box center [355, 493] width 67 height 17
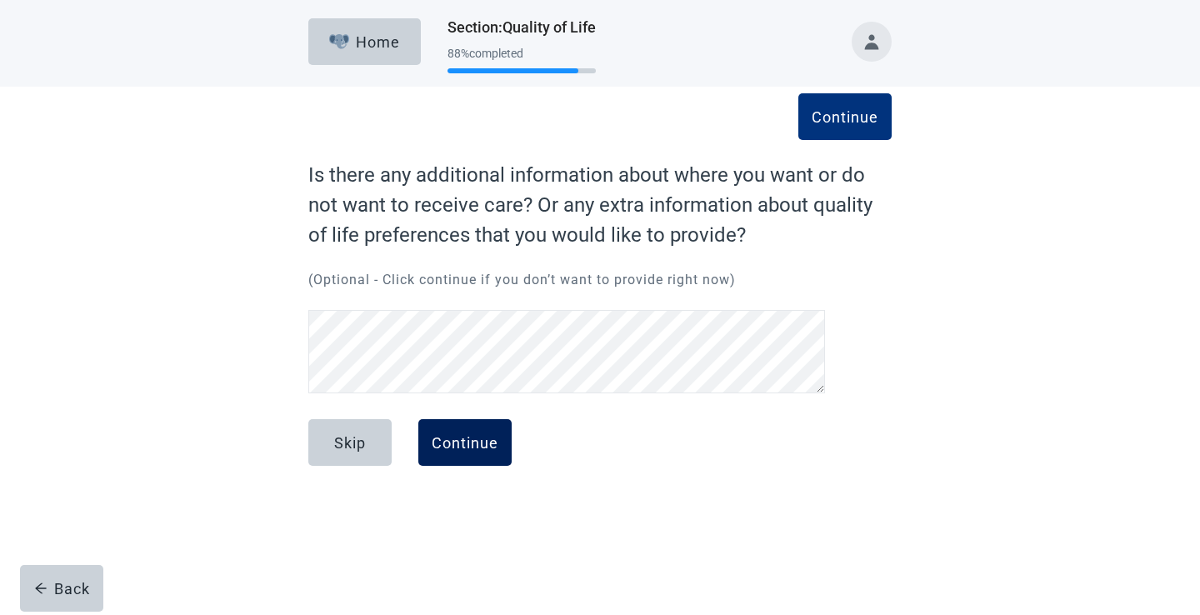
click at [480, 451] on div "Continue" at bounding box center [465, 442] width 67 height 17
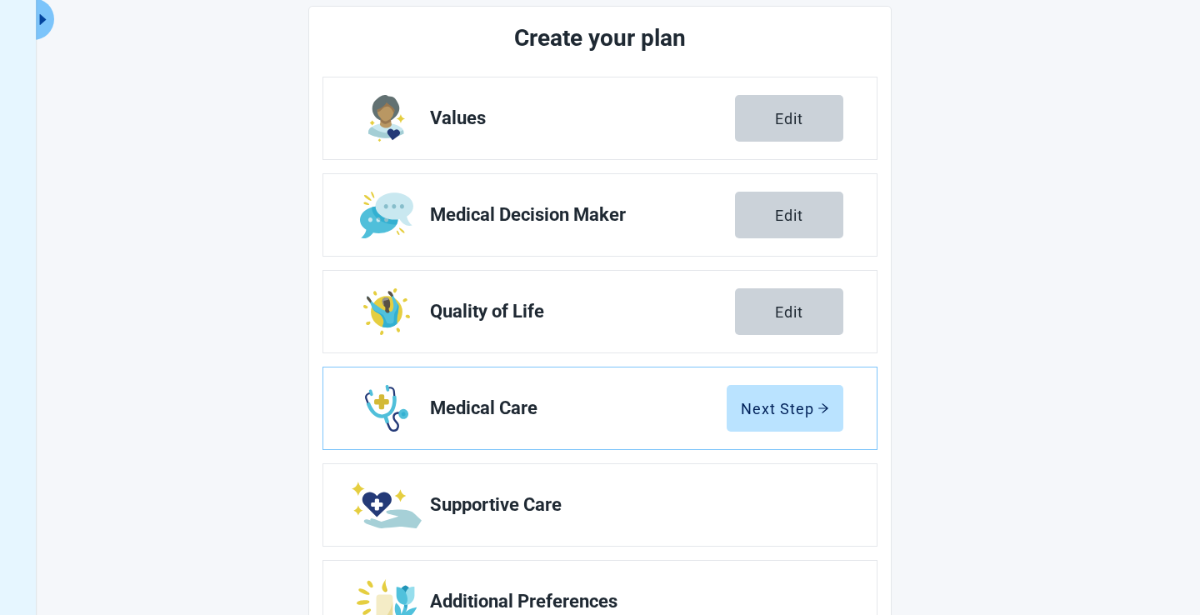
scroll to position [279, 0]
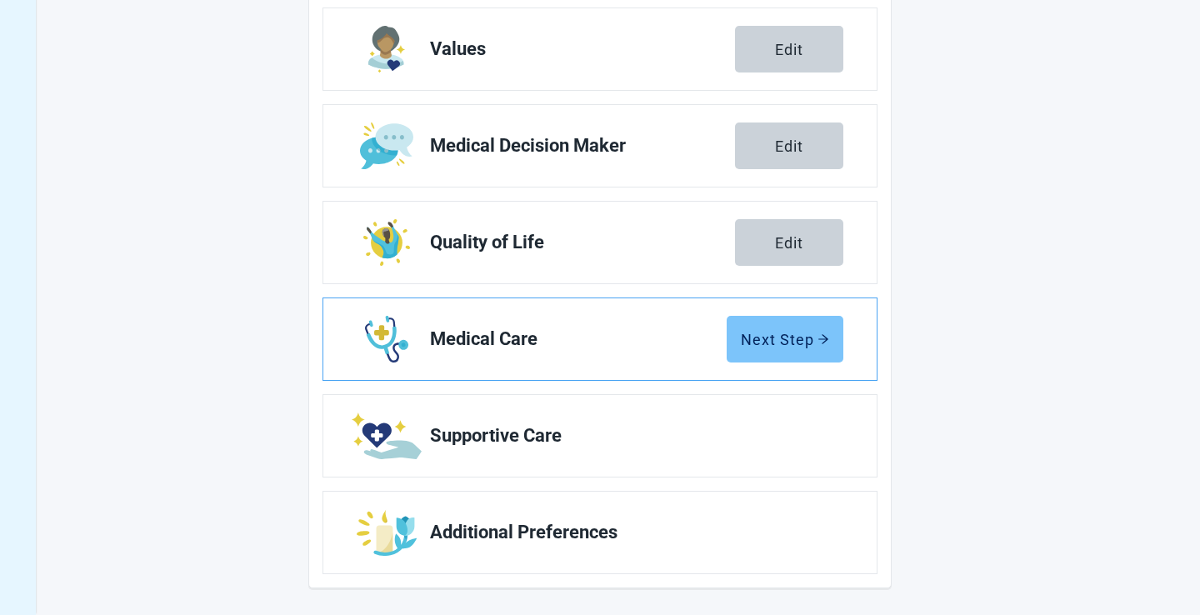
click at [795, 337] on div "Next Step" at bounding box center [785, 339] width 88 height 17
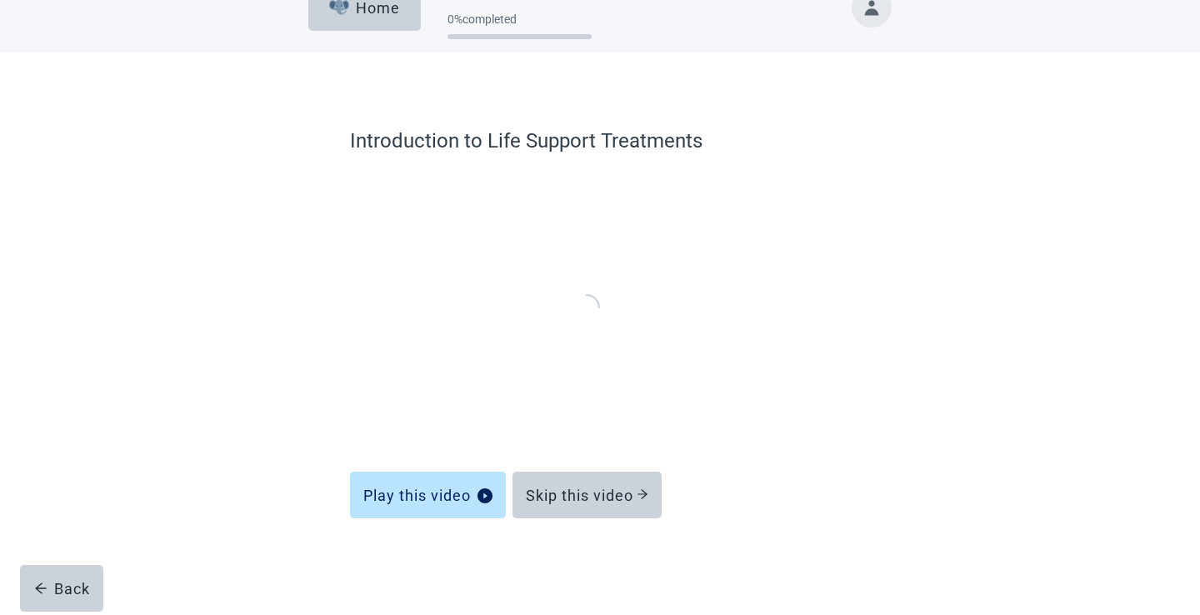
scroll to position [27, 0]
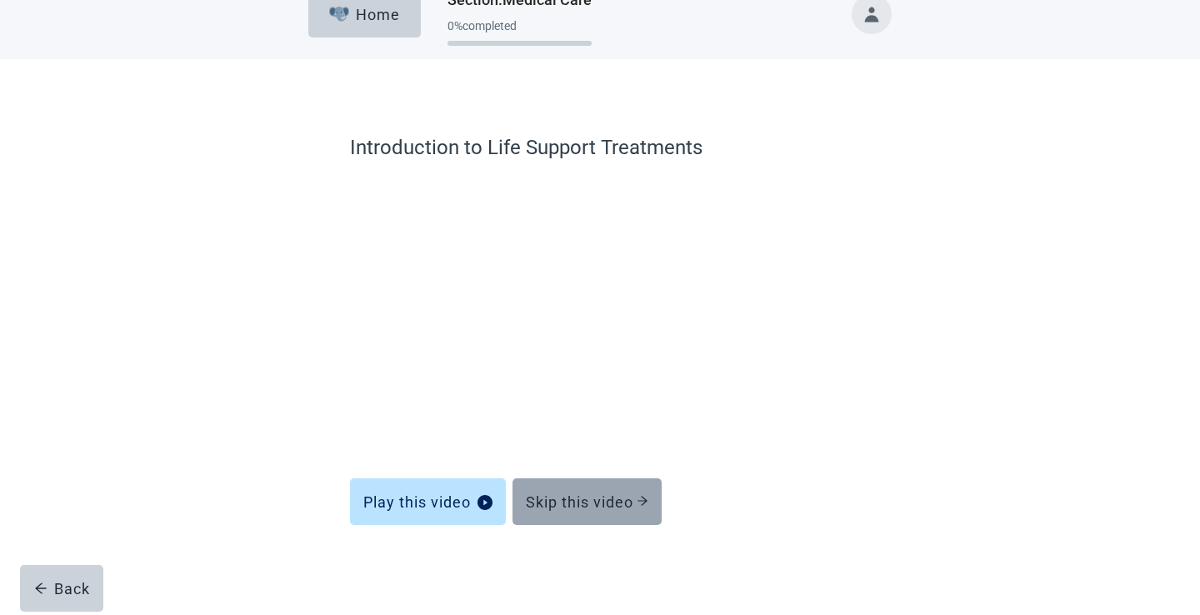
click at [587, 498] on div "Skip this video" at bounding box center [587, 501] width 122 height 17
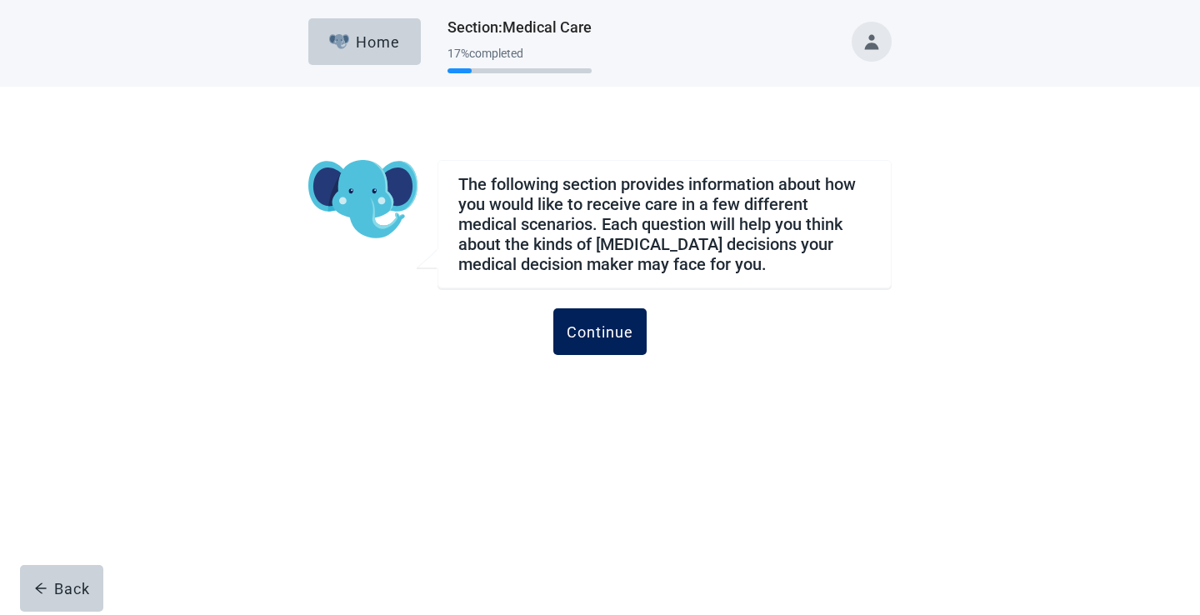
click at [603, 332] on div "Continue" at bounding box center [599, 331] width 67 height 17
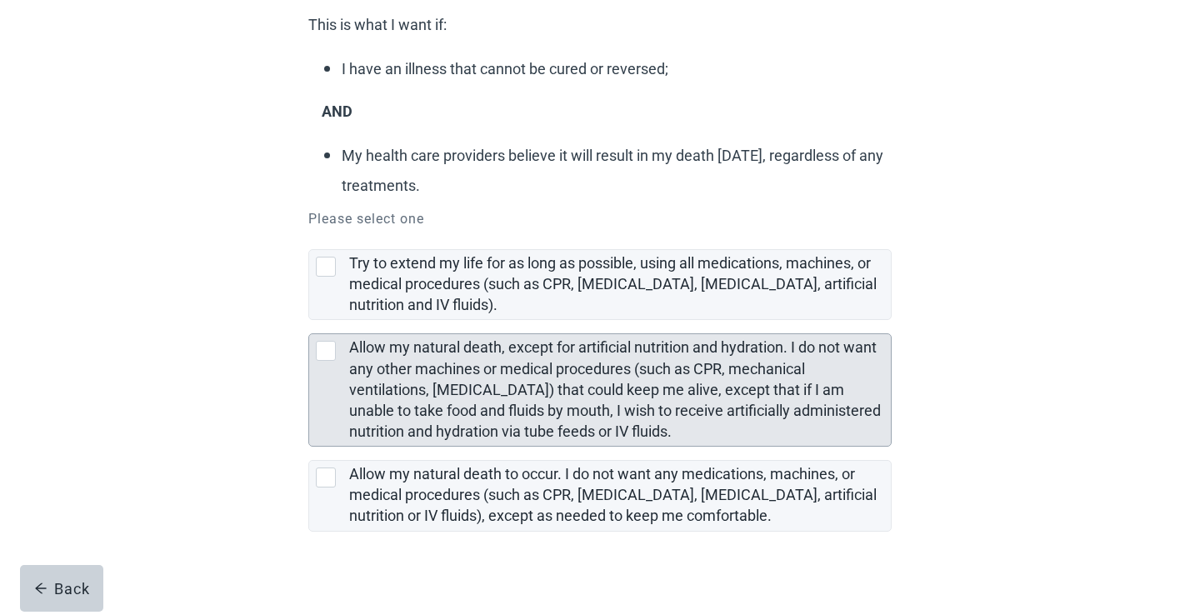
scroll to position [222, 0]
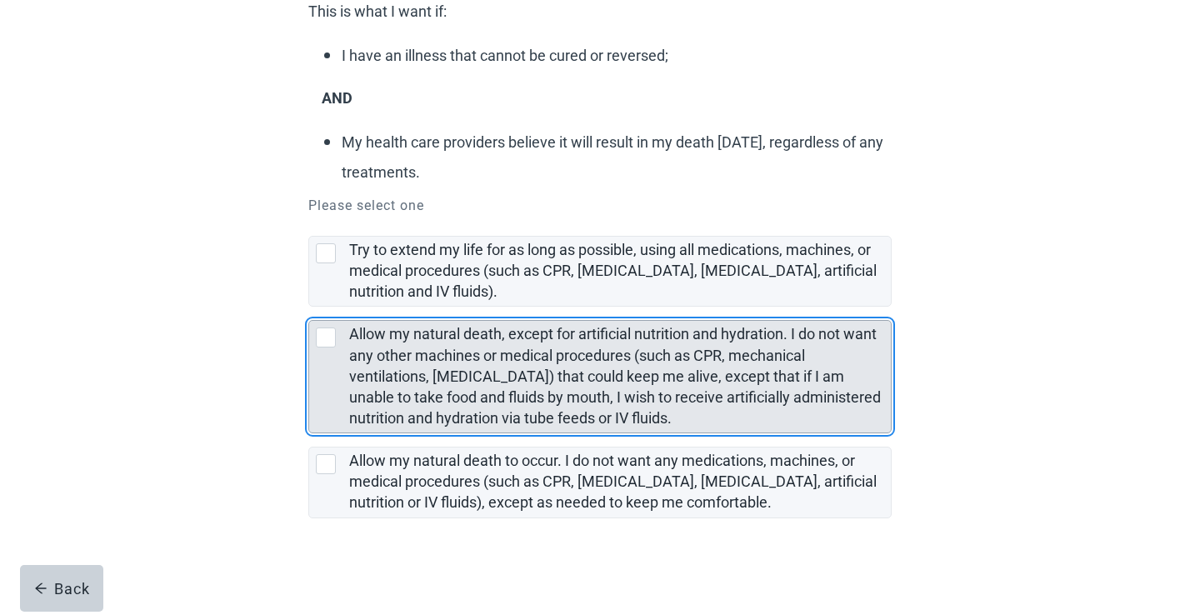
click at [327, 337] on div "Allow my natural death, except for artificial nutrition and hydration. I do not…" at bounding box center [326, 337] width 20 height 20
click at [309, 307] on input "Allow my natural death, except for artificial nutrition and hydration. I do not…" at bounding box center [308, 307] width 1 height 1
checkbox input "true"
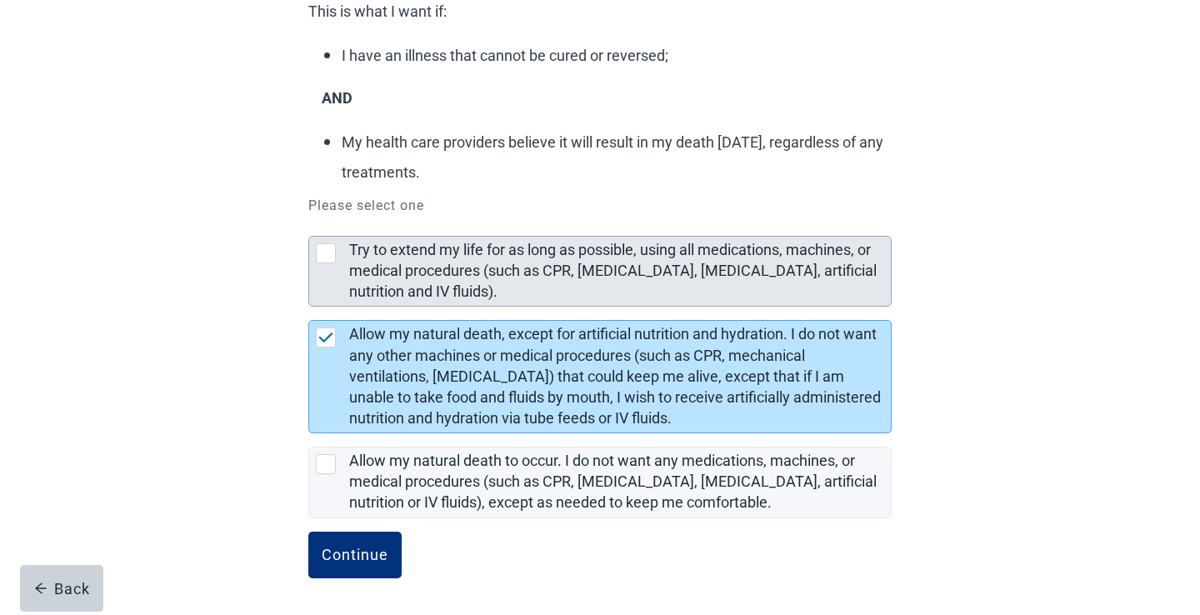
click at [324, 247] on div "Try to extend my life for as long as possible, using all medications, machines,…" at bounding box center [326, 253] width 20 height 20
click at [309, 223] on input "Try to extend my life for as long as possible, using all medications, machines,…" at bounding box center [308, 222] width 1 height 1
checkbox input "true"
checkbox input "false"
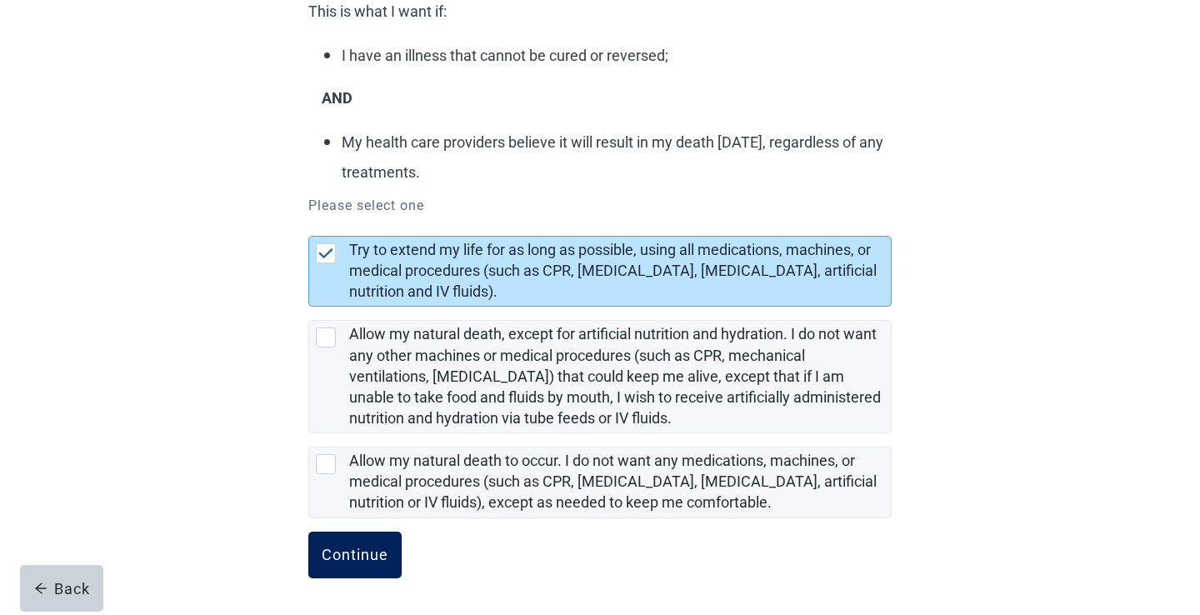
click at [368, 555] on div "Continue" at bounding box center [355, 555] width 67 height 17
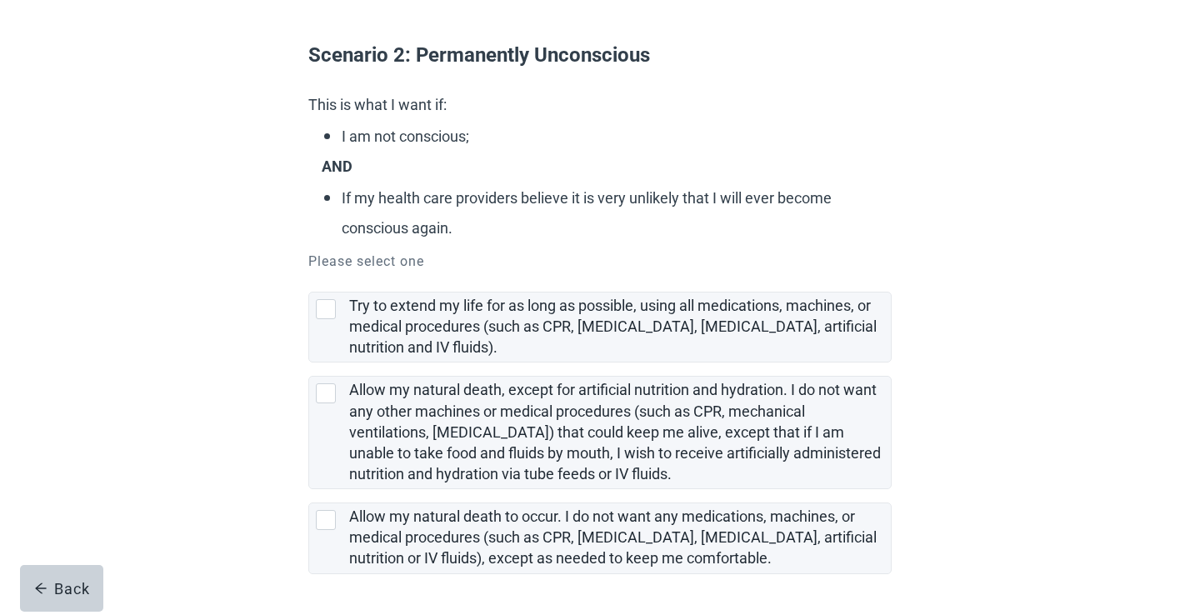
scroll to position [132, 0]
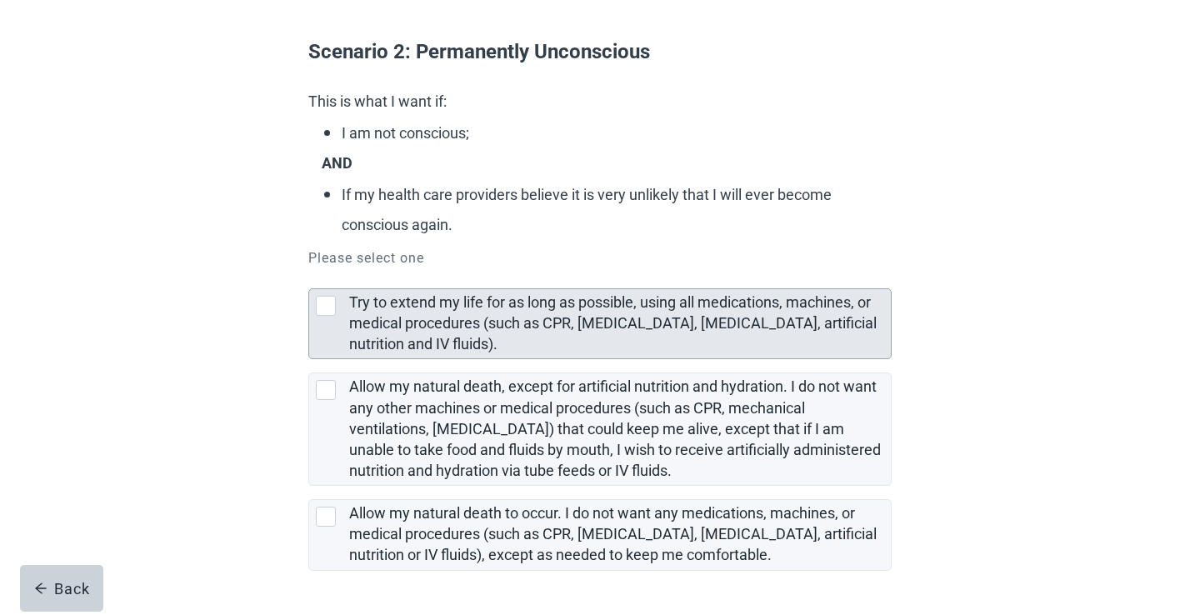
click at [329, 307] on div "Try to extend my life for as long as possible, using all medications, machines,…" at bounding box center [326, 306] width 20 height 20
click at [309, 276] on input "Try to extend my life for as long as possible, using all medications, machines,…" at bounding box center [308, 275] width 1 height 1
checkbox input "true"
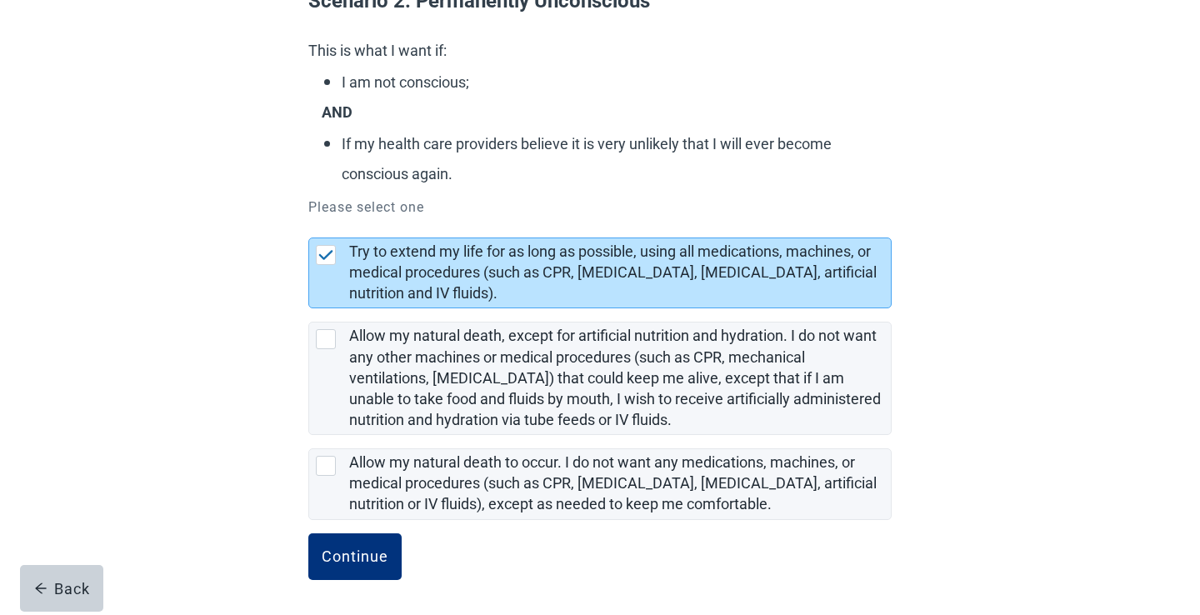
scroll to position [184, 0]
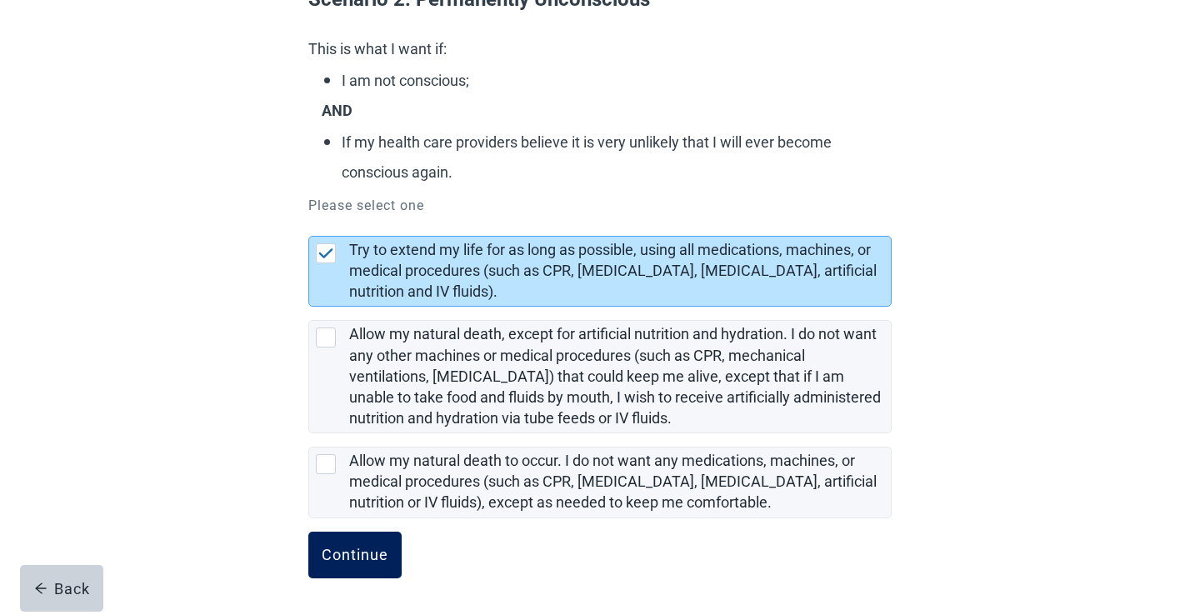
click at [349, 547] on div "Continue" at bounding box center [355, 555] width 67 height 17
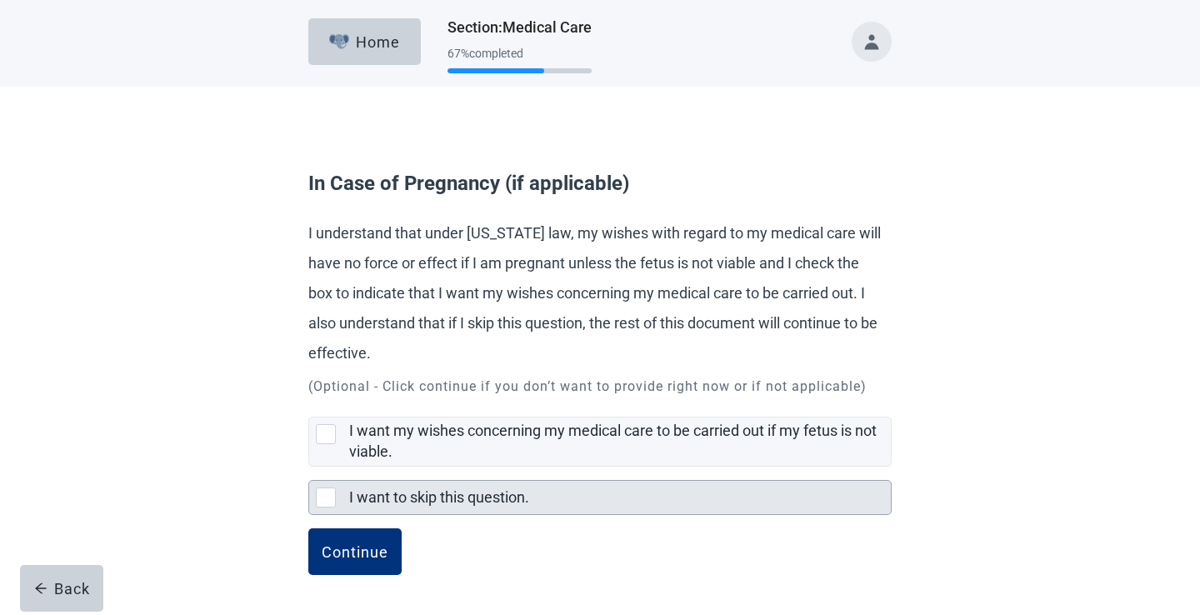
click at [331, 499] on div "I want to skip this question., checkbox, not selected" at bounding box center [326, 497] width 20 height 20
click at [309, 467] on input "I want to skip this question." at bounding box center [308, 467] width 1 height 1
checkbox input "true"
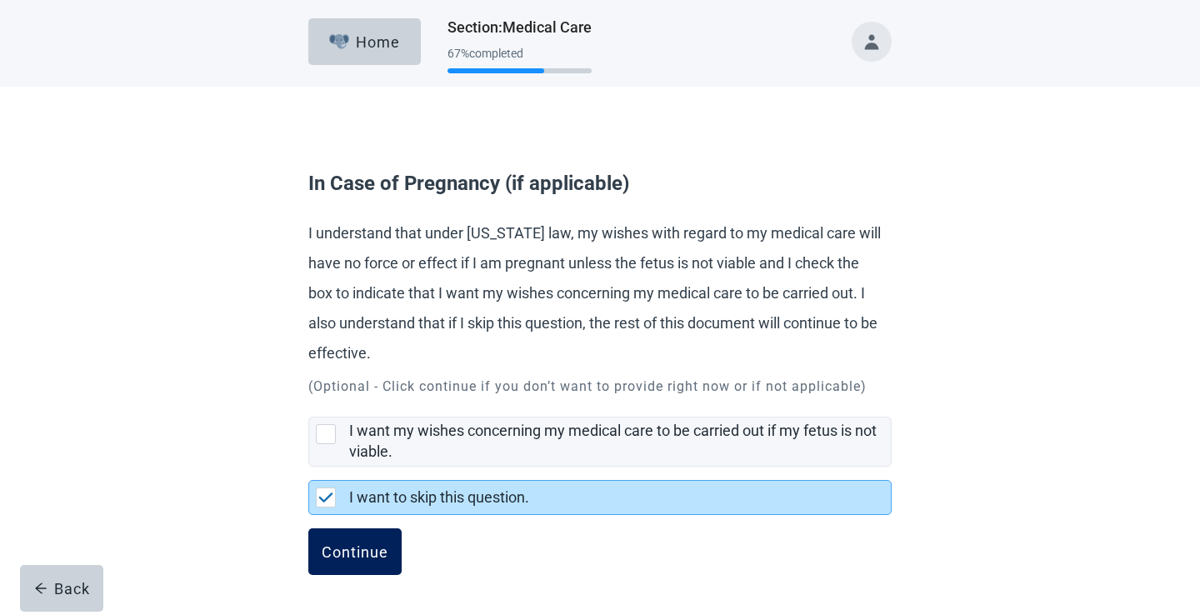
click at [373, 554] on div "Continue" at bounding box center [355, 551] width 67 height 17
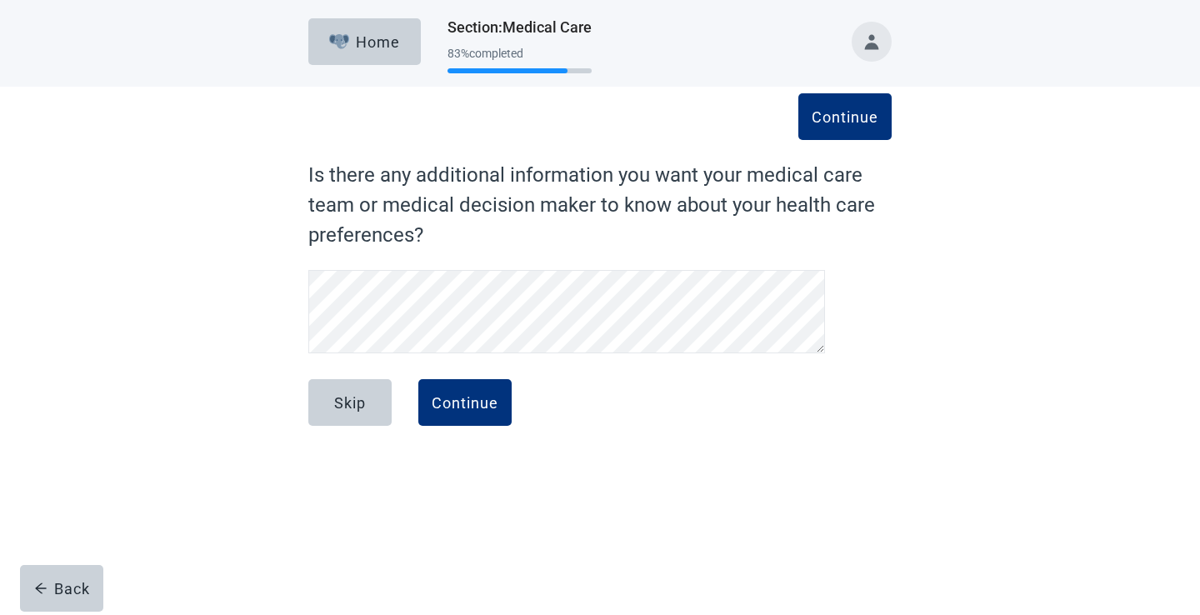
scroll to position [33, 0]
click at [477, 407] on div "Continue" at bounding box center [465, 402] width 67 height 17
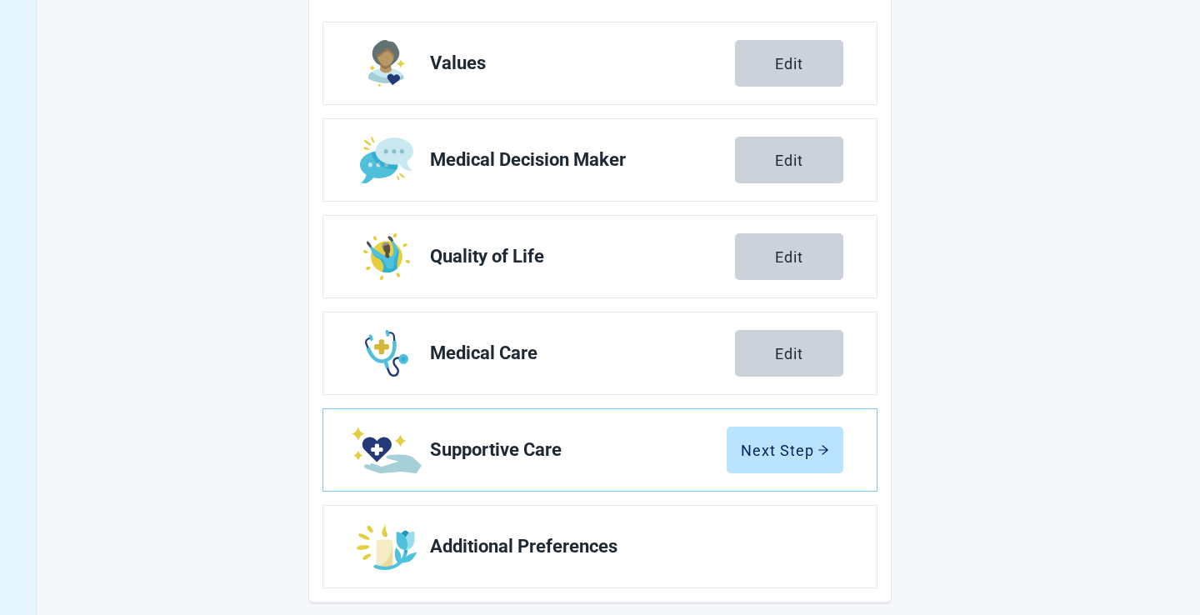
scroll to position [271, 0]
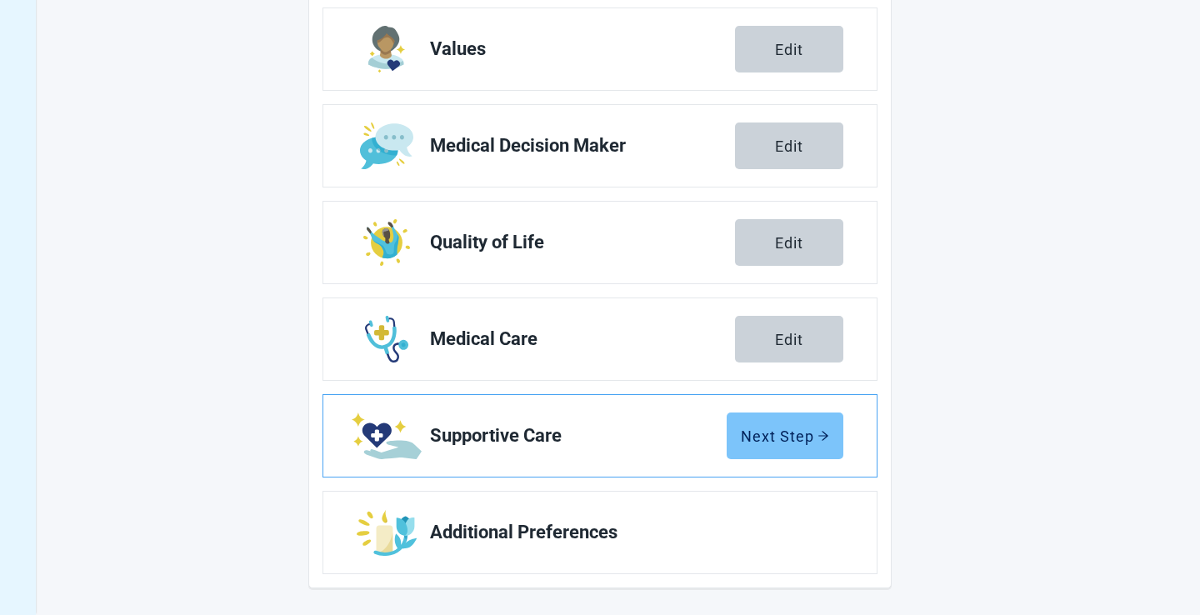
click at [784, 438] on div "Next Step" at bounding box center [785, 435] width 88 height 17
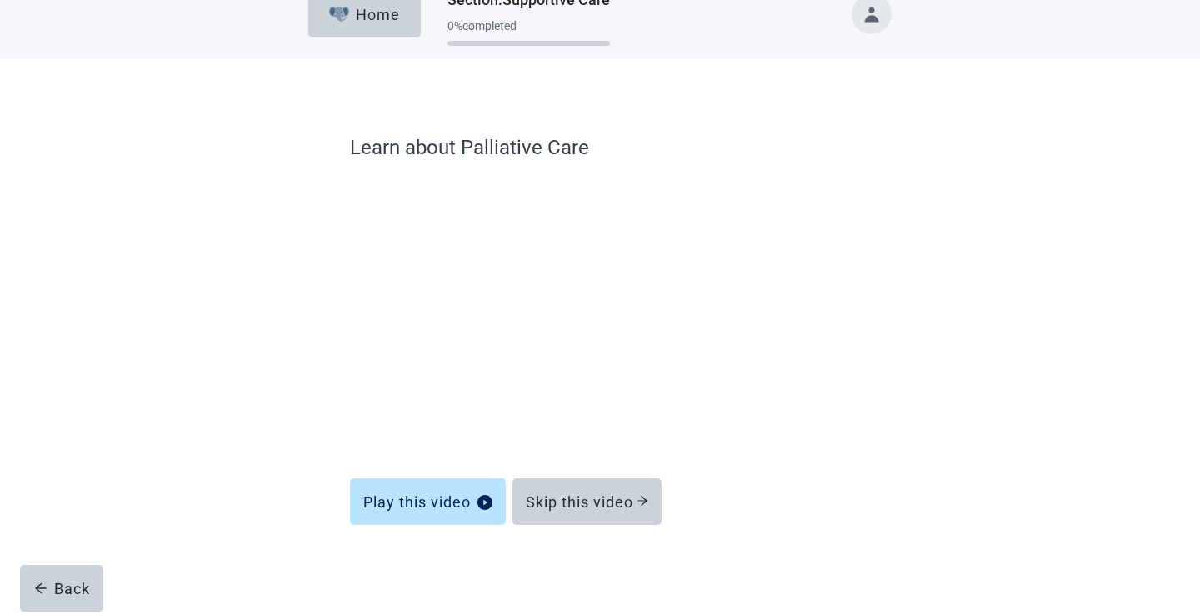
scroll to position [27, 0]
click at [589, 508] on div "Skip this video" at bounding box center [587, 501] width 122 height 17
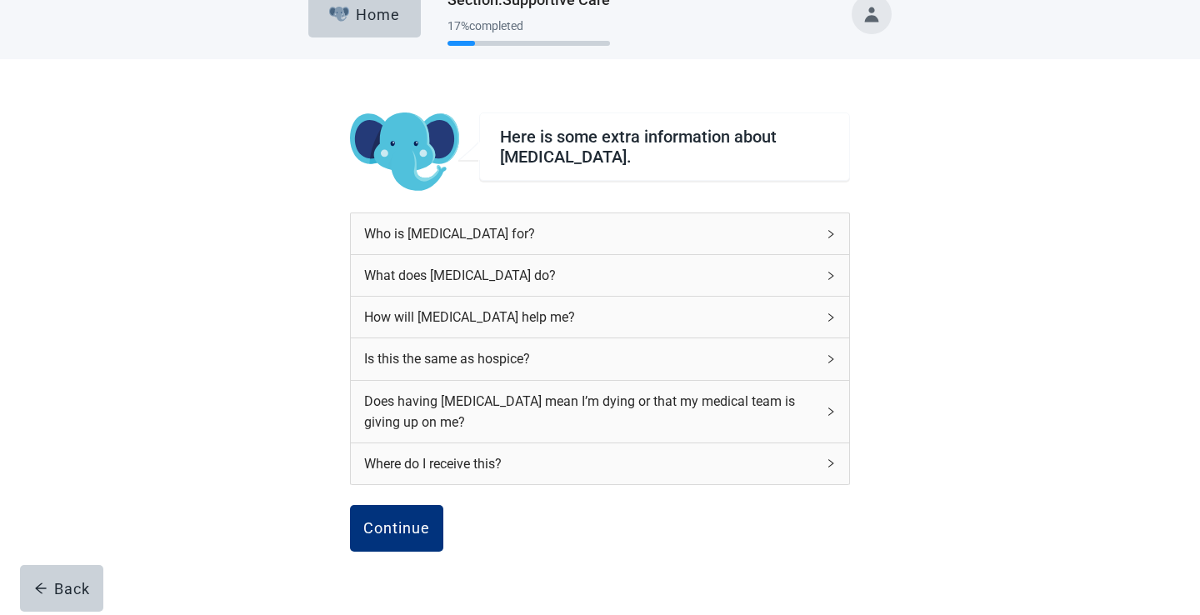
click at [832, 234] on icon "right" at bounding box center [831, 234] width 10 height 10
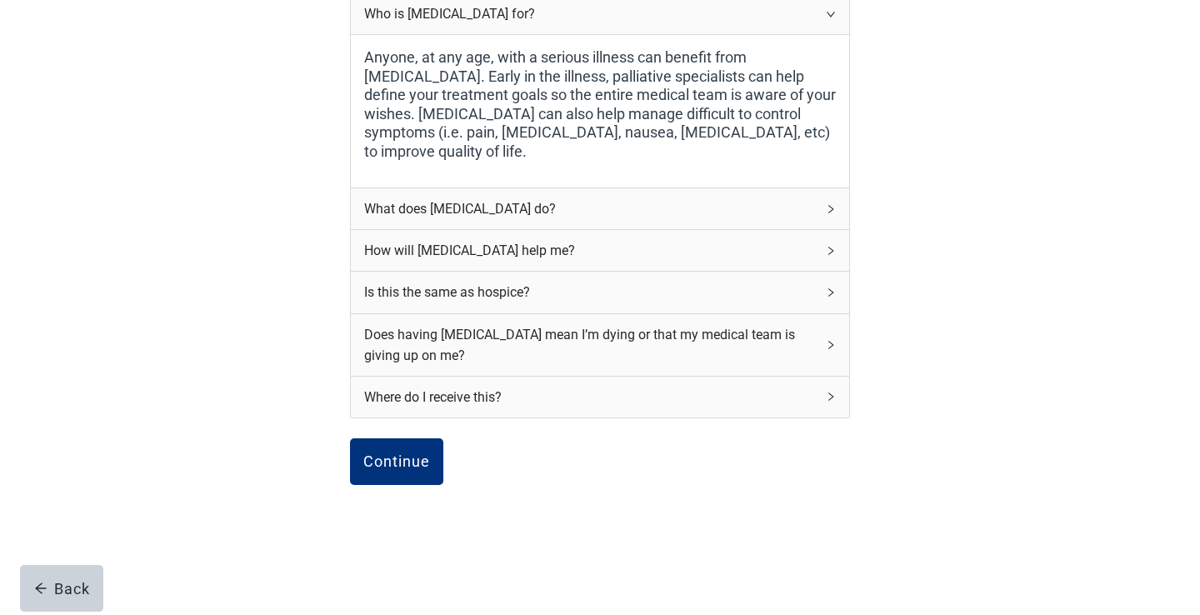
scroll to position [271, 0]
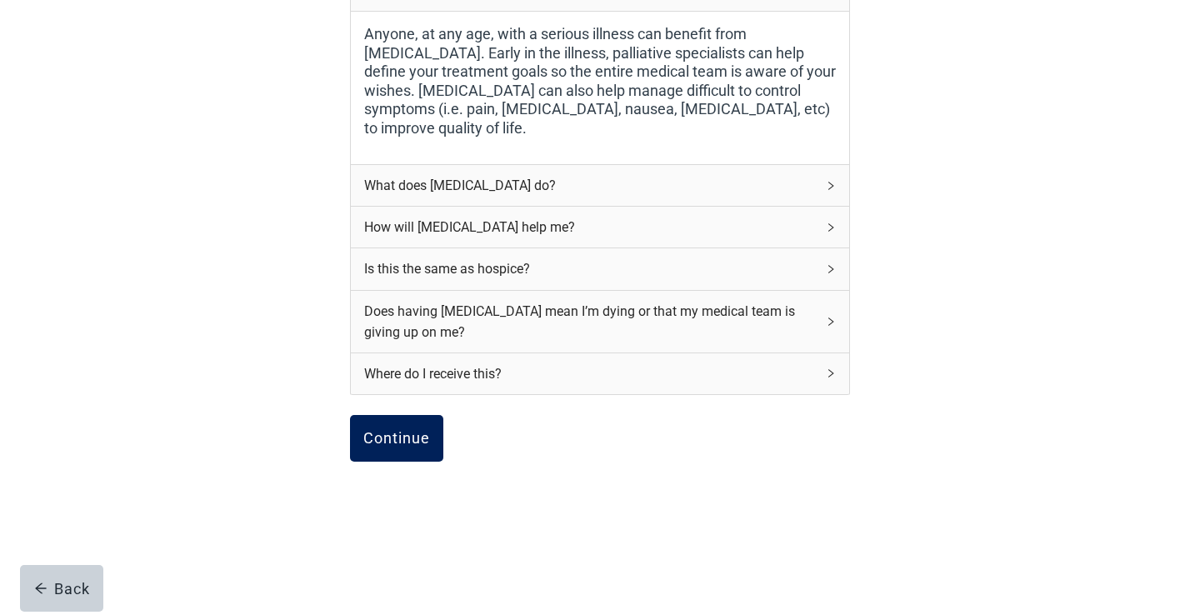
click at [416, 446] on div "Continue" at bounding box center [396, 438] width 67 height 17
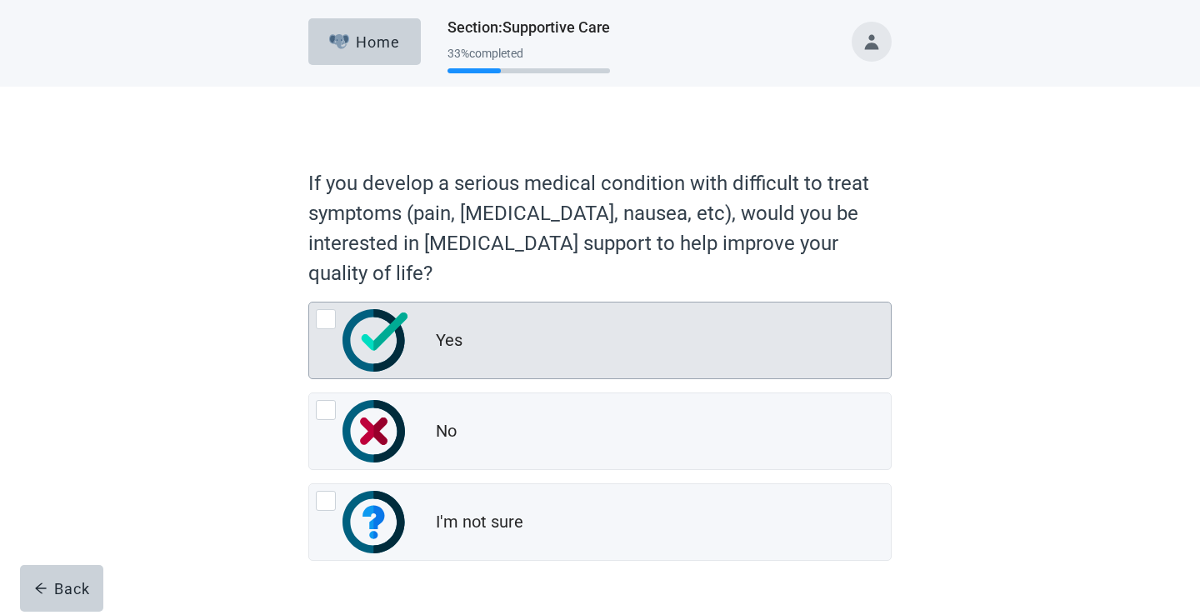
click at [327, 322] on div "Yes, radio button, not checked" at bounding box center [326, 319] width 20 height 20
click at [309, 302] on input "Yes" at bounding box center [308, 302] width 1 height 1
radio input "true"
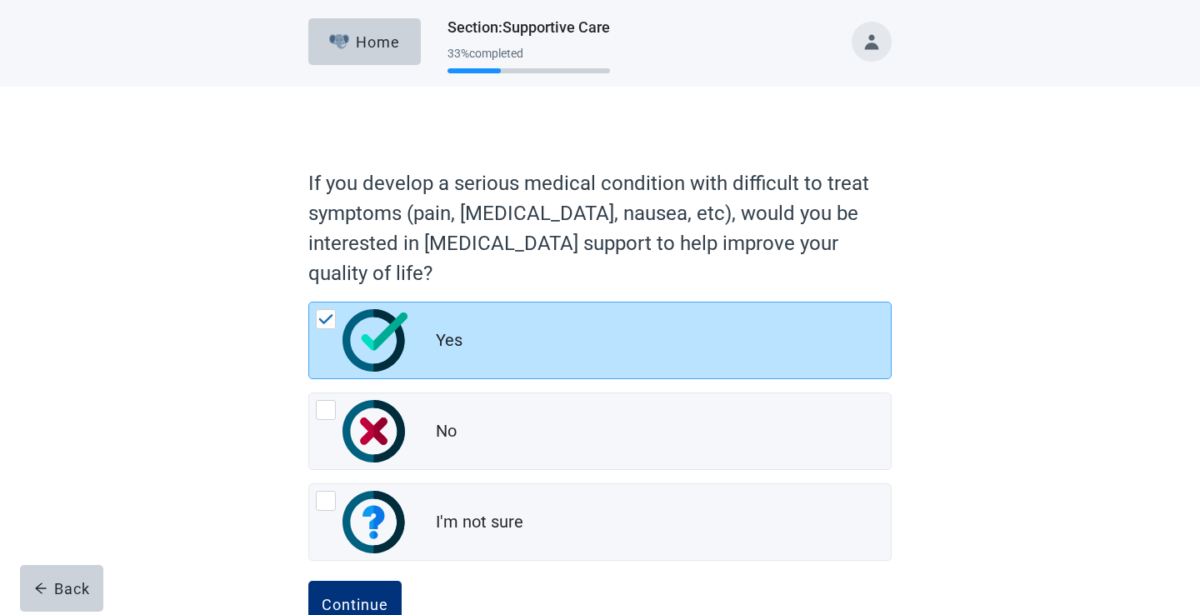
scroll to position [49, 0]
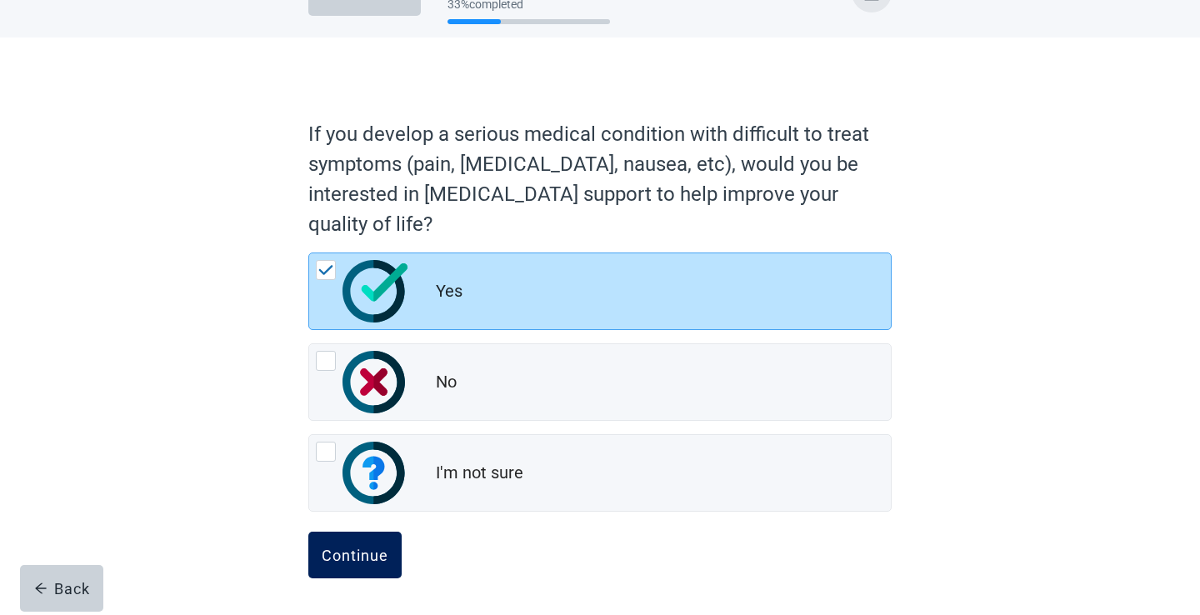
click at [348, 552] on div "Continue" at bounding box center [355, 555] width 67 height 17
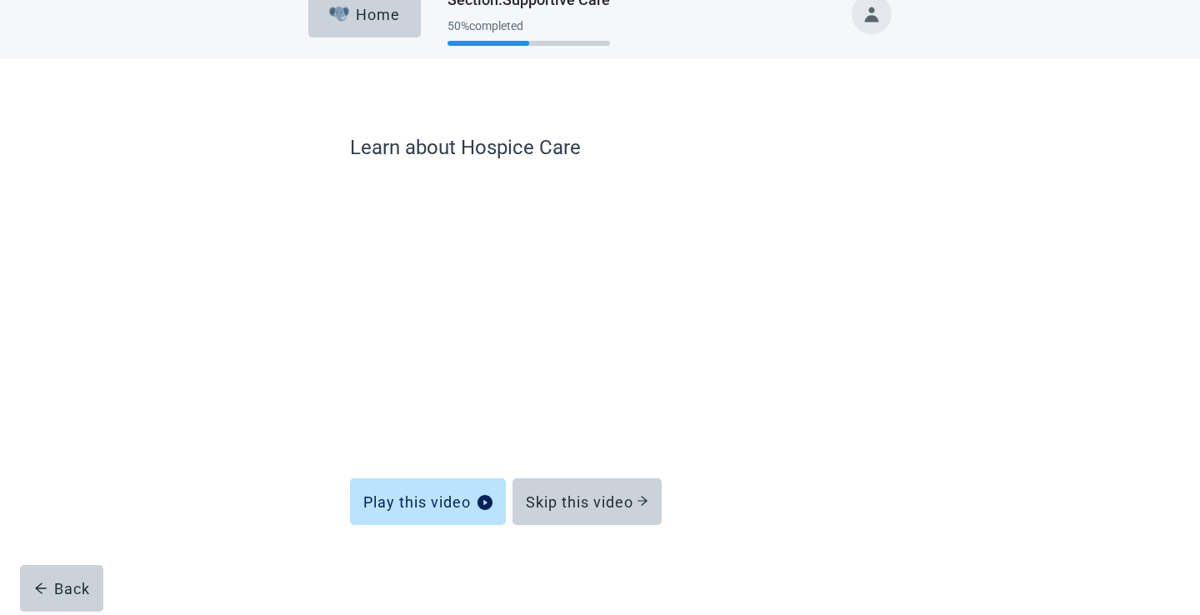
scroll to position [27, 0]
click at [607, 507] on div "Skip this video" at bounding box center [587, 501] width 122 height 17
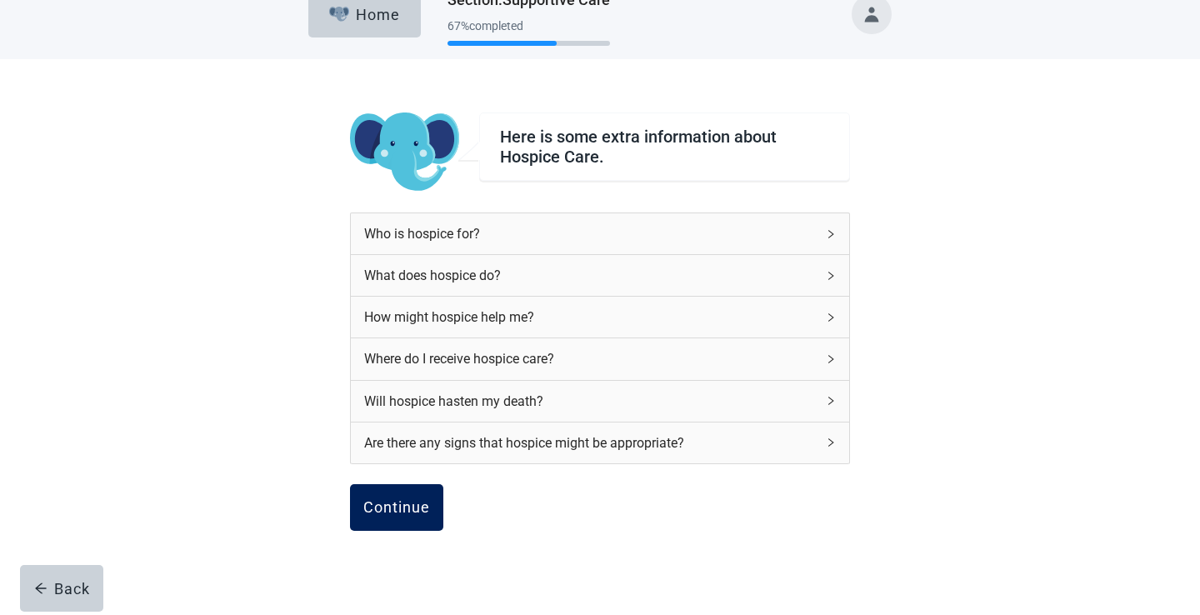
click at [392, 510] on div "Continue" at bounding box center [396, 507] width 67 height 17
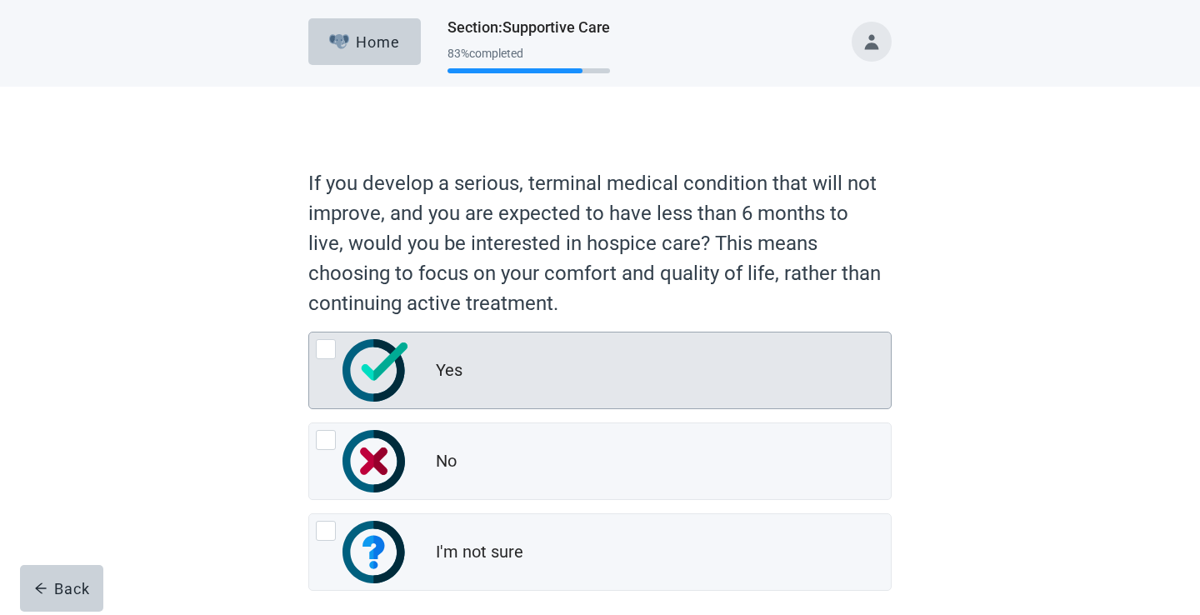
click at [332, 353] on div "Yes, radio button, not checked" at bounding box center [326, 349] width 20 height 20
click at [309, 332] on input "Yes" at bounding box center [308, 332] width 1 height 1
radio input "true"
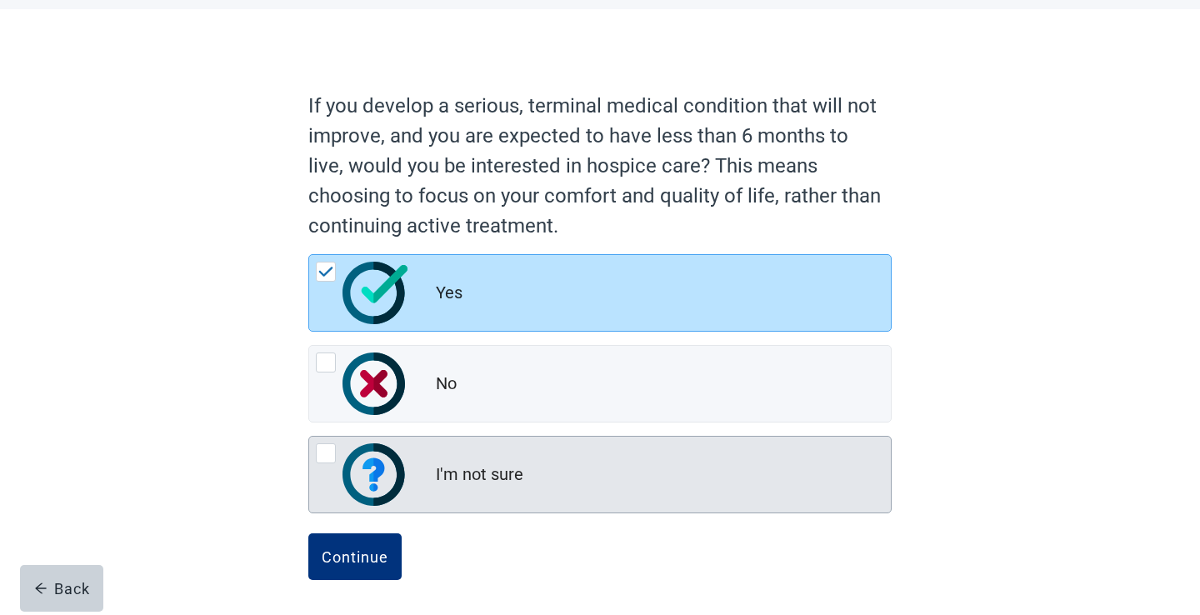
scroll to position [79, 0]
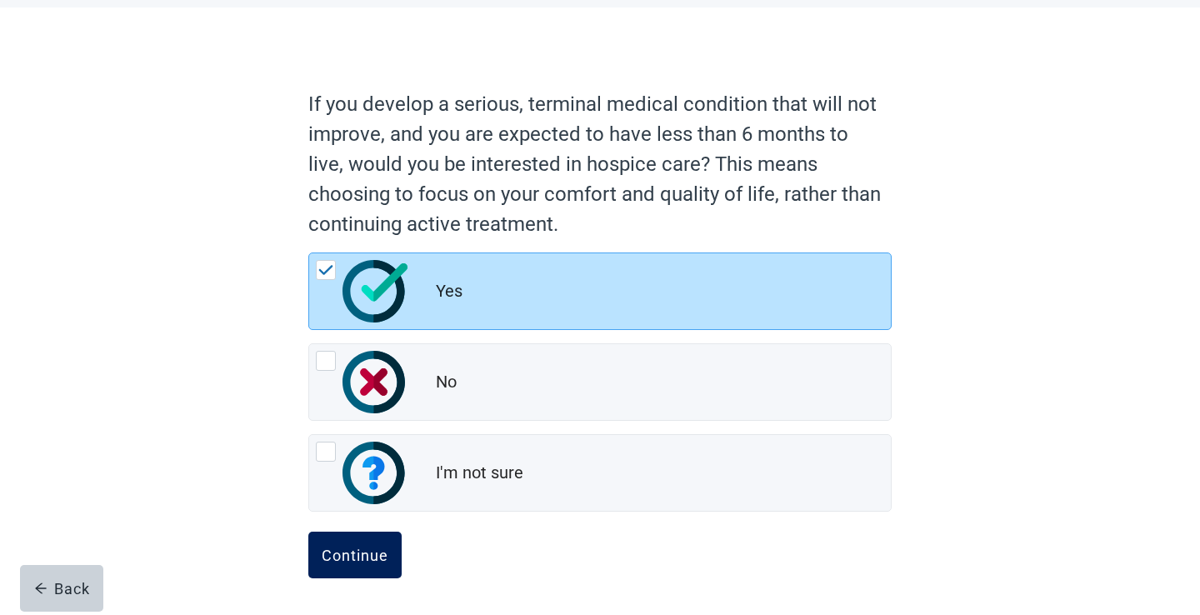
click at [373, 551] on div "Continue" at bounding box center [355, 555] width 67 height 17
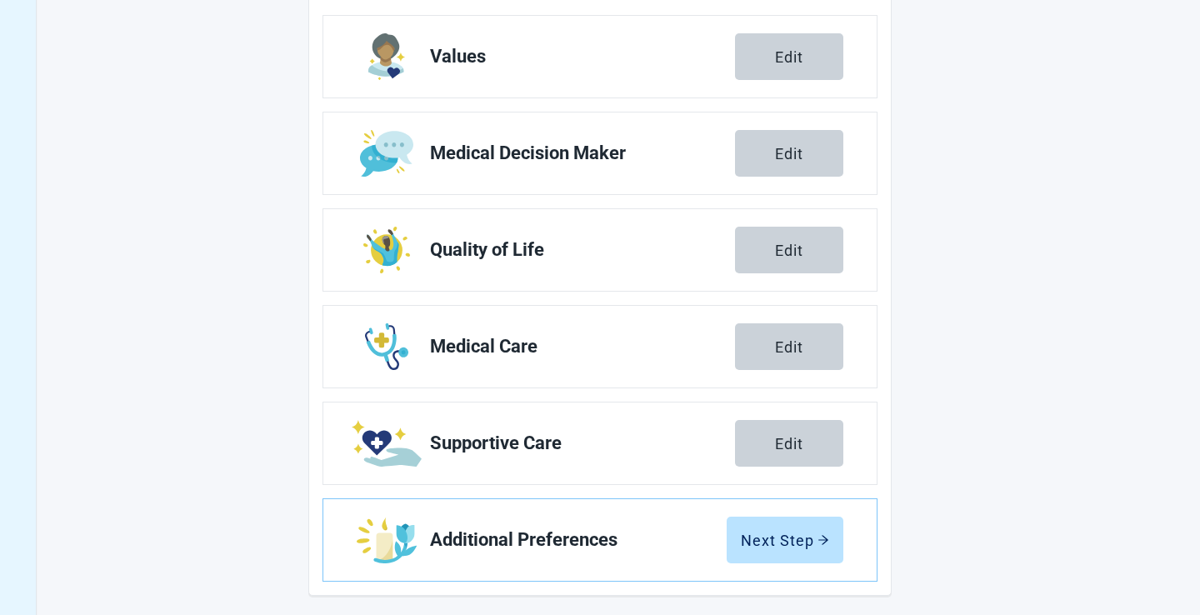
scroll to position [271, 0]
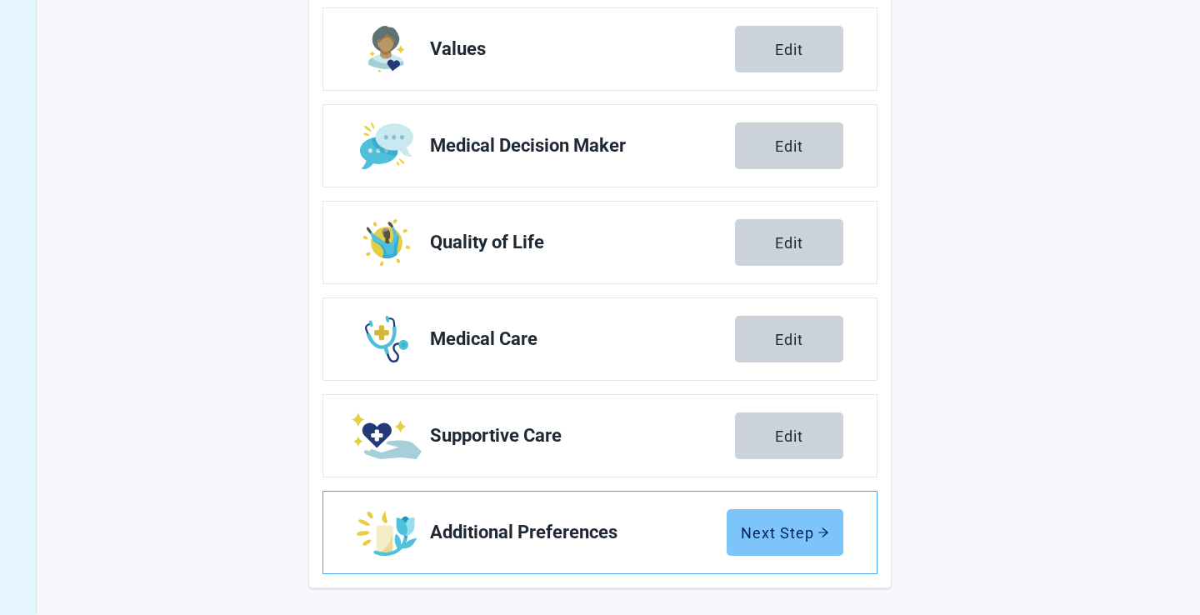
click at [796, 534] on div "Next Step" at bounding box center [785, 532] width 88 height 17
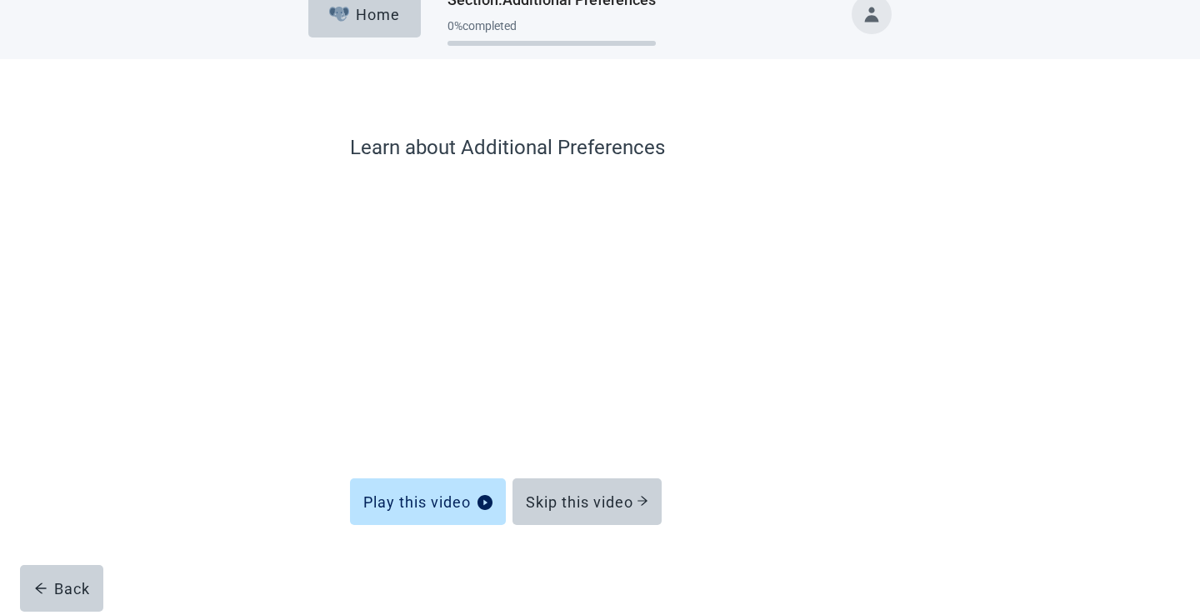
scroll to position [27, 0]
click at [583, 502] on div "Skip this video" at bounding box center [587, 501] width 122 height 17
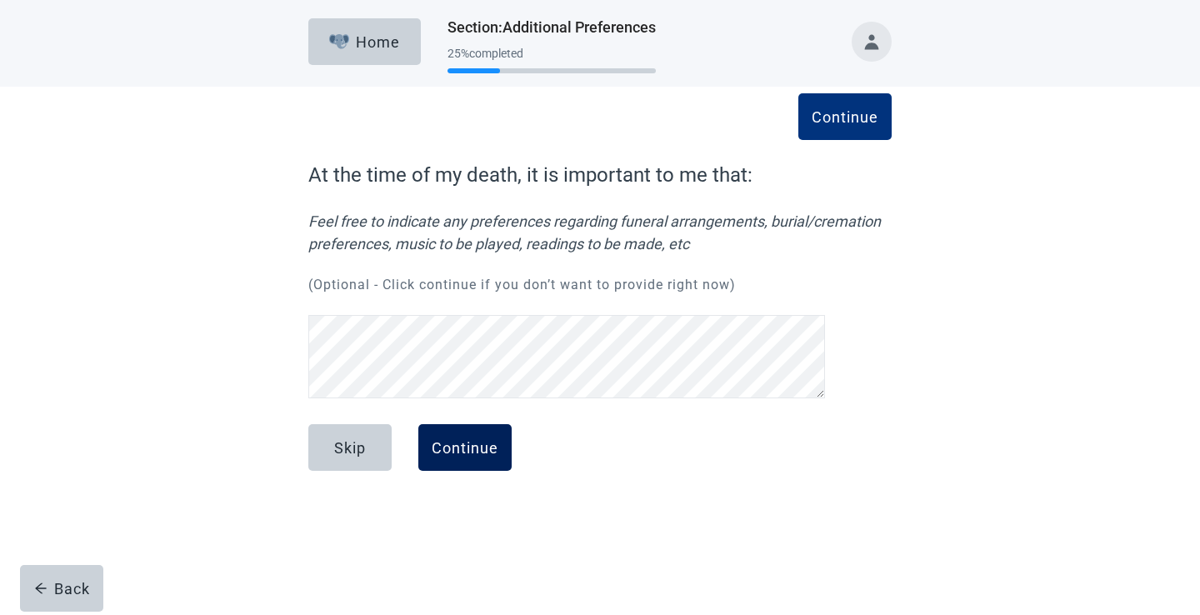
click at [462, 447] on div "Continue" at bounding box center [465, 447] width 67 height 17
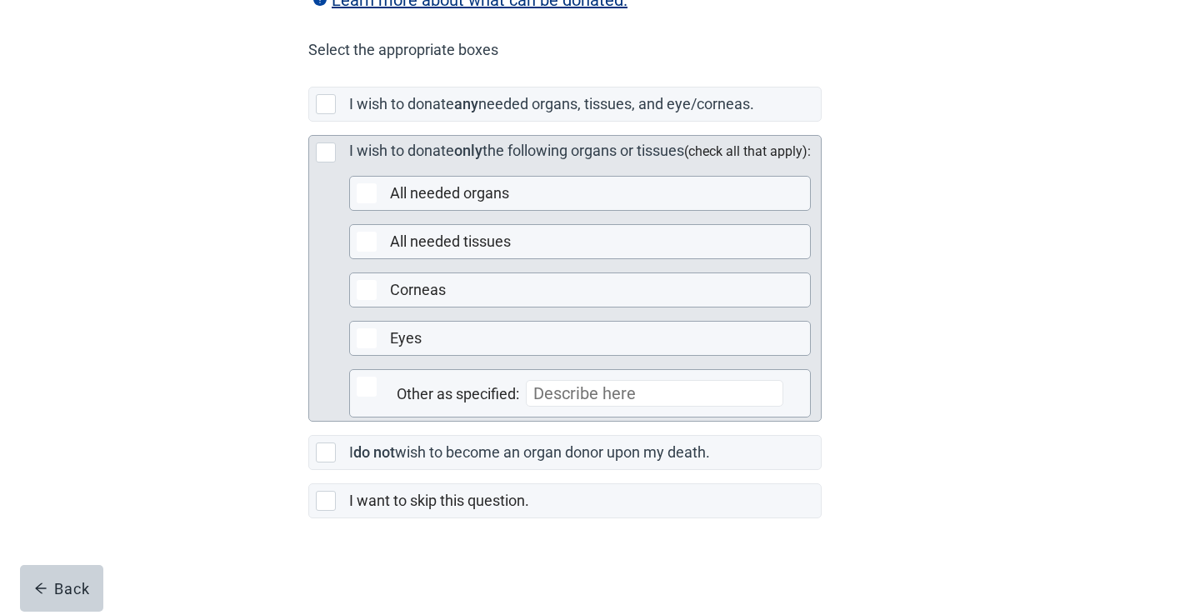
scroll to position [412, 0]
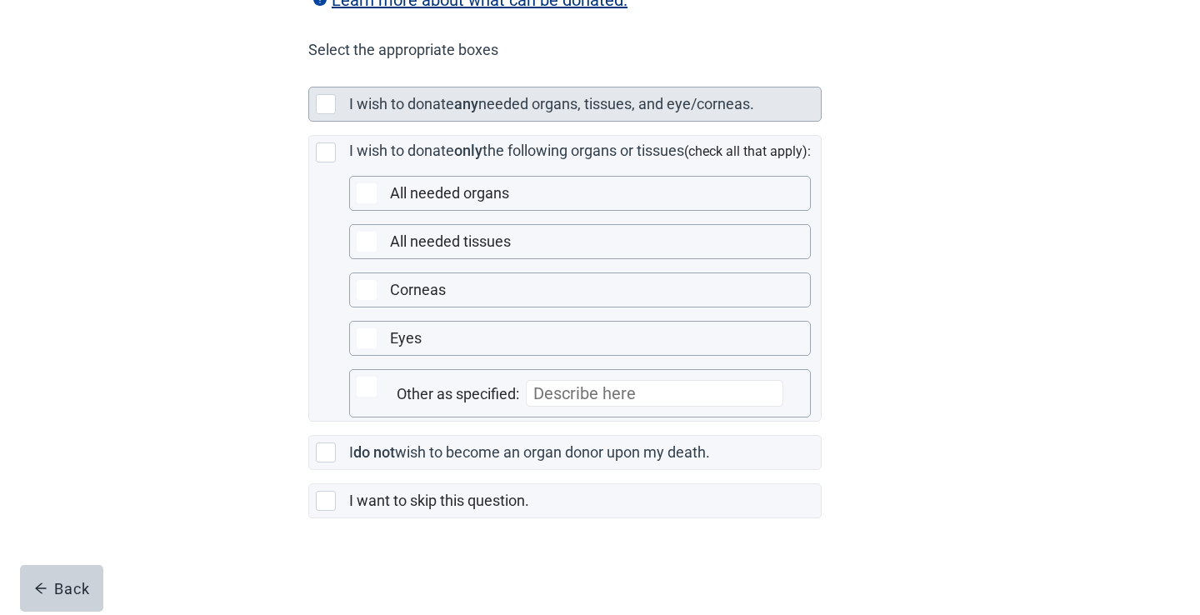
click at [329, 106] on div "Main content" at bounding box center [326, 104] width 20 height 20
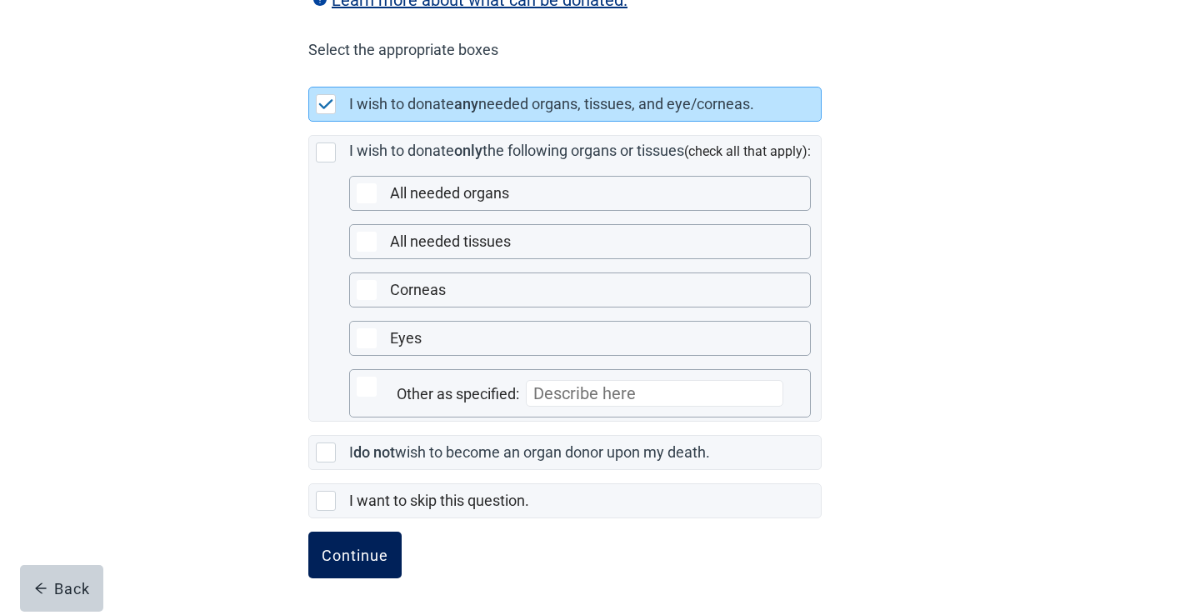
click at [364, 553] on div "Continue" at bounding box center [355, 555] width 67 height 17
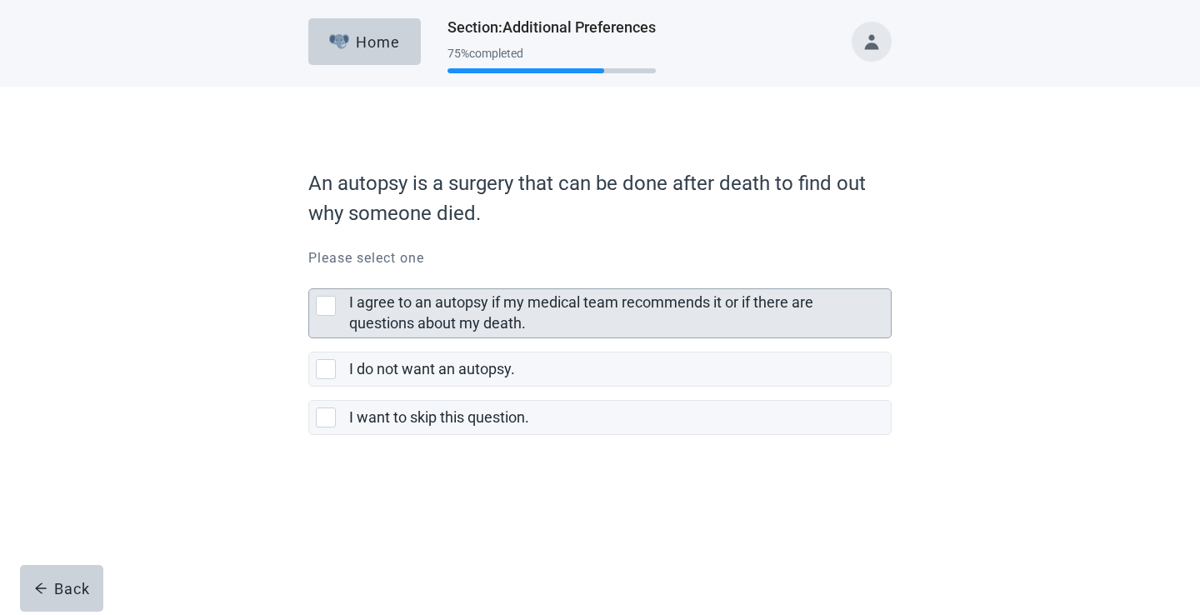
click at [325, 307] on div "I agree to an autopsy if my medical team recommends it or if there are question…" at bounding box center [326, 306] width 20 height 20
click at [309, 276] on input "I agree to an autopsy if my medical team recommends it or if there are question…" at bounding box center [308, 275] width 1 height 1
checkbox input "true"
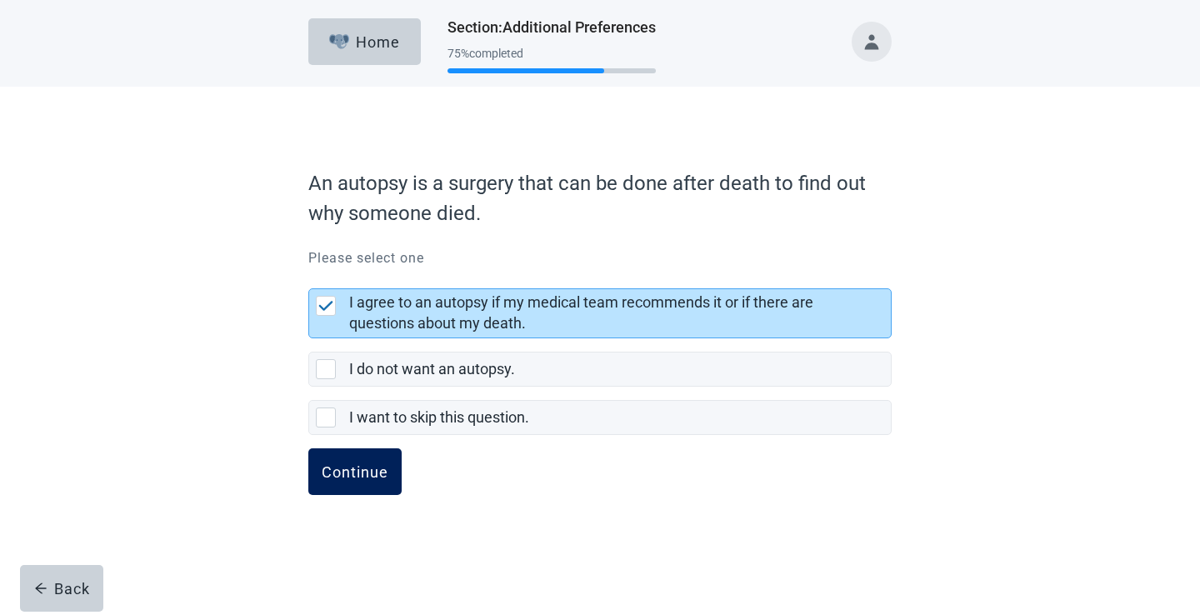
click at [347, 467] on div "Continue" at bounding box center [355, 471] width 67 height 17
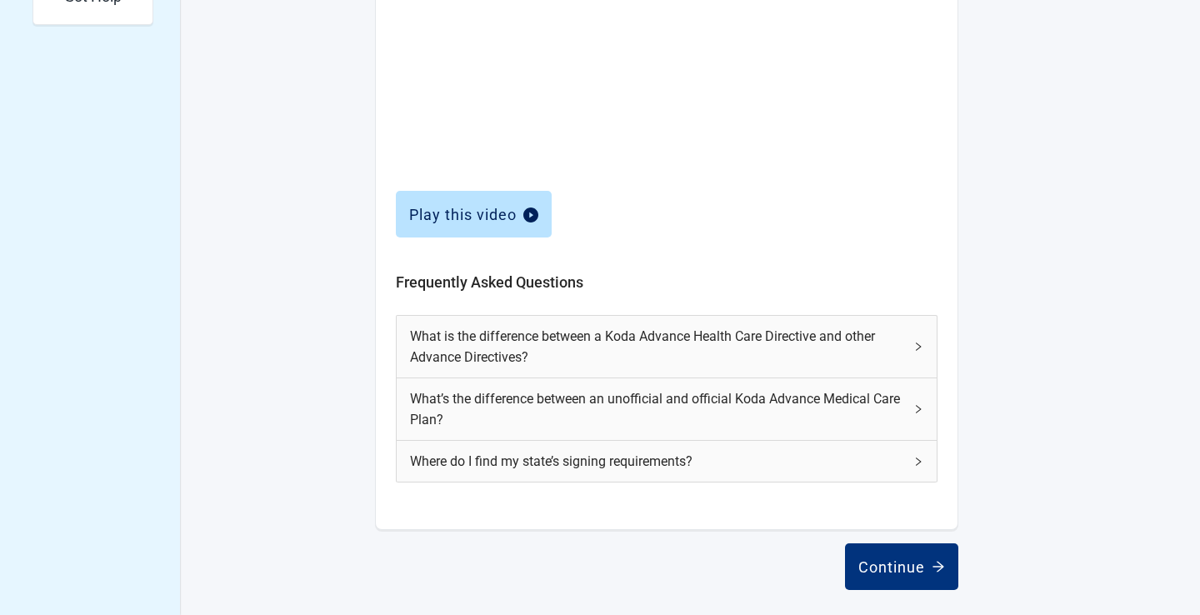
scroll to position [678, 0]
click at [894, 565] on div "Continue" at bounding box center [901, 564] width 87 height 17
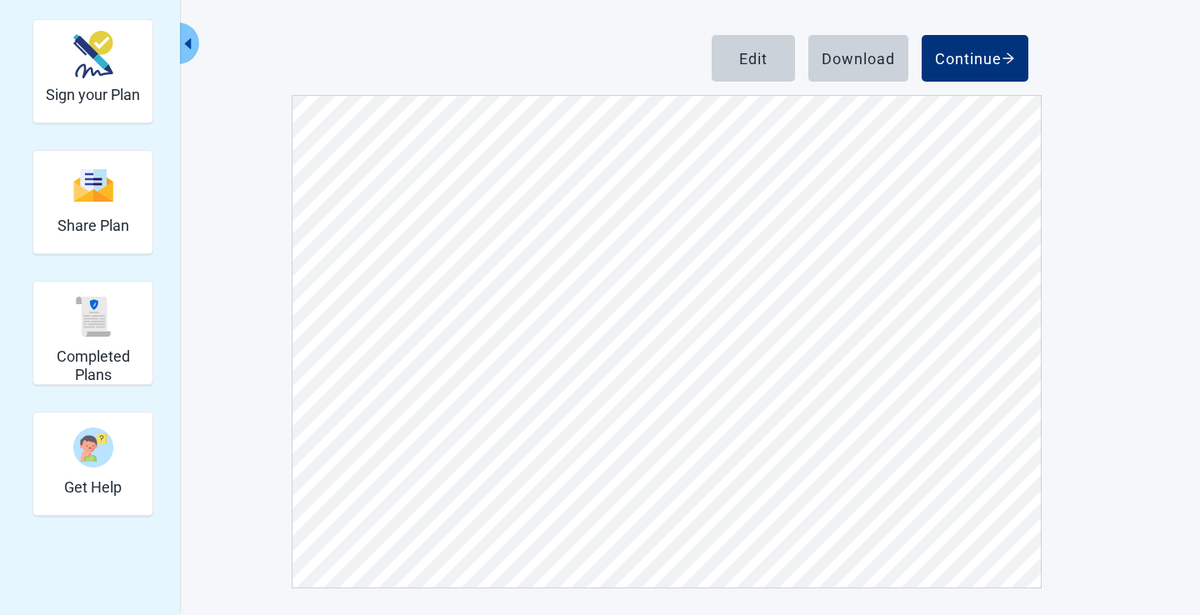
scroll to position [1029, 0]
click at [983, 52] on div "Continue" at bounding box center [975, 58] width 80 height 17
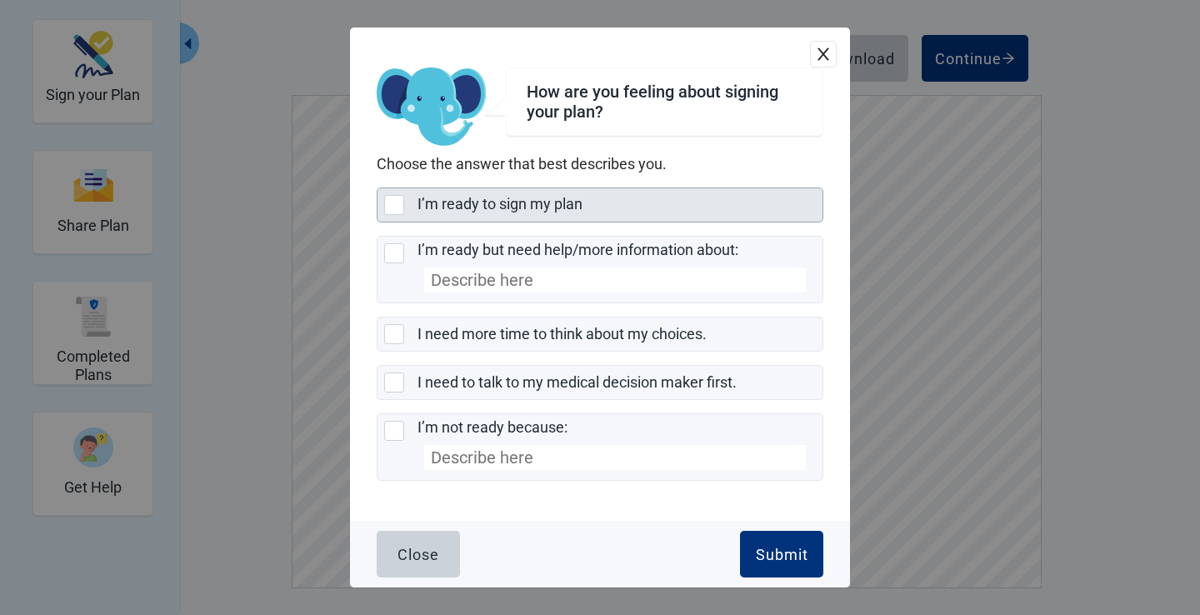
click at [391, 201] on div "I’m ready to sign my plan, checkbox, not selected" at bounding box center [394, 205] width 20 height 20
click at [377, 188] on input "I’m ready to sign my plan" at bounding box center [377, 187] width 1 height 1
checkbox input "true"
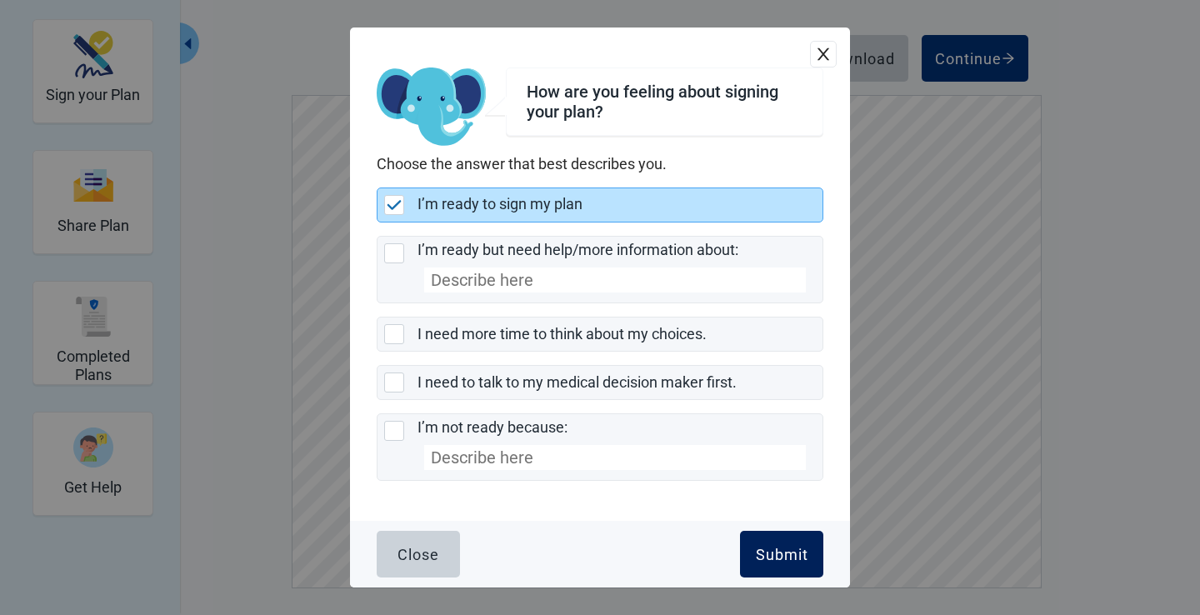
click at [796, 551] on div "Submit" at bounding box center [782, 554] width 52 height 17
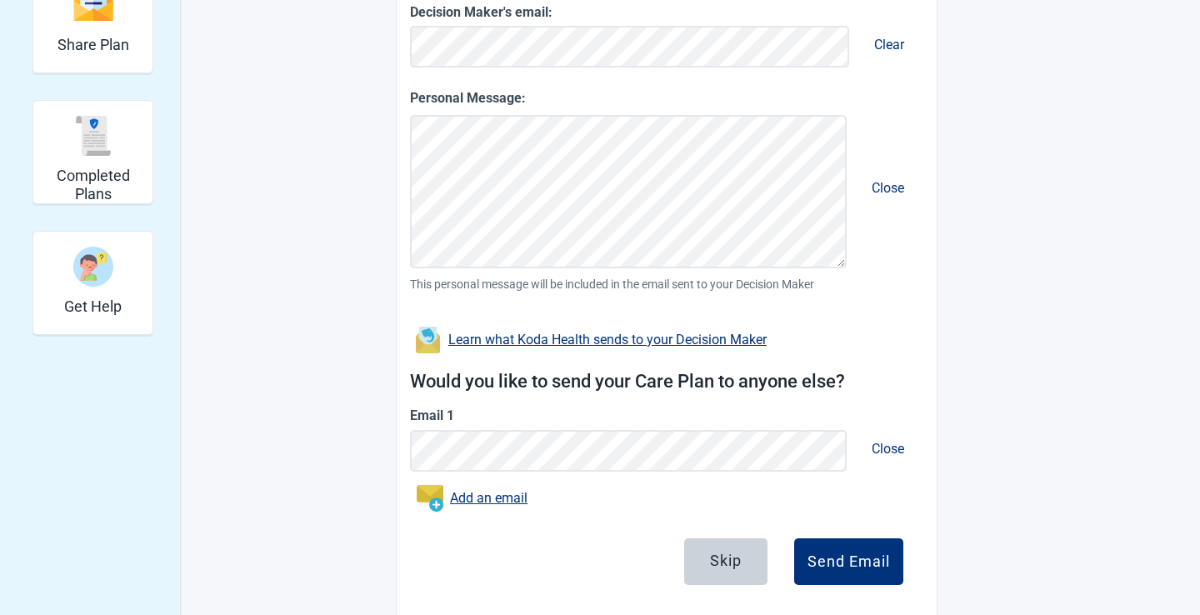
scroll to position [397, 0]
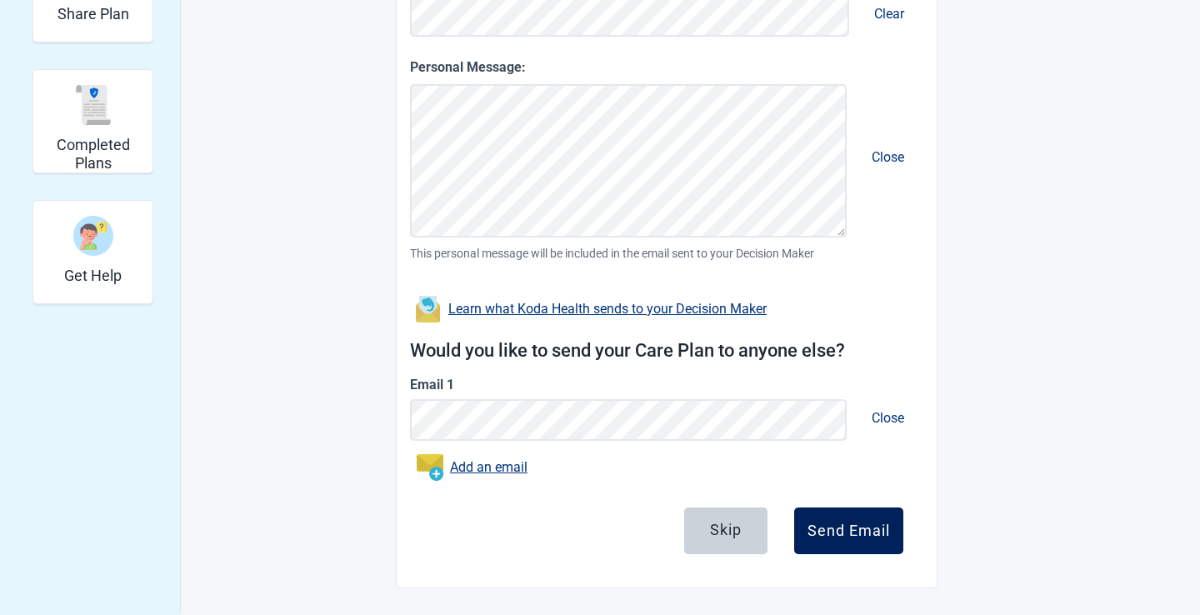
click at [865, 535] on div "Send Email" at bounding box center [848, 530] width 82 height 17
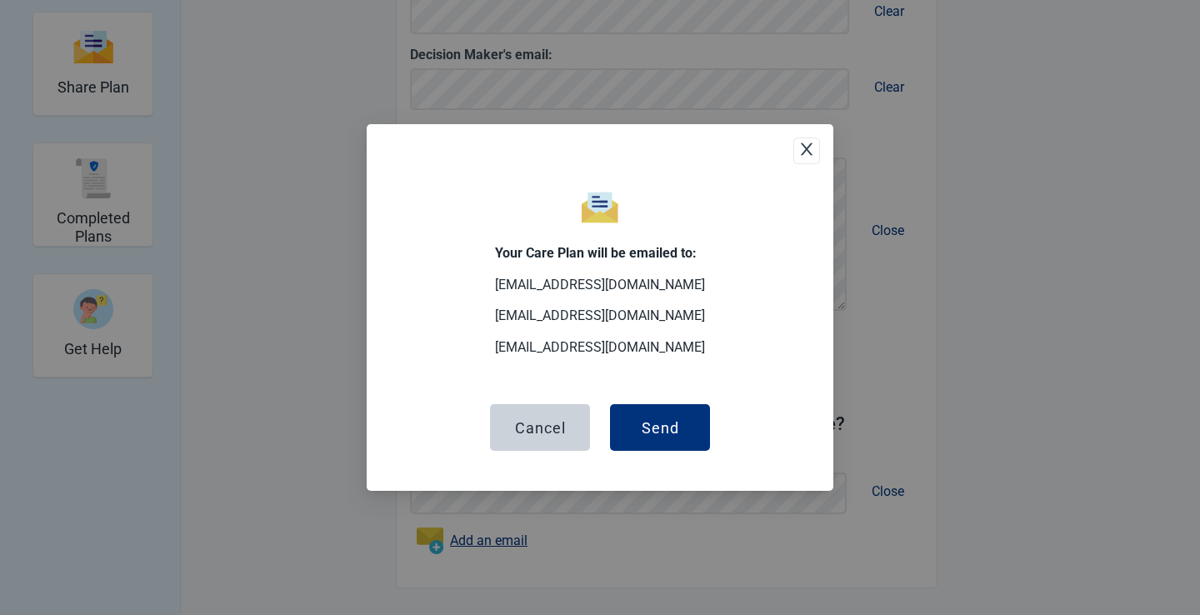
scroll to position [324, 0]
click at [671, 431] on div "Send" at bounding box center [659, 427] width 37 height 17
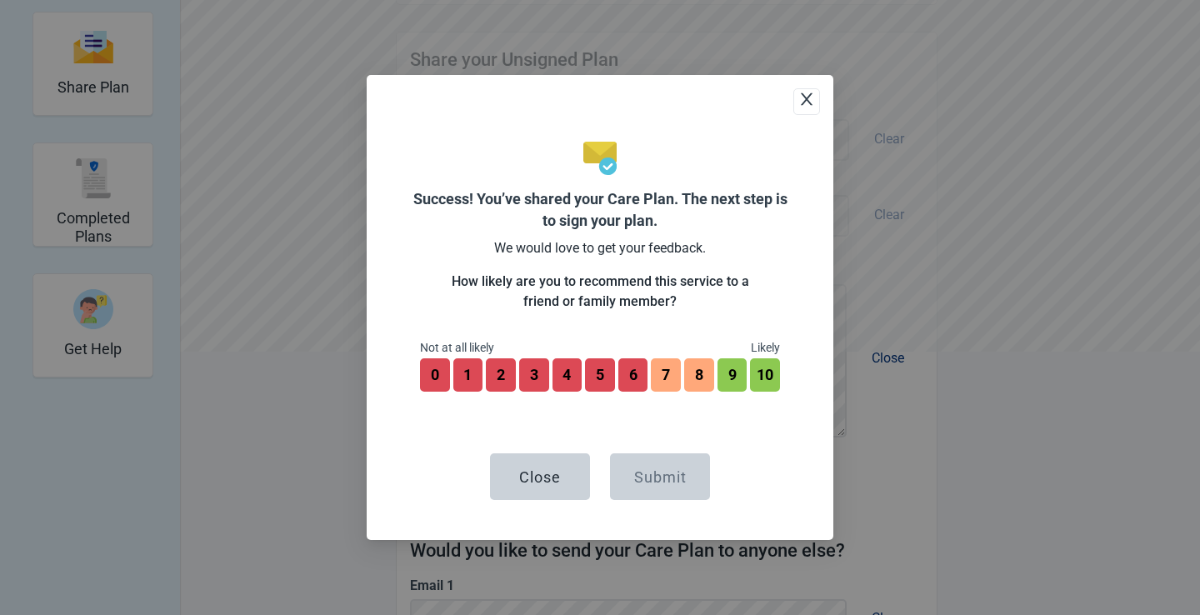
scroll to position [451, 0]
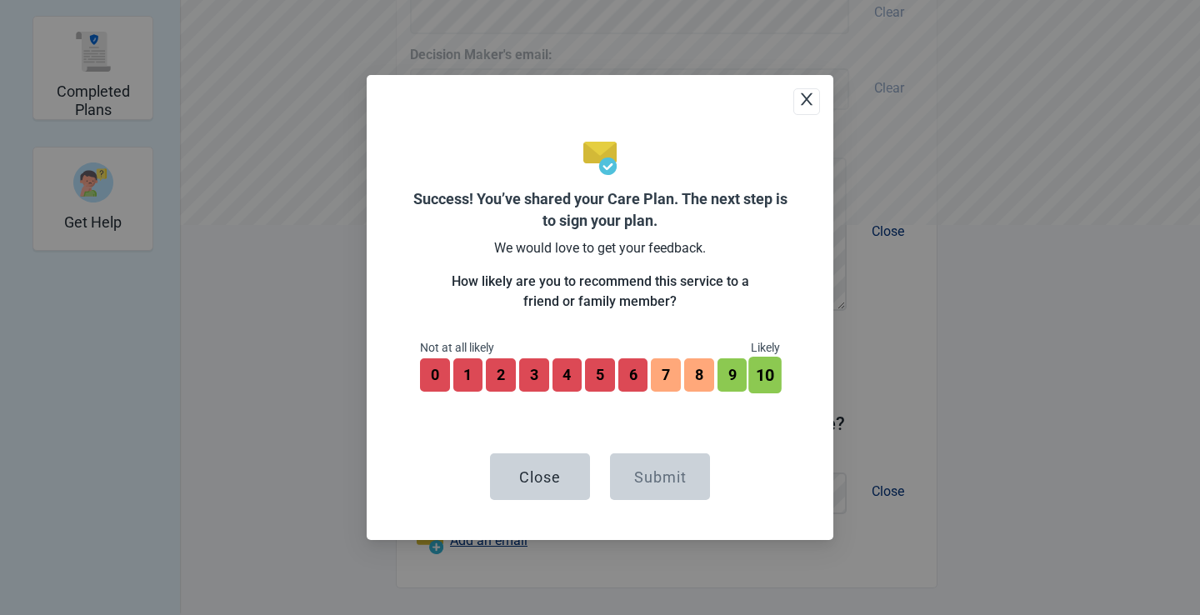
click at [771, 372] on button "10" at bounding box center [765, 375] width 32 height 37
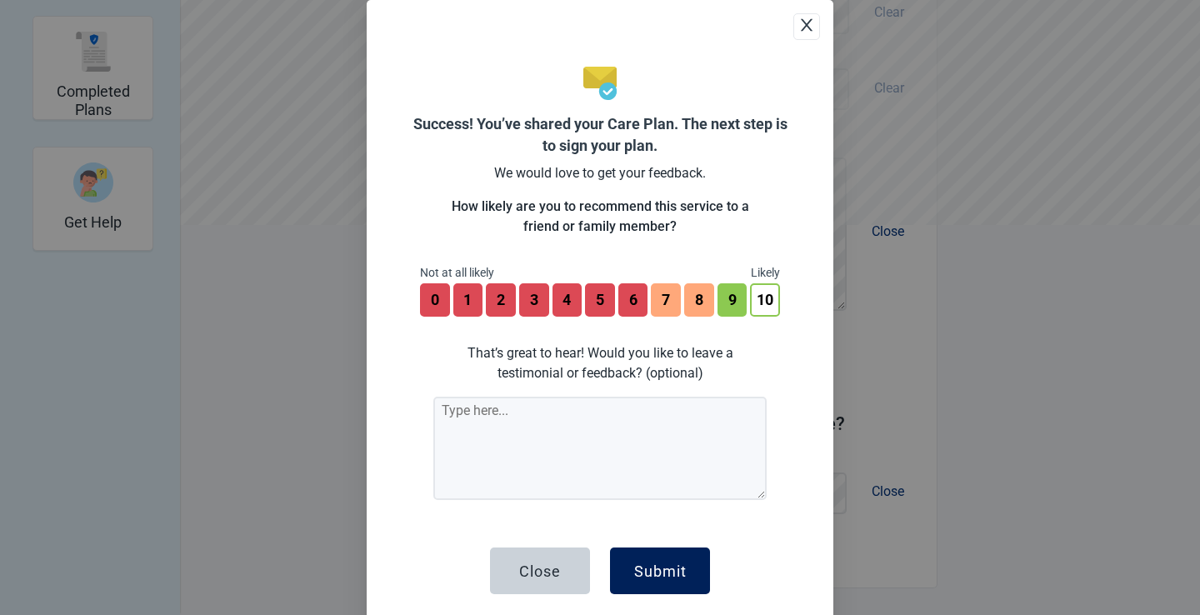
click at [660, 573] on div "Submit" at bounding box center [660, 570] width 52 height 17
